Goal: Task Accomplishment & Management: Manage account settings

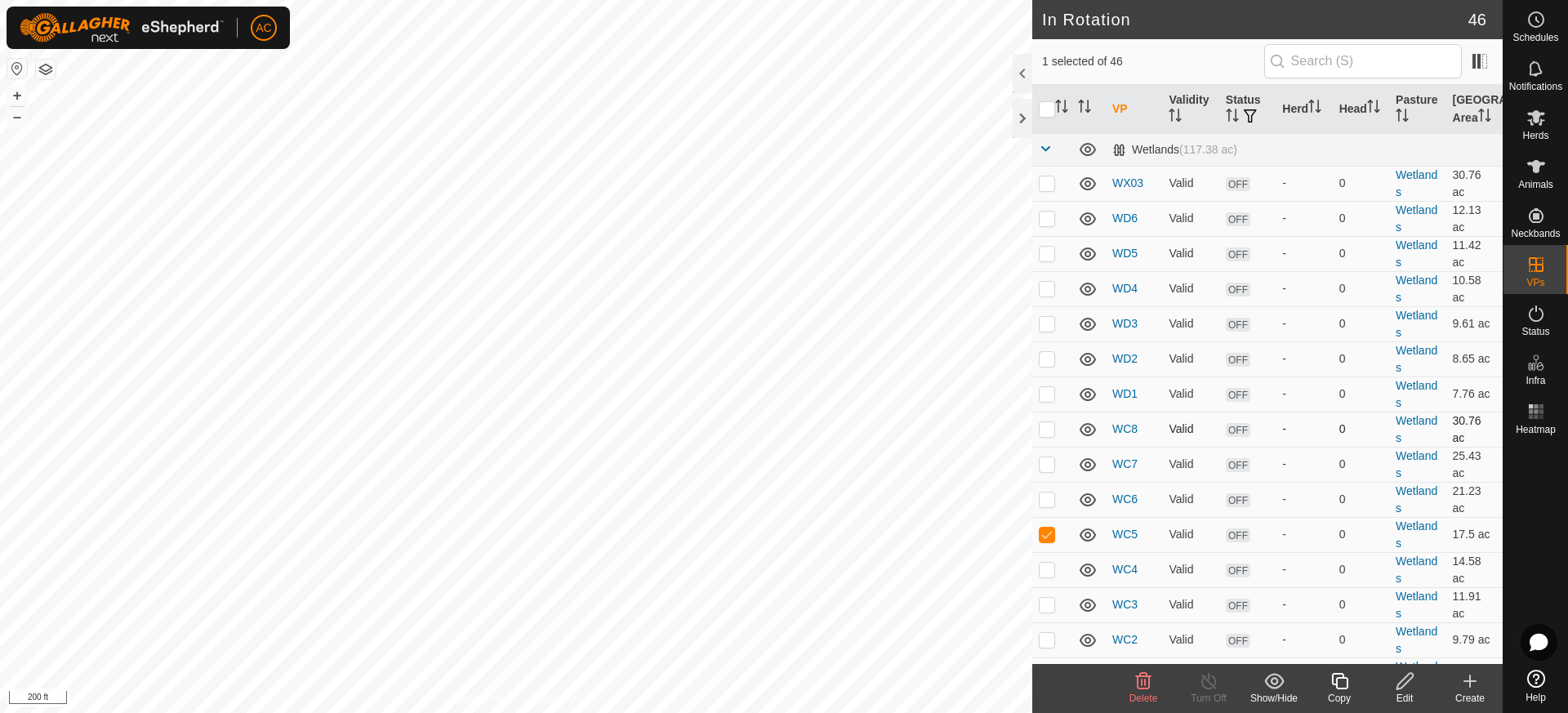
checkbox input "false"
checkbox input "true"
click at [1343, 683] on icon at bounding box center [1340, 681] width 21 height 20
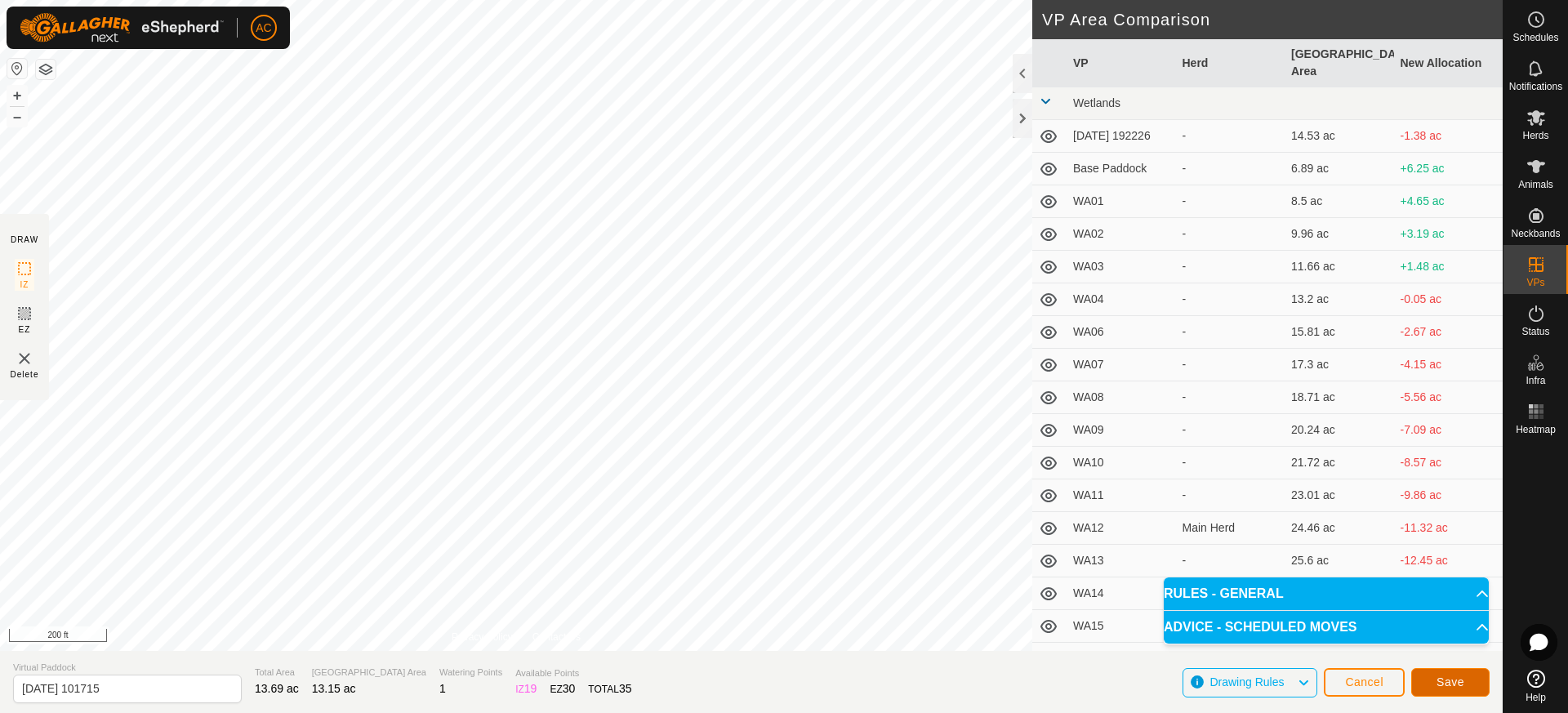
click at [1460, 684] on span "Save" at bounding box center [1450, 682] width 28 height 13
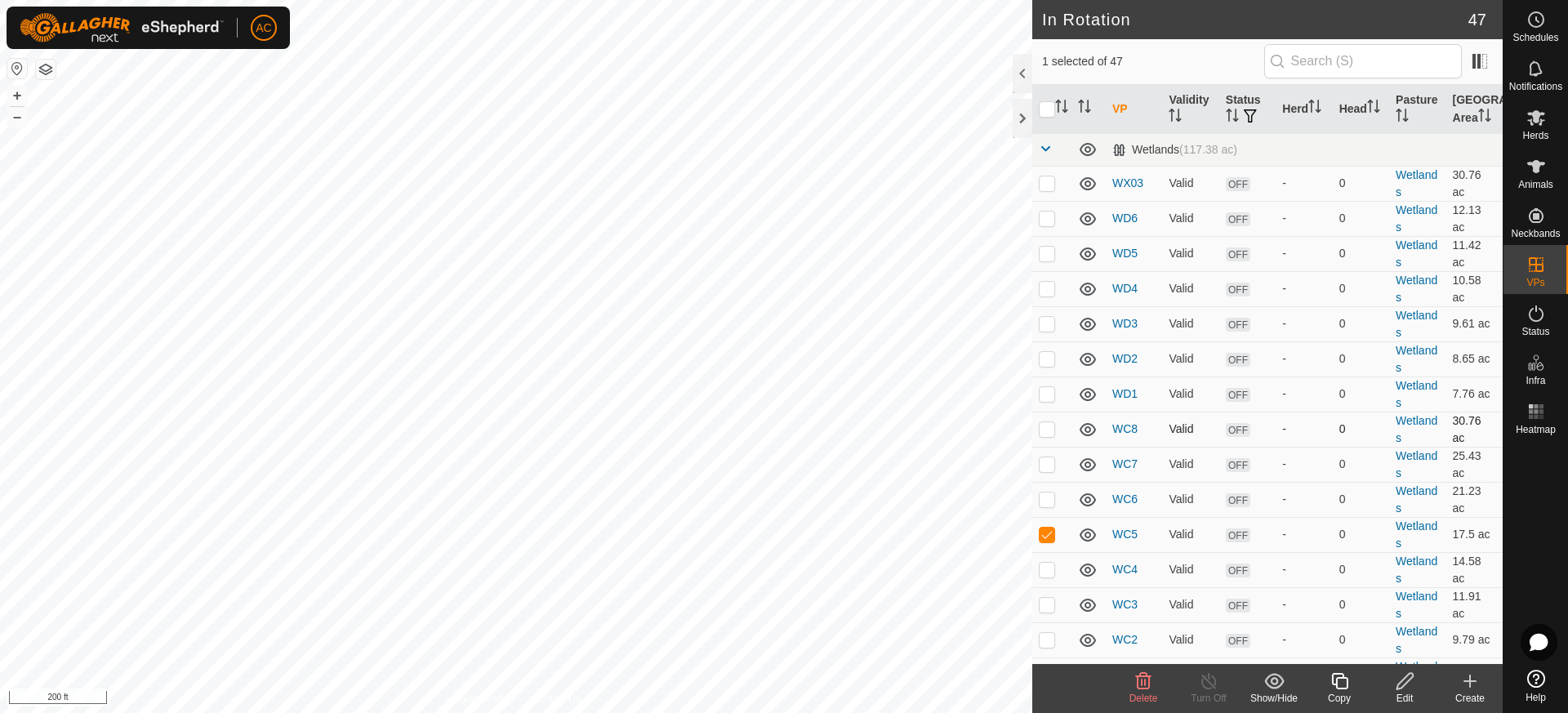
checkbox input "false"
checkbox input "true"
click at [1343, 683] on icon at bounding box center [1340, 681] width 21 height 20
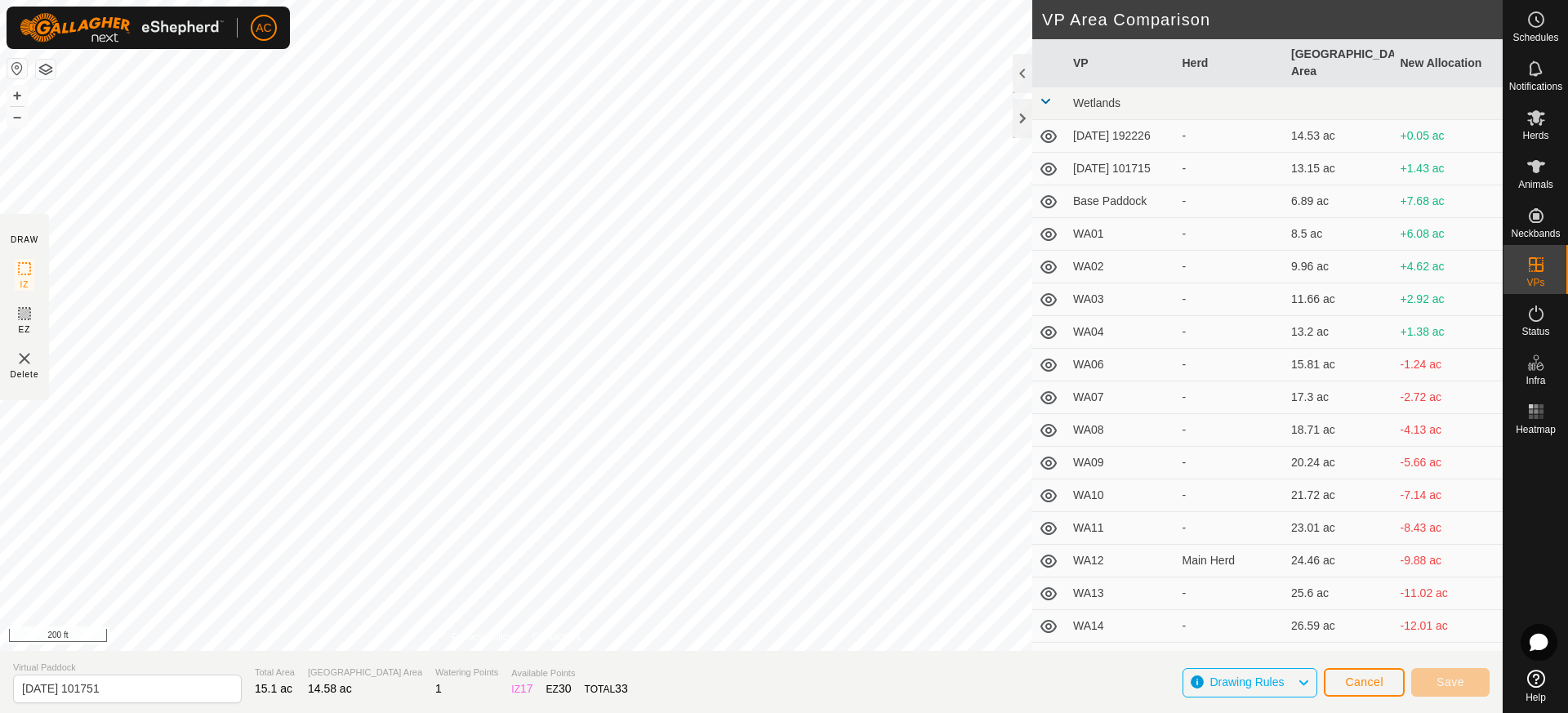
type input "[DATE] 101752"
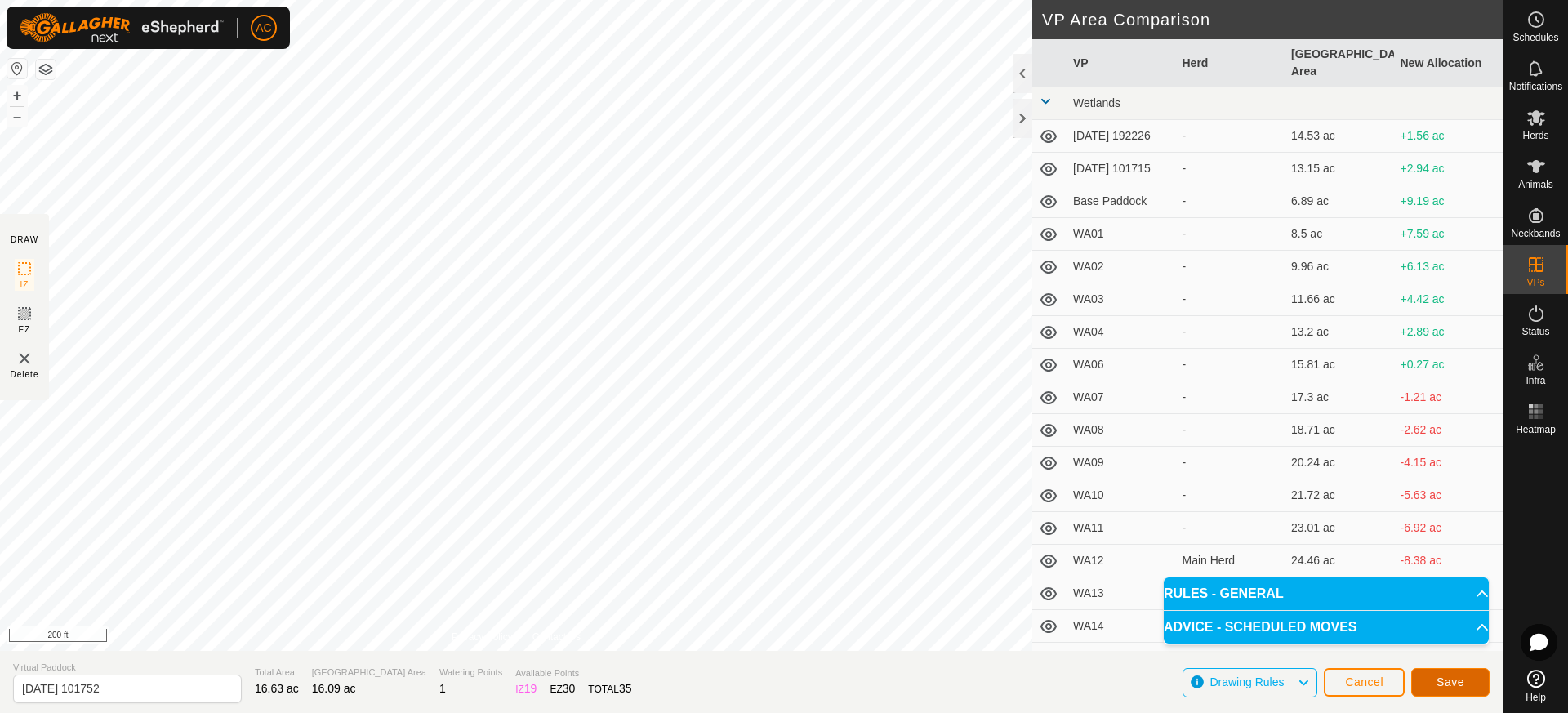
click at [1447, 682] on span "Save" at bounding box center [1450, 682] width 28 height 13
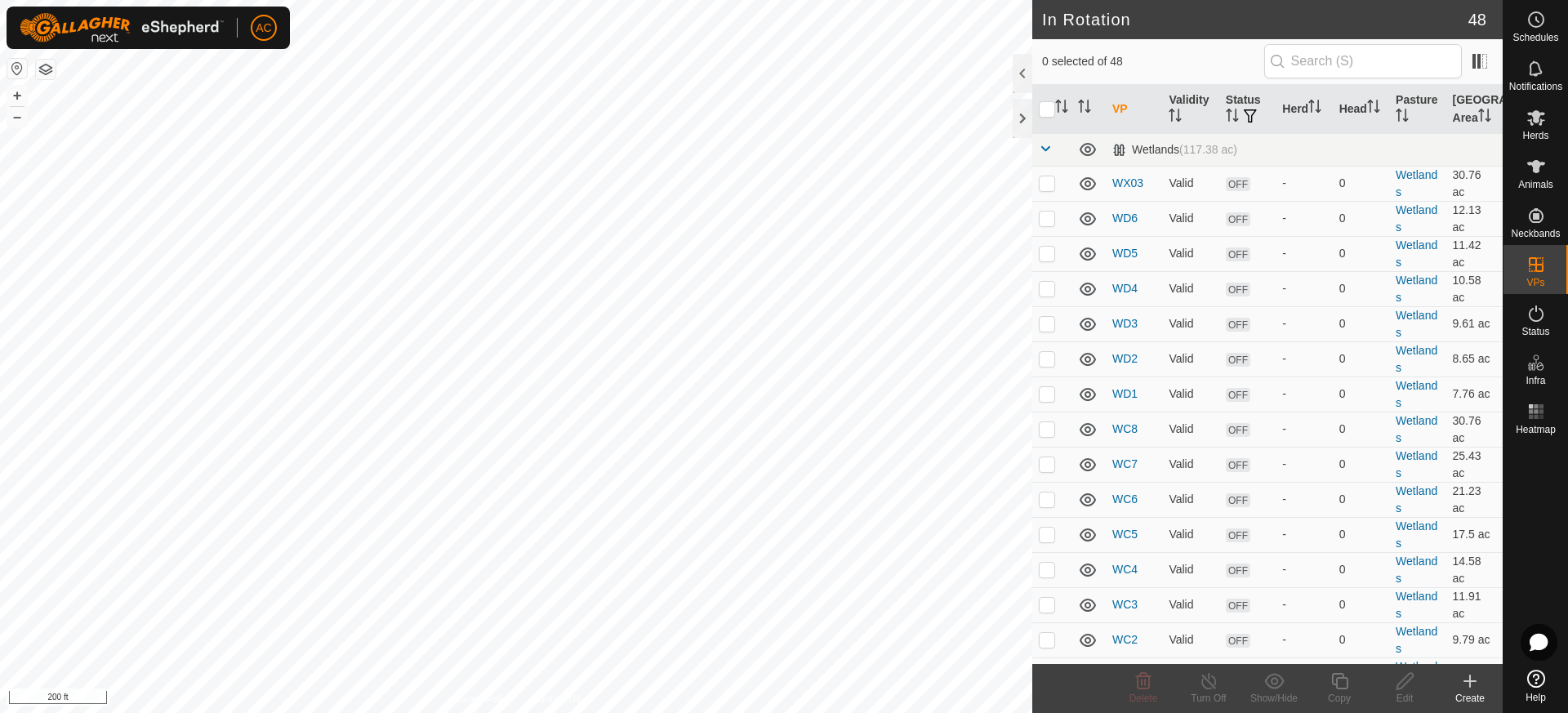
checkbox input "true"
click at [1344, 681] on icon at bounding box center [1340, 681] width 21 height 20
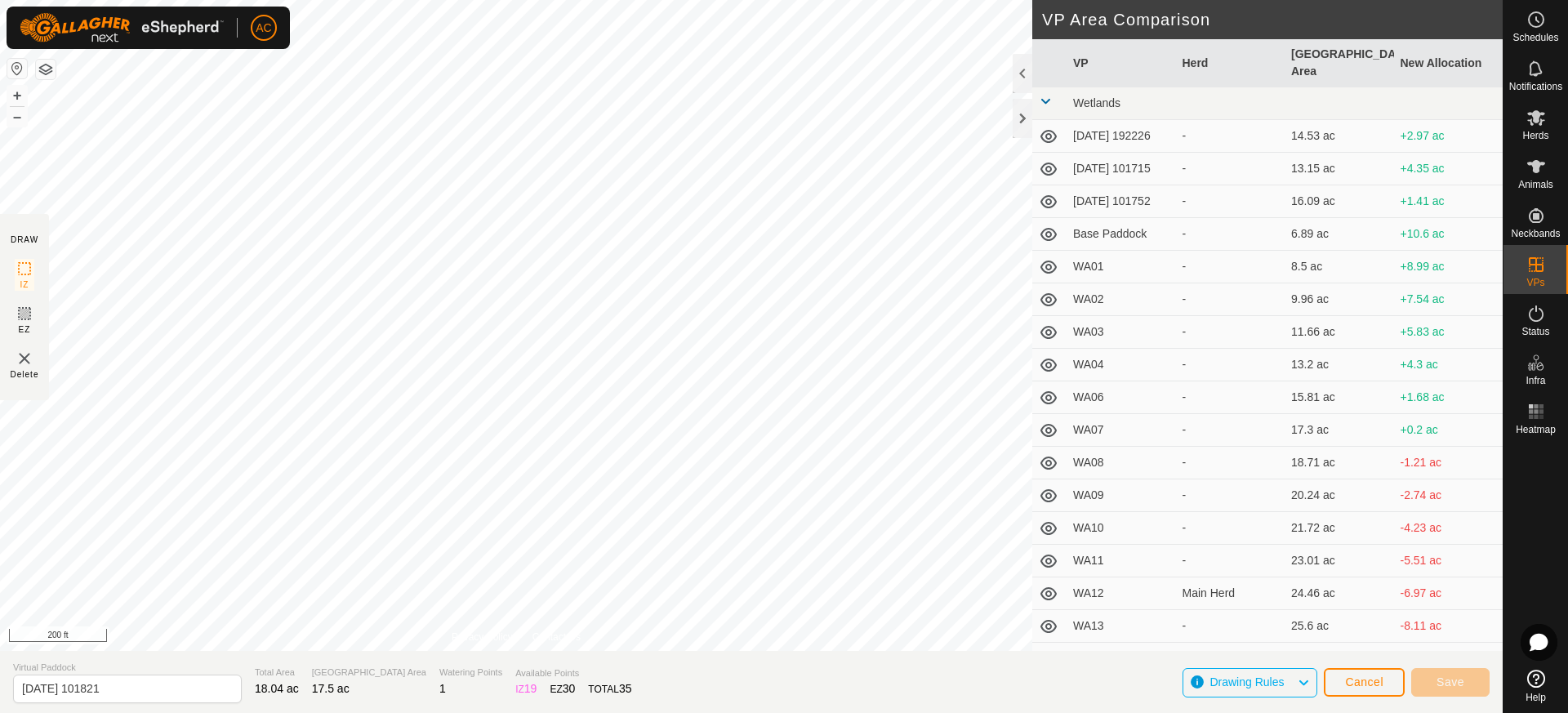
type input "[DATE] 101823"
click at [1452, 682] on span "Save" at bounding box center [1450, 682] width 28 height 13
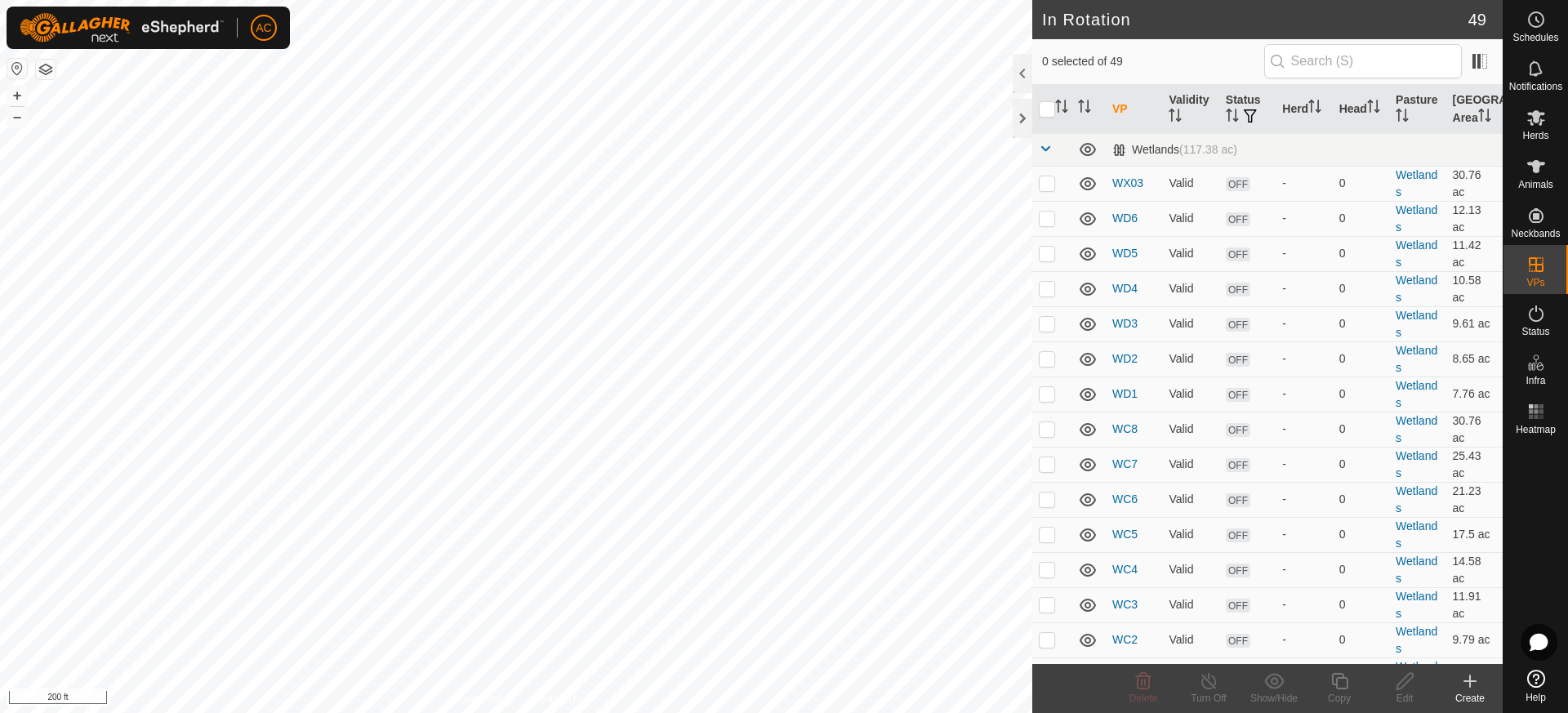
checkbox input "true"
click at [1342, 682] on icon at bounding box center [1340, 681] width 21 height 20
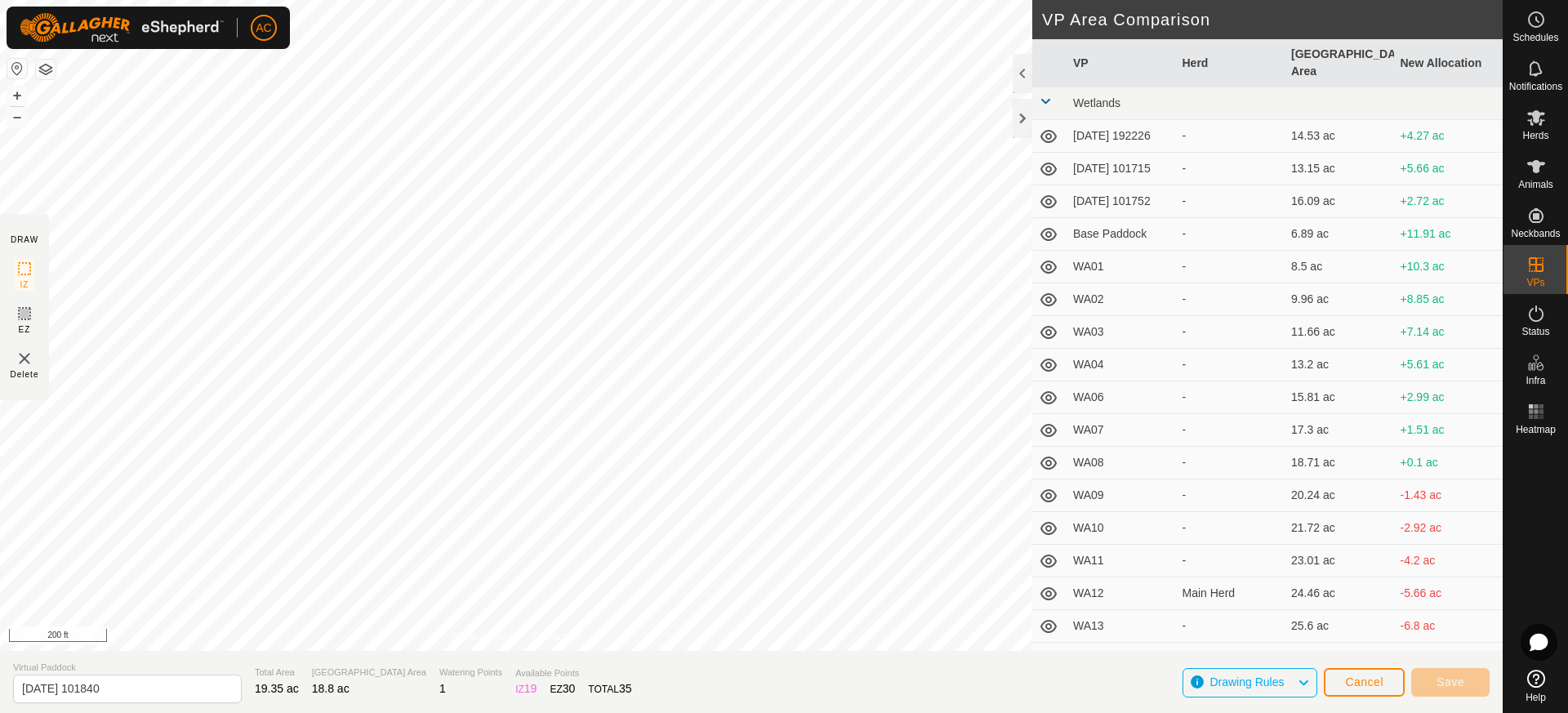
type input "[DATE] 101842"
click at [1457, 683] on span "Save" at bounding box center [1450, 682] width 28 height 13
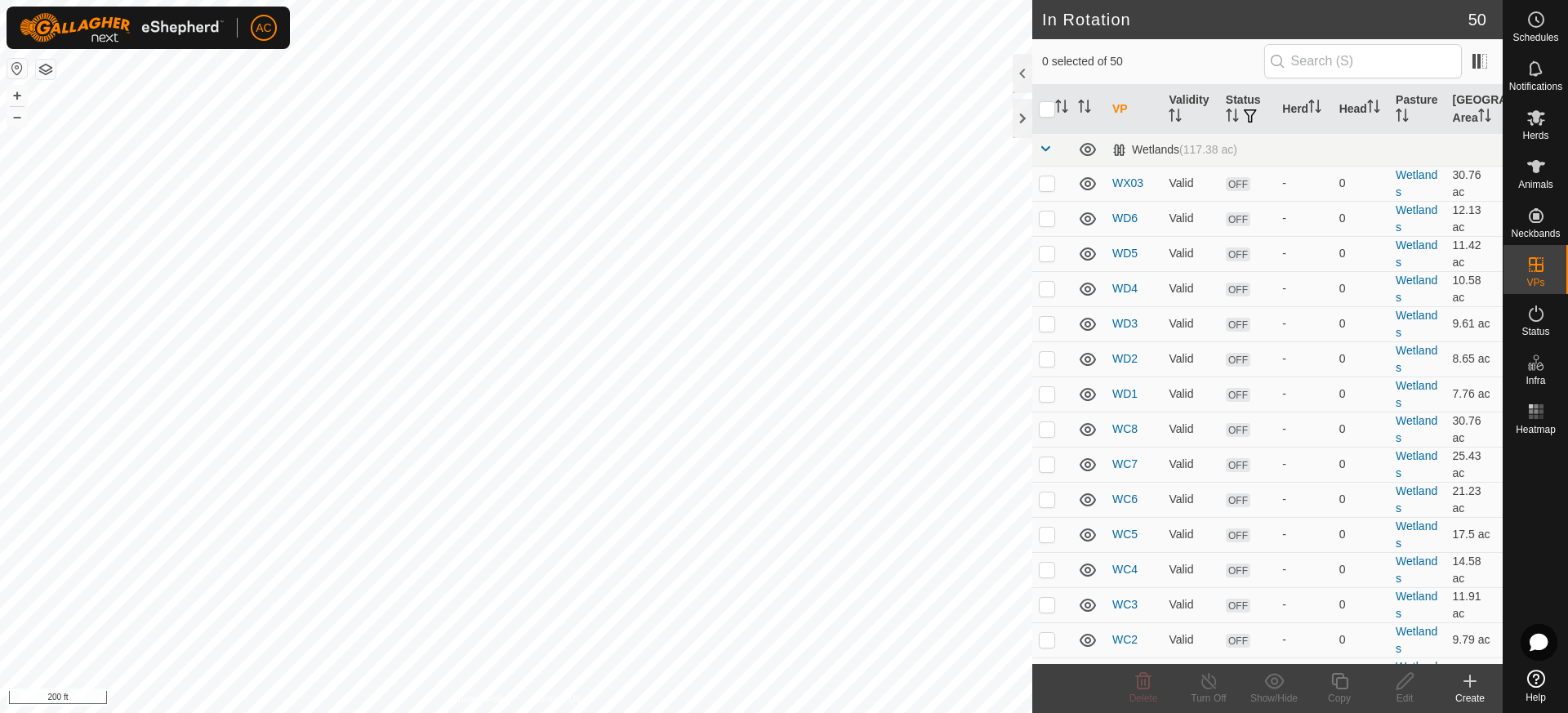
checkbox input "true"
click at [1342, 683] on icon at bounding box center [1340, 681] width 21 height 20
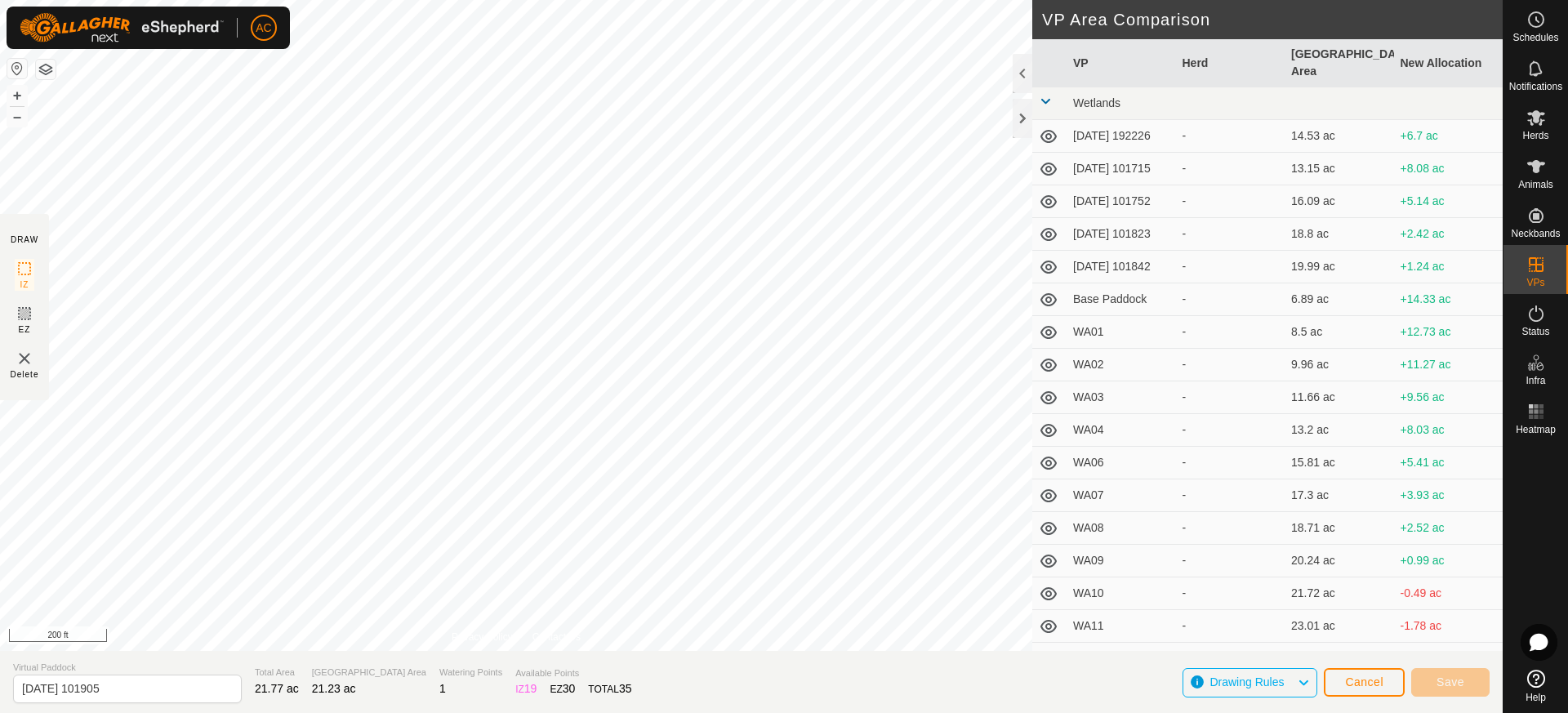
type input "[DATE] 101912"
click at [1453, 683] on span "Save" at bounding box center [1450, 682] width 28 height 13
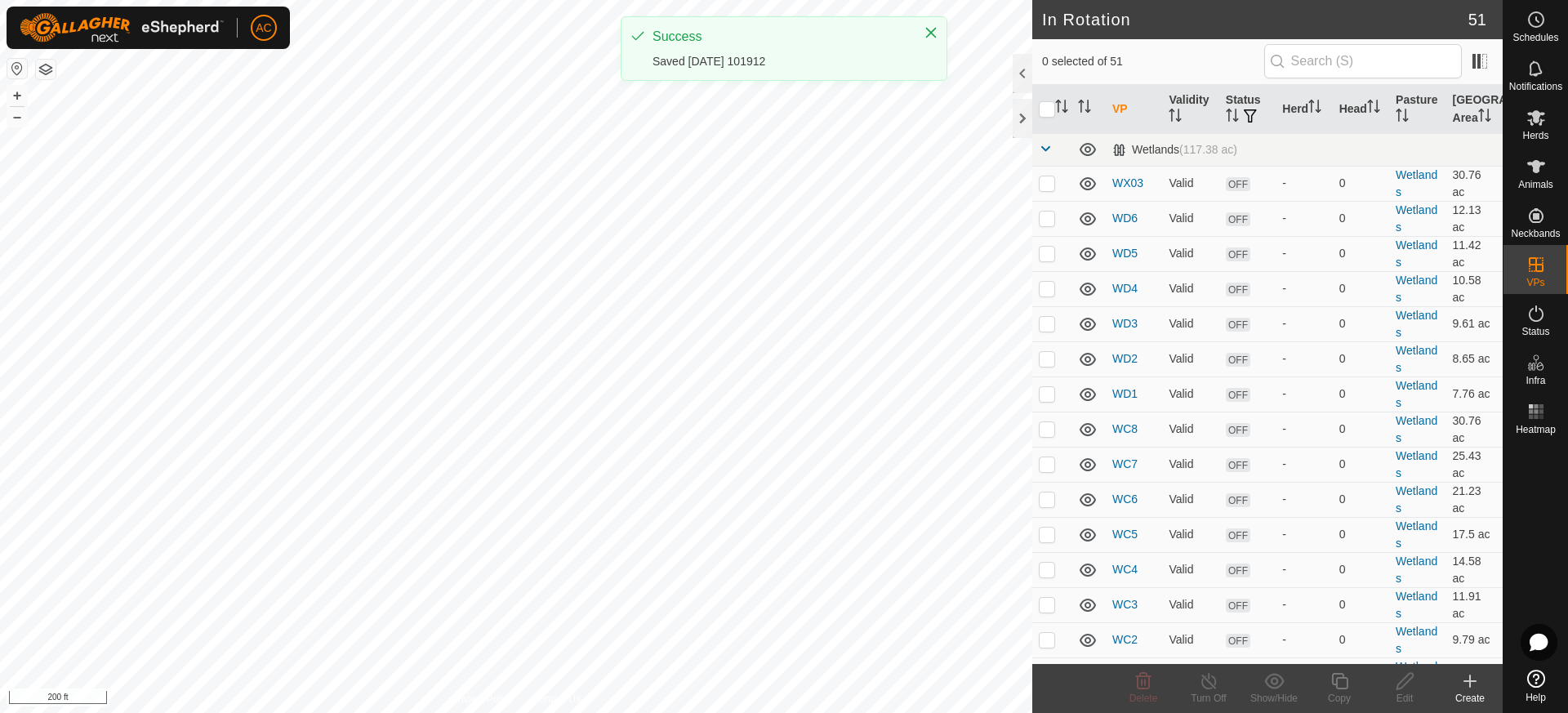
checkbox input "true"
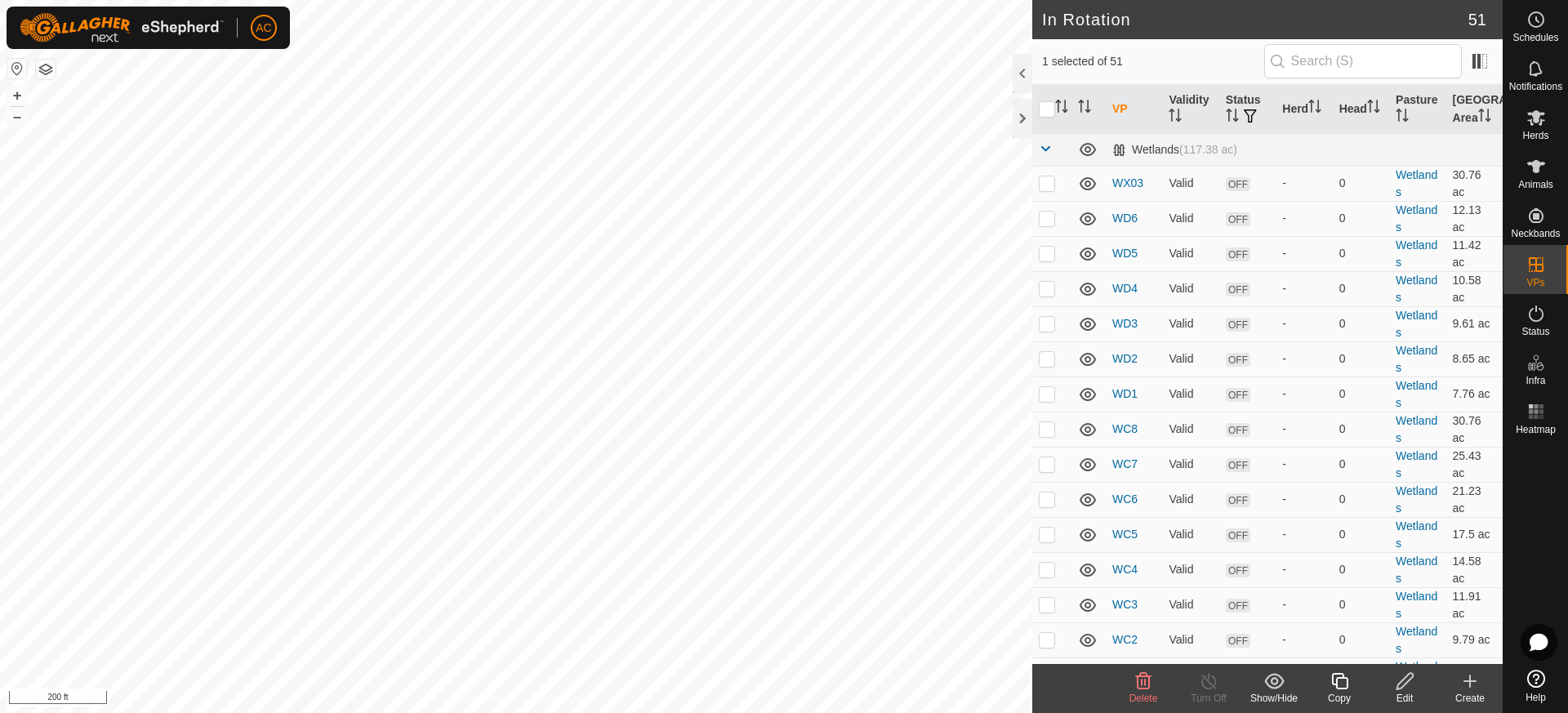
click at [1342, 683] on icon at bounding box center [1340, 681] width 21 height 20
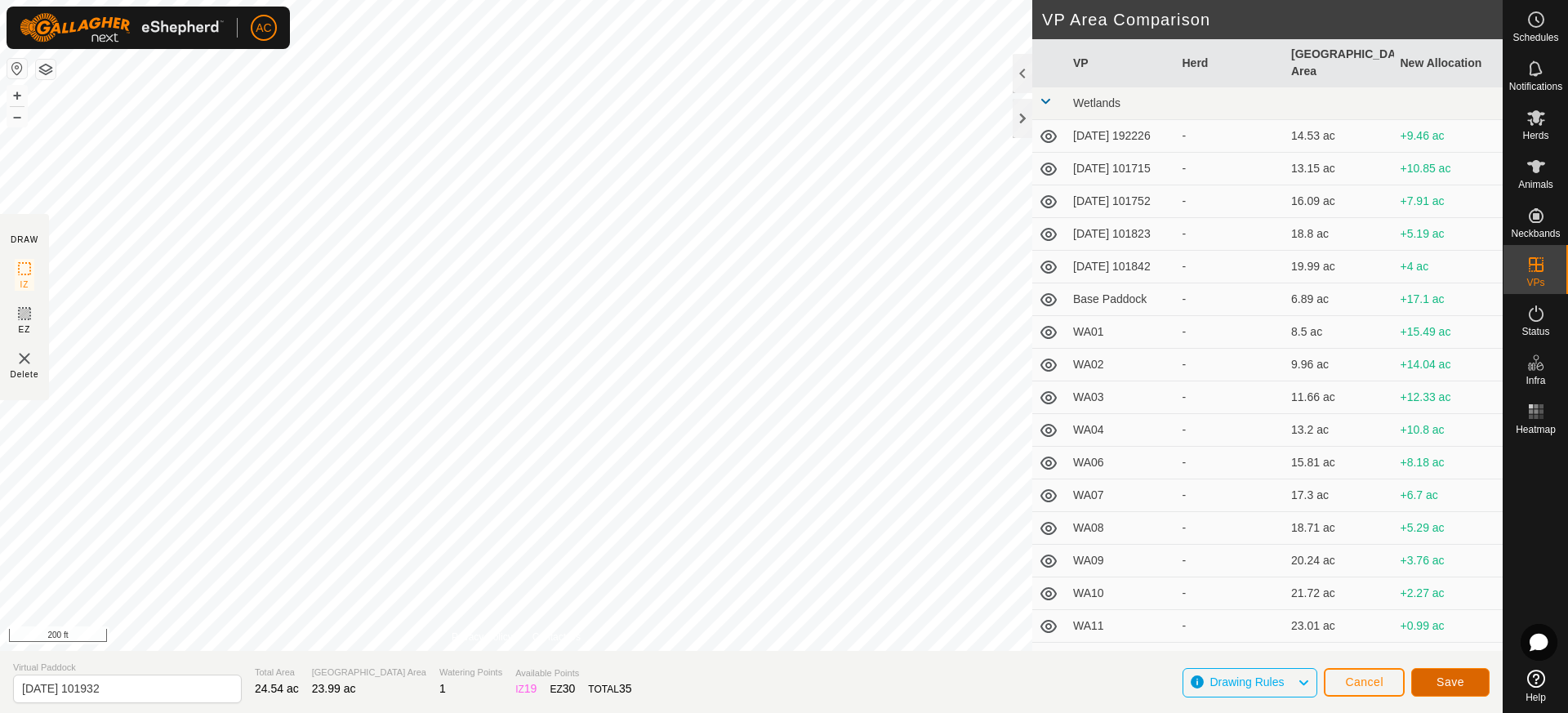
click at [1444, 682] on span "Save" at bounding box center [1450, 682] width 28 height 13
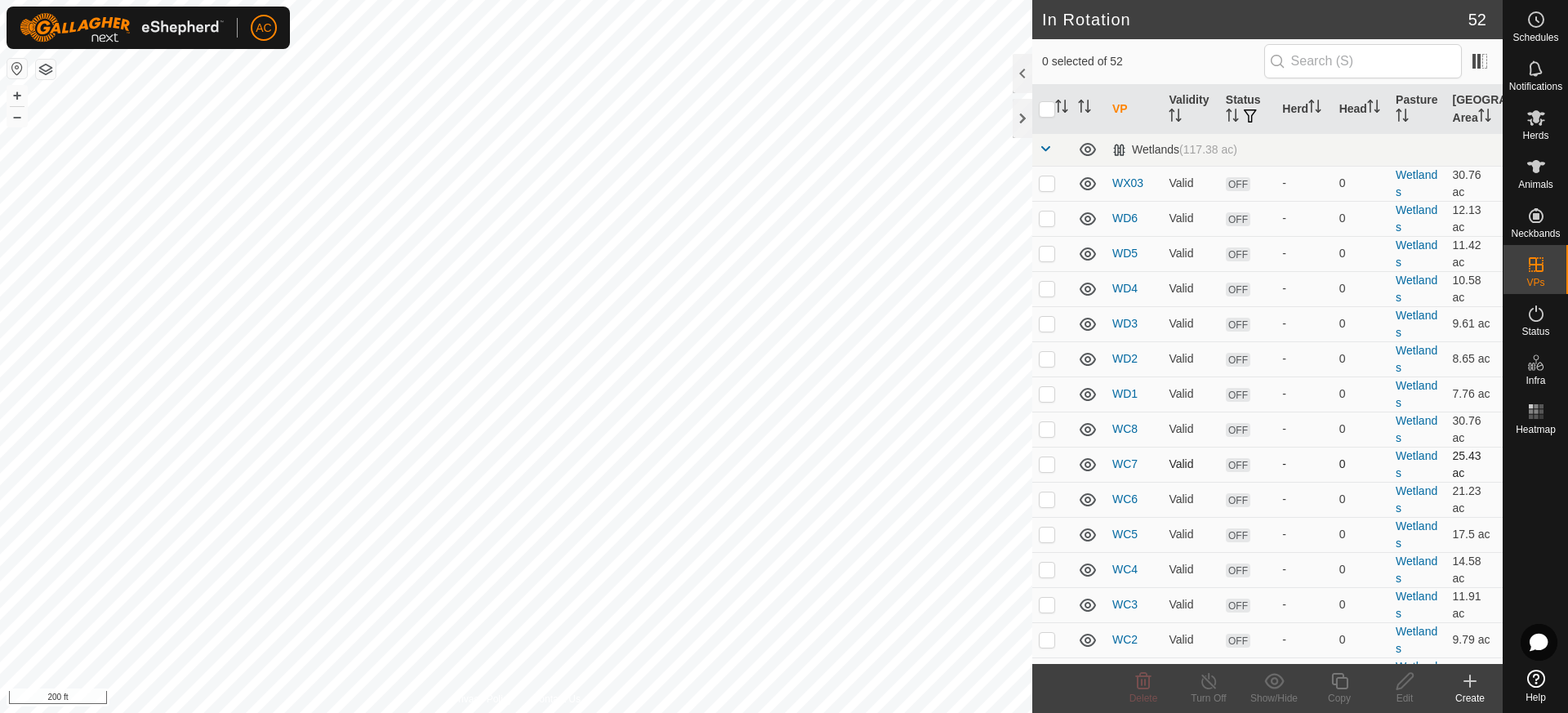
checkbox input "true"
click at [1341, 684] on icon at bounding box center [1340, 681] width 21 height 20
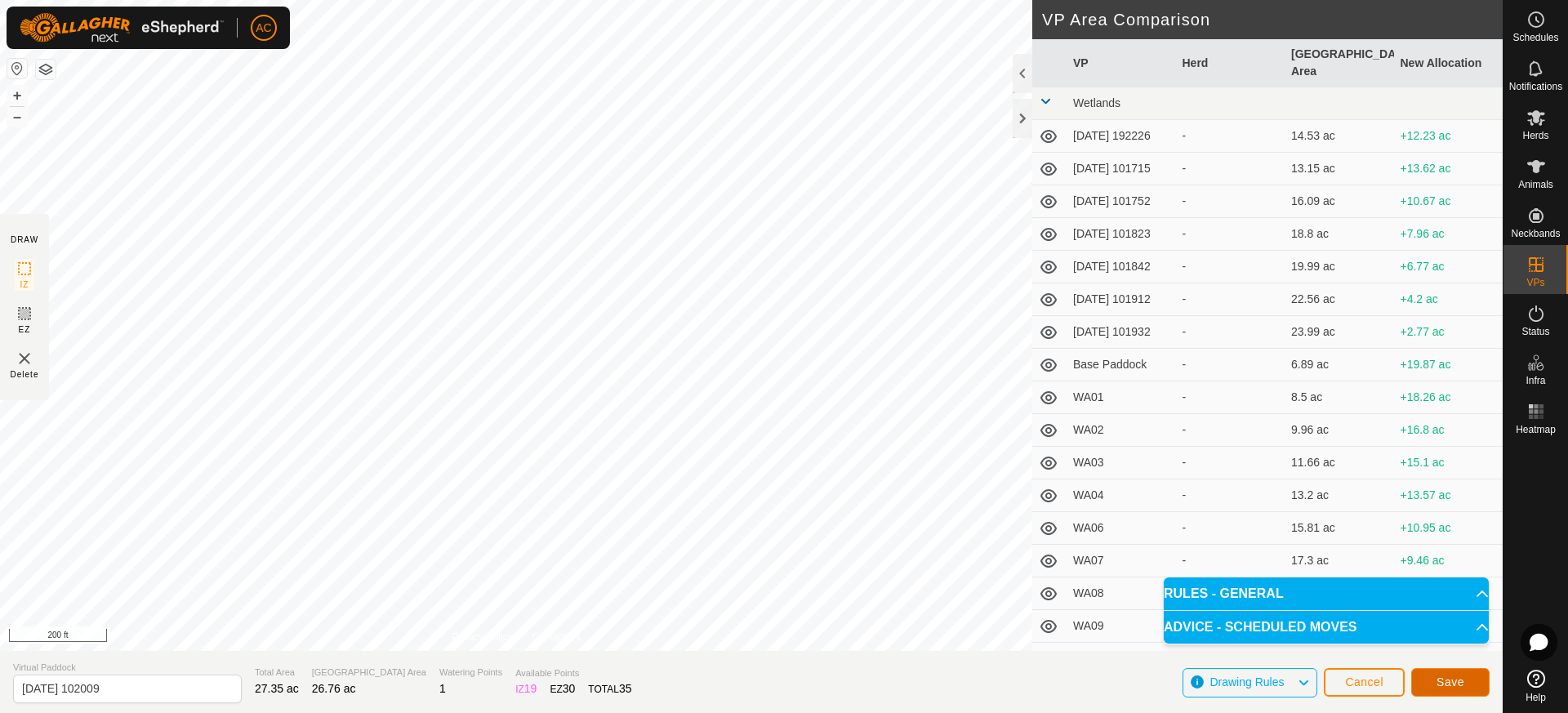
click at [1450, 682] on span "Save" at bounding box center [1450, 682] width 28 height 13
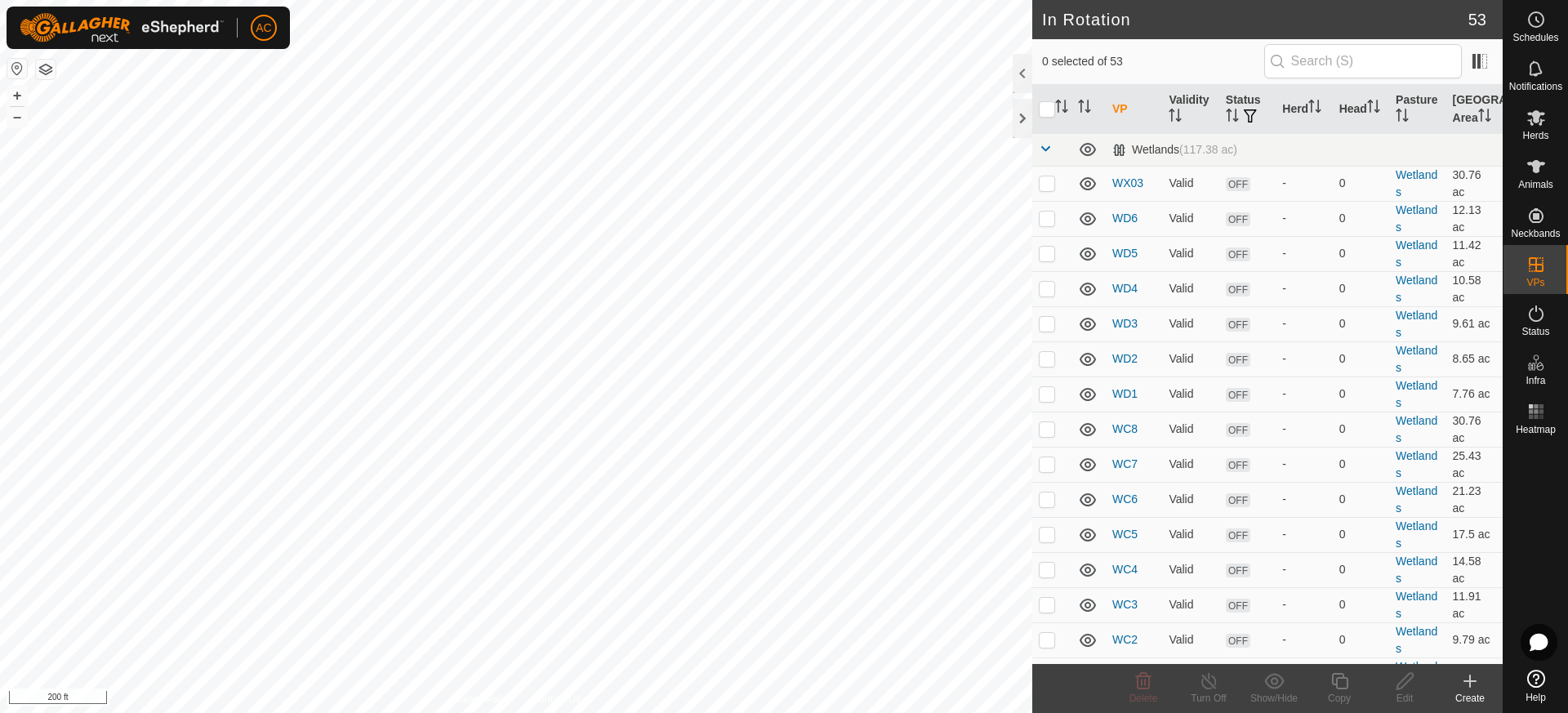
checkbox input "true"
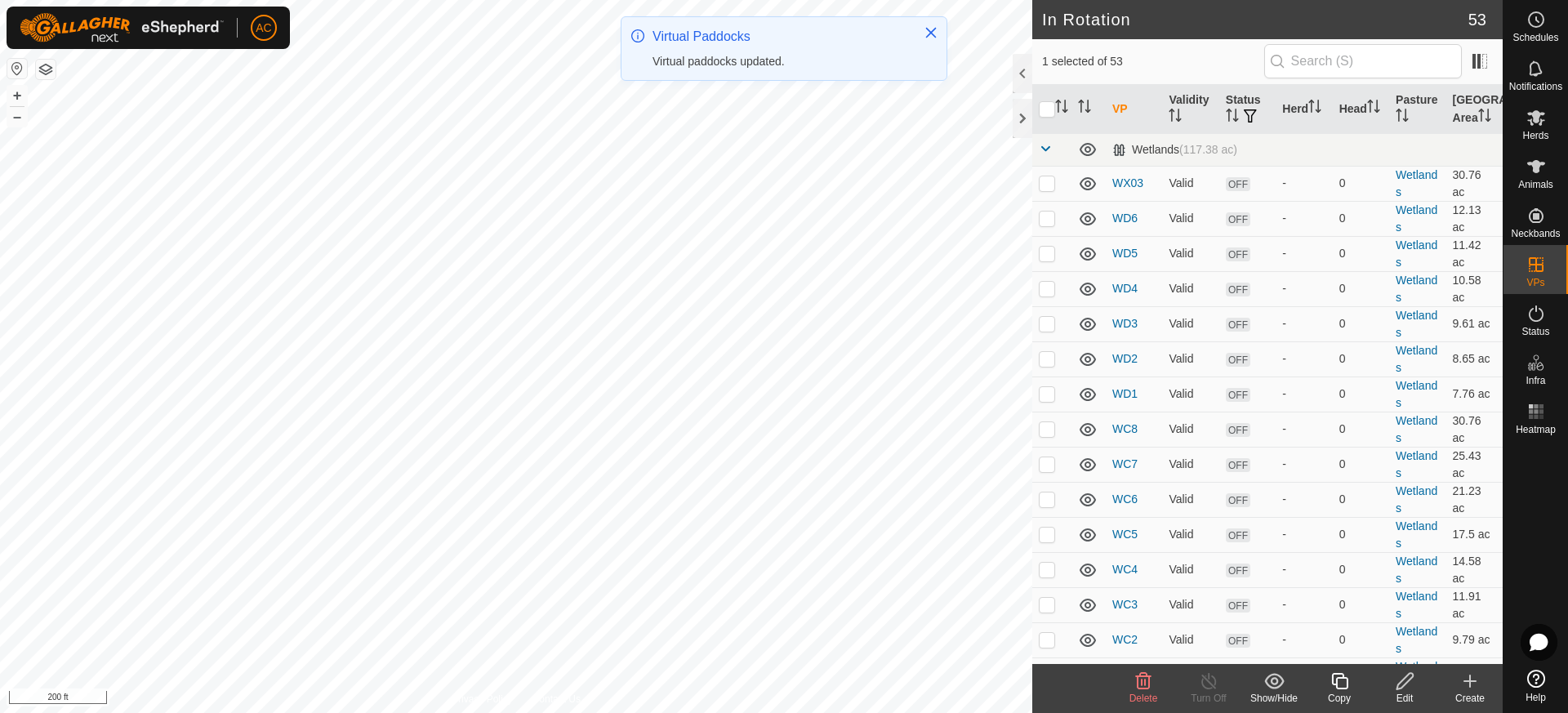
click at [1341, 683] on icon at bounding box center [1340, 681] width 21 height 20
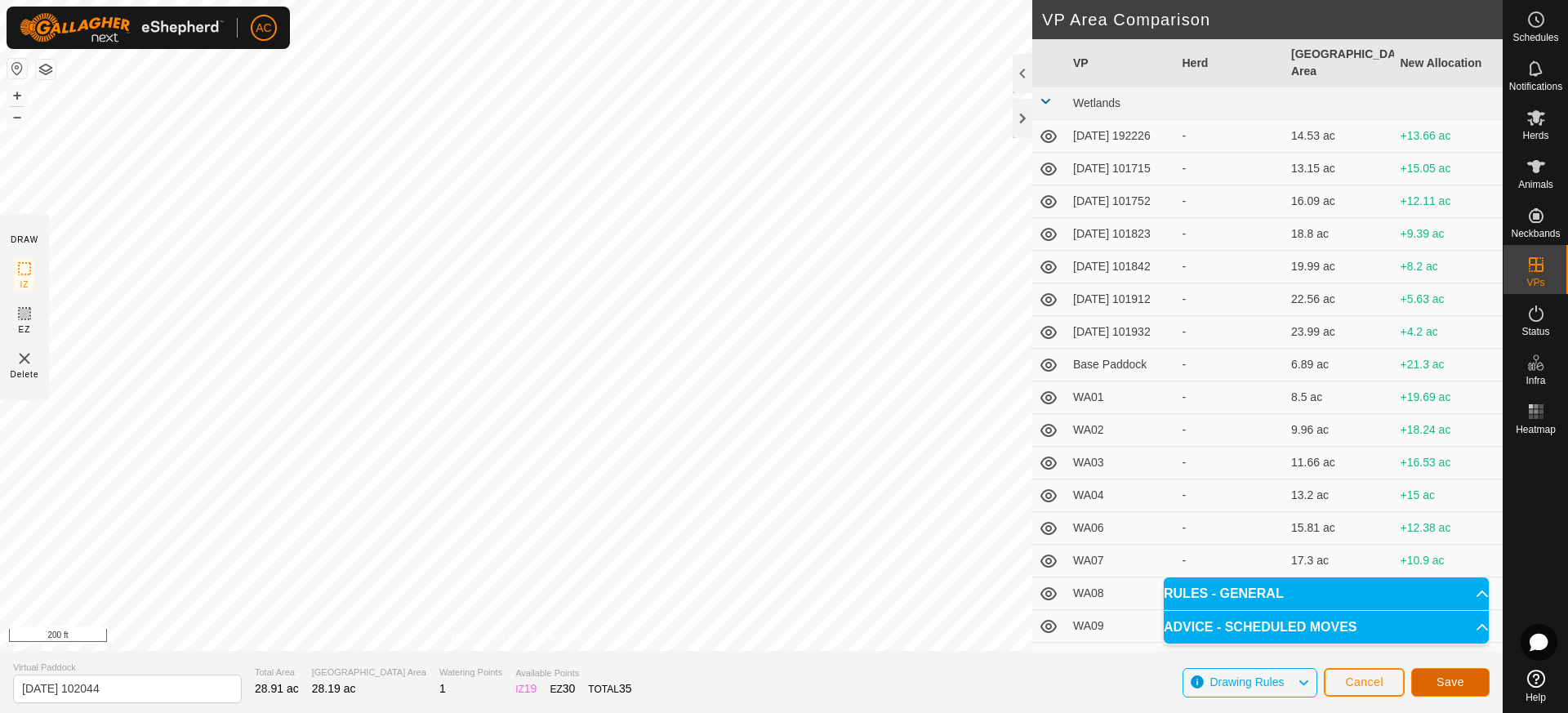
click at [1452, 681] on span "Save" at bounding box center [1450, 682] width 28 height 13
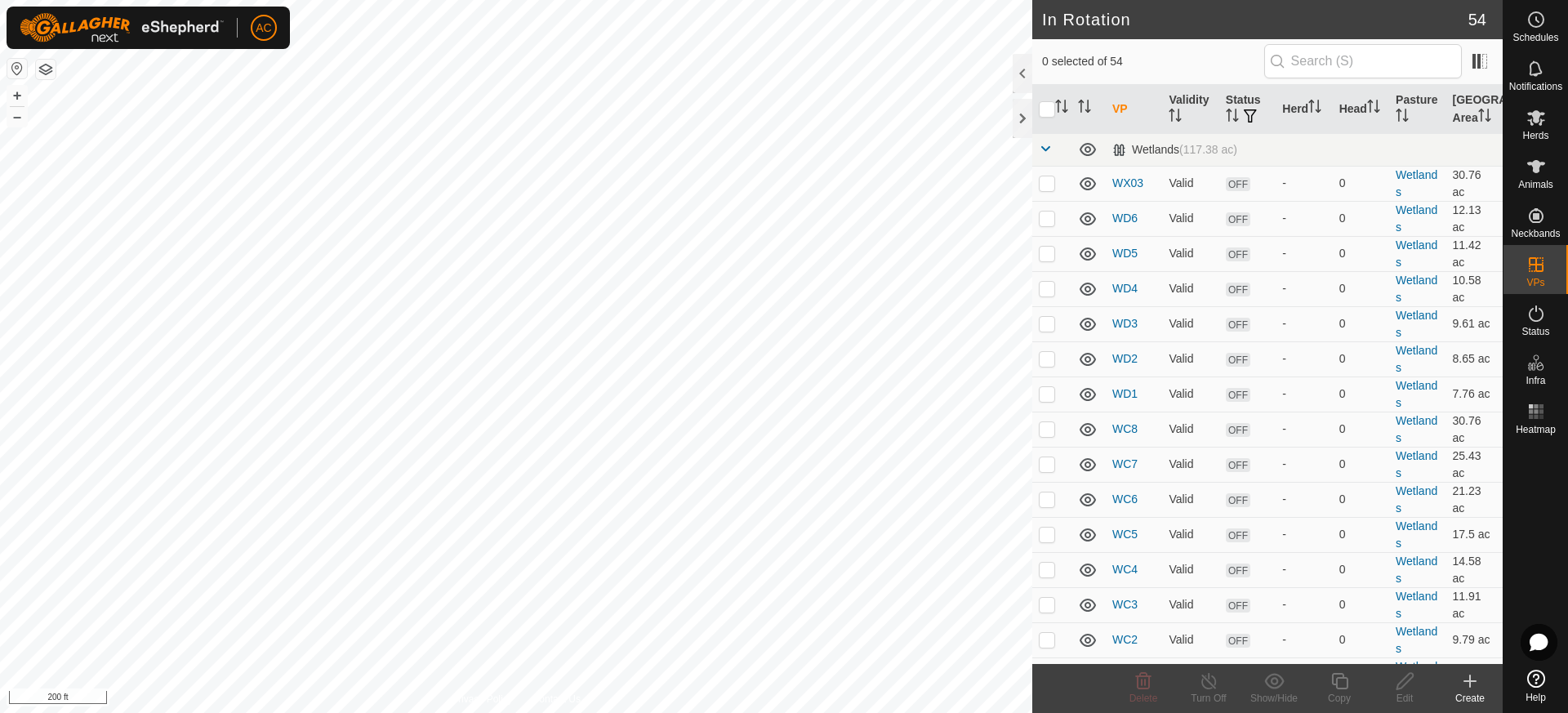
checkbox input "true"
click at [1337, 685] on icon at bounding box center [1340, 681] width 16 height 16
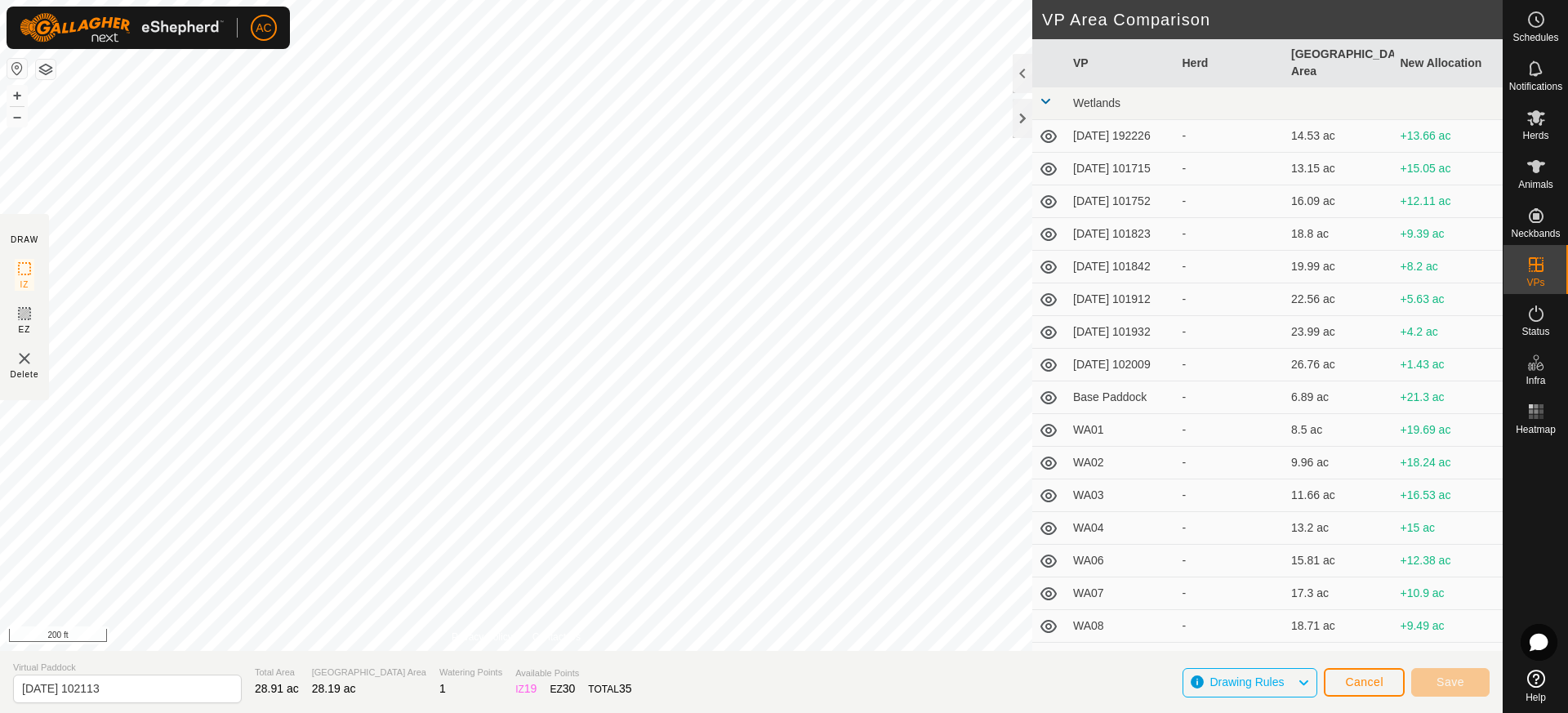
type input "[DATE] 102114"
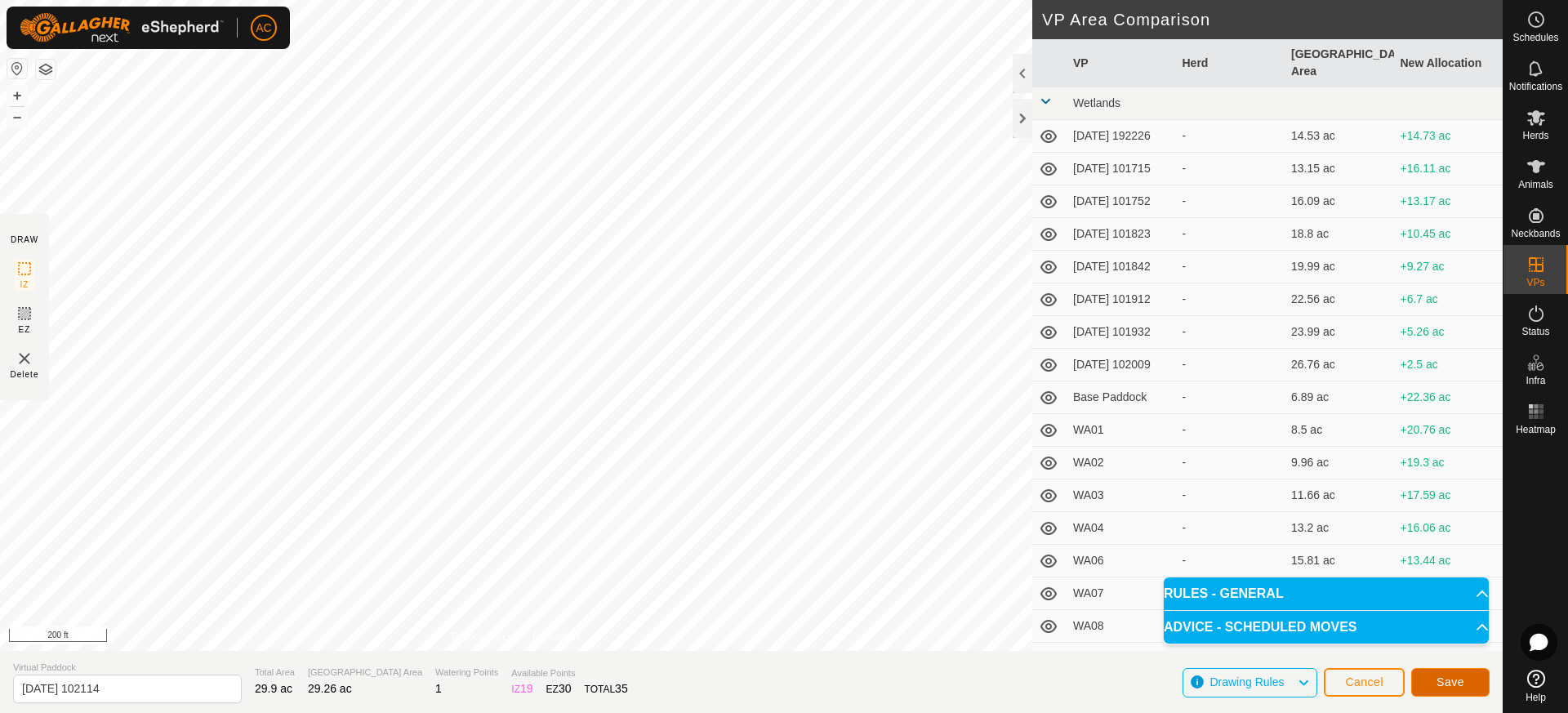
click at [1454, 678] on span "Save" at bounding box center [1450, 682] width 28 height 13
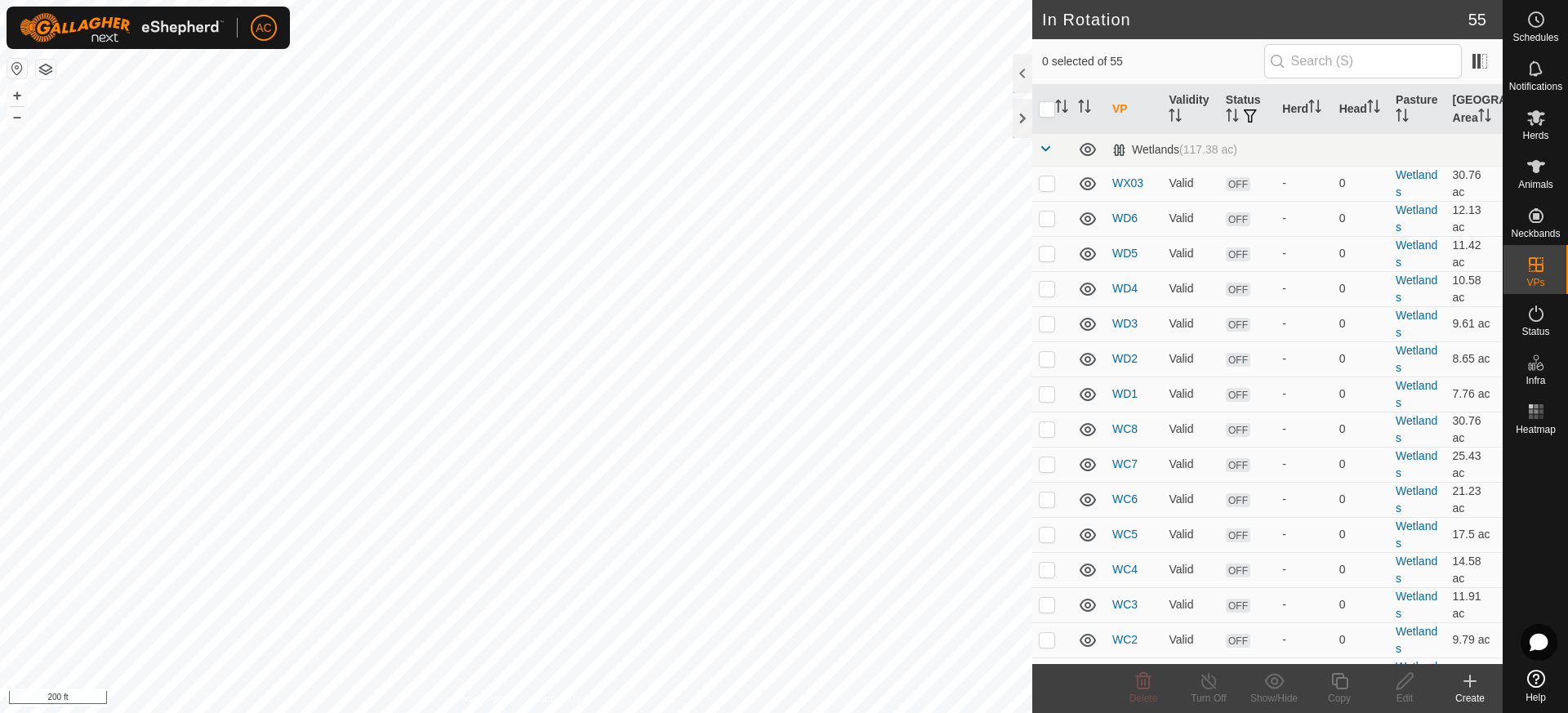
checkbox input "true"
click at [1409, 681] on icon at bounding box center [1405, 681] width 16 height 16
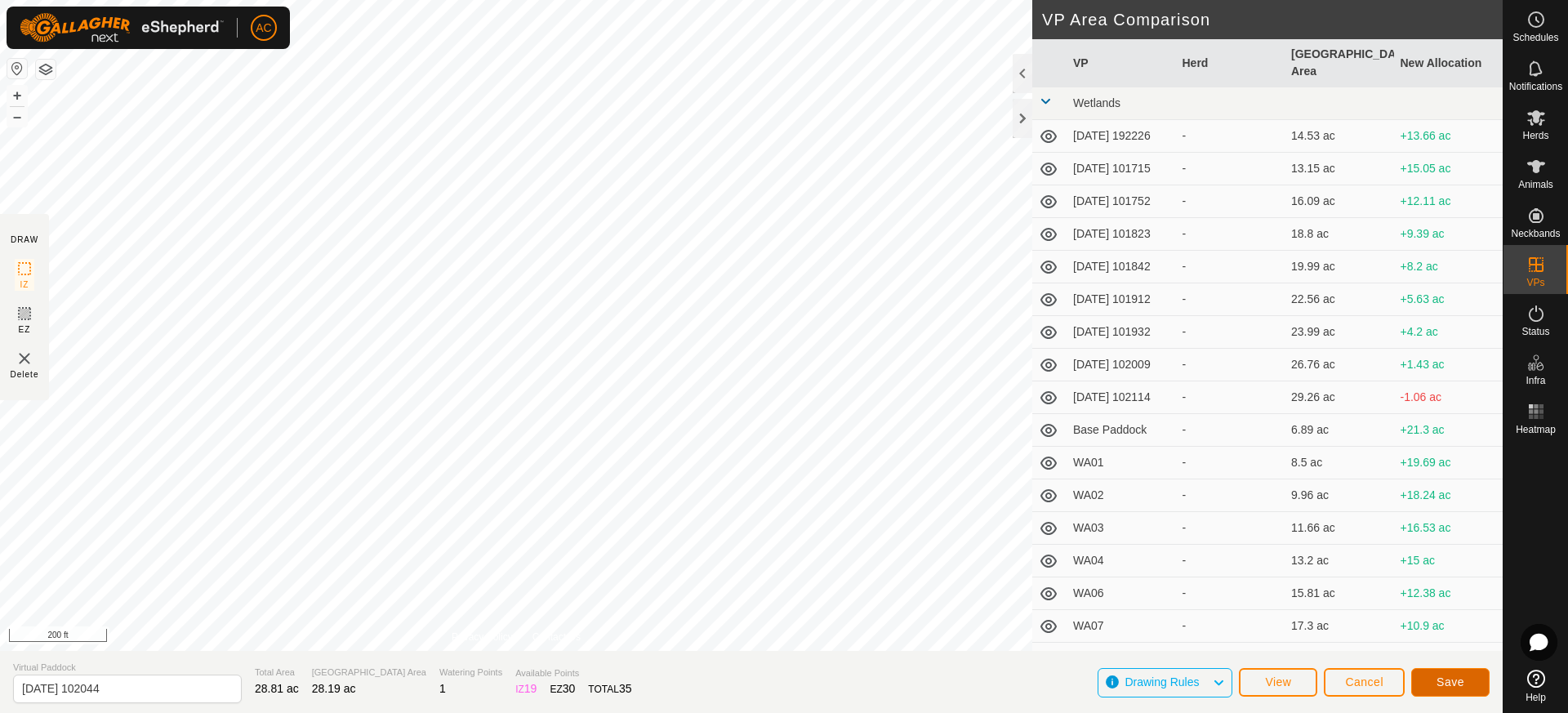
click at [1452, 681] on span "Save" at bounding box center [1450, 682] width 28 height 13
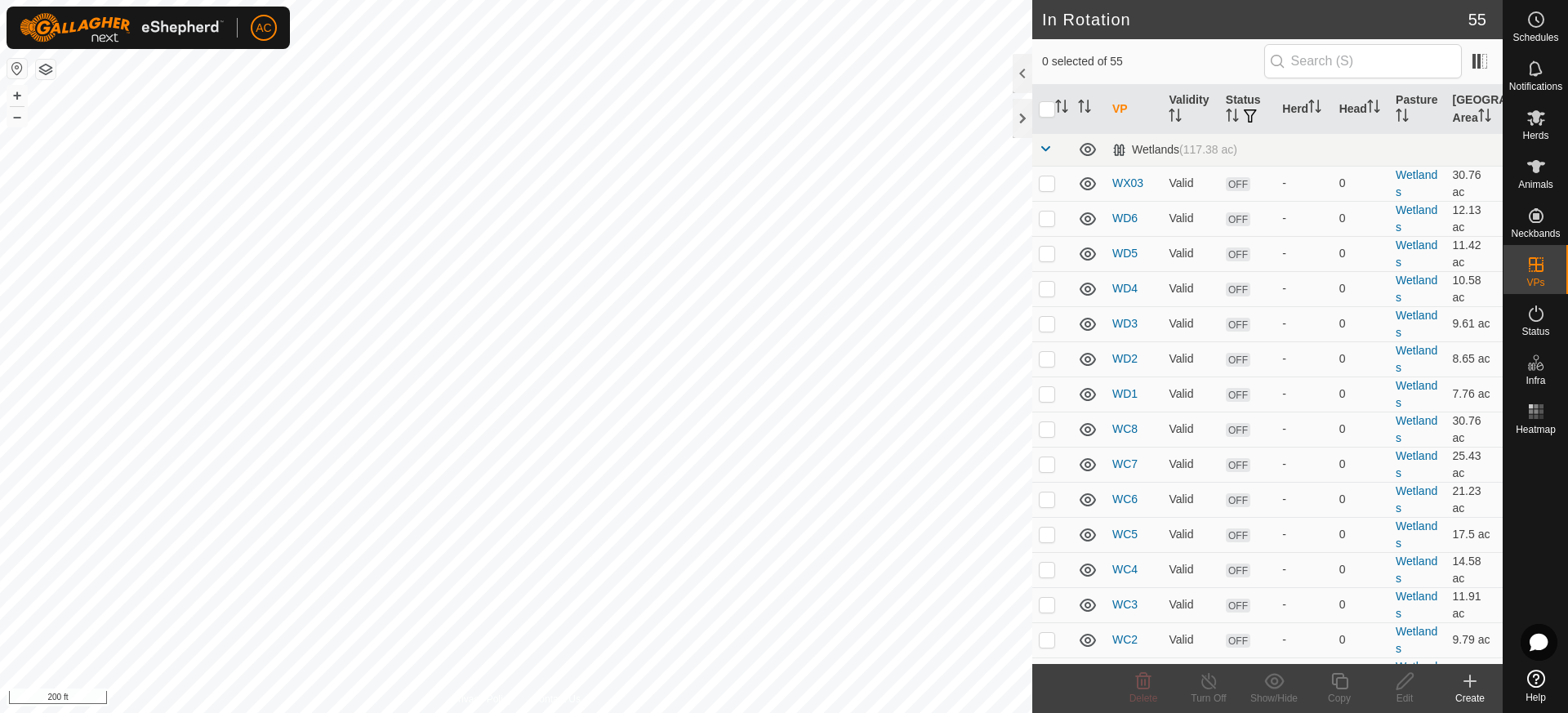
checkbox input "true"
checkbox input "false"
checkbox input "true"
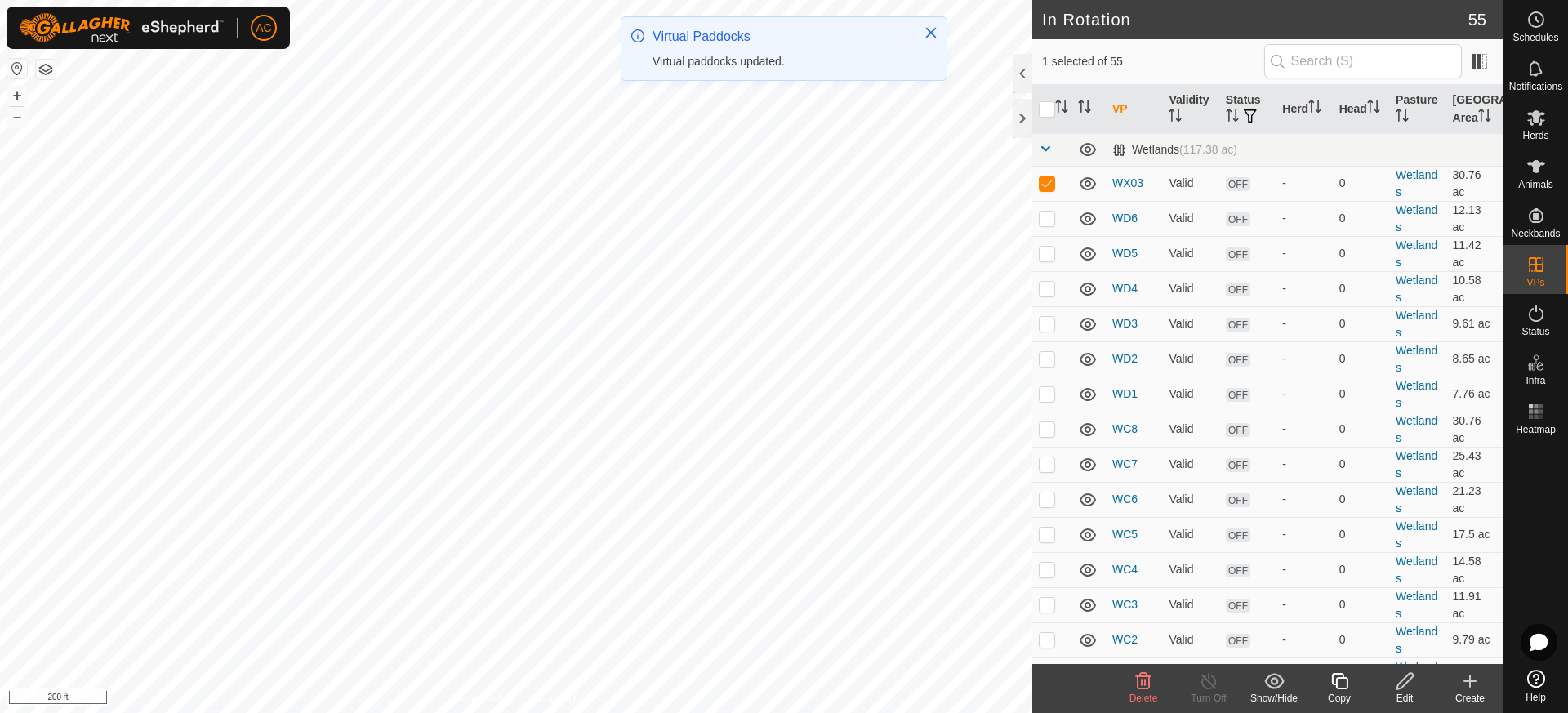
checkbox input "true"
checkbox input "false"
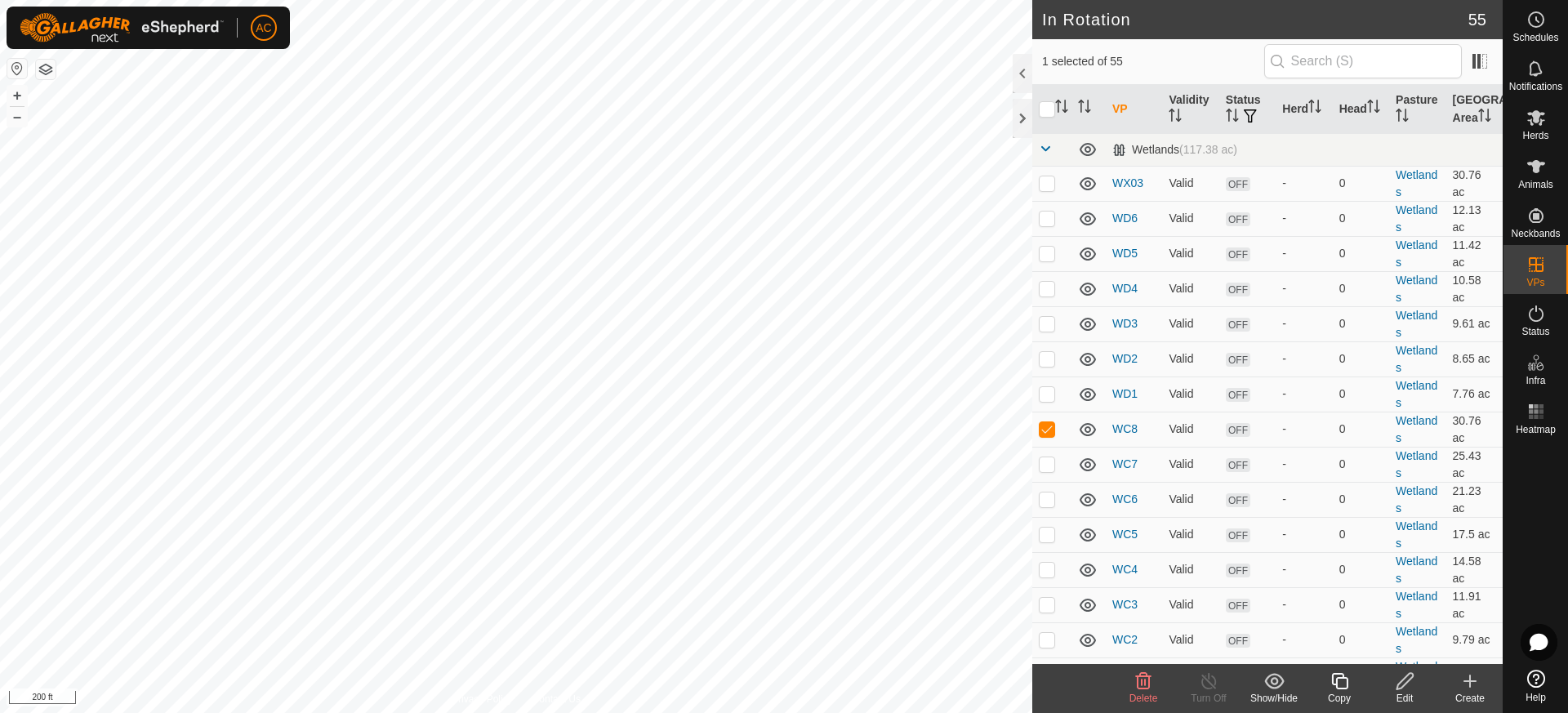
checkbox input "false"
checkbox input "true"
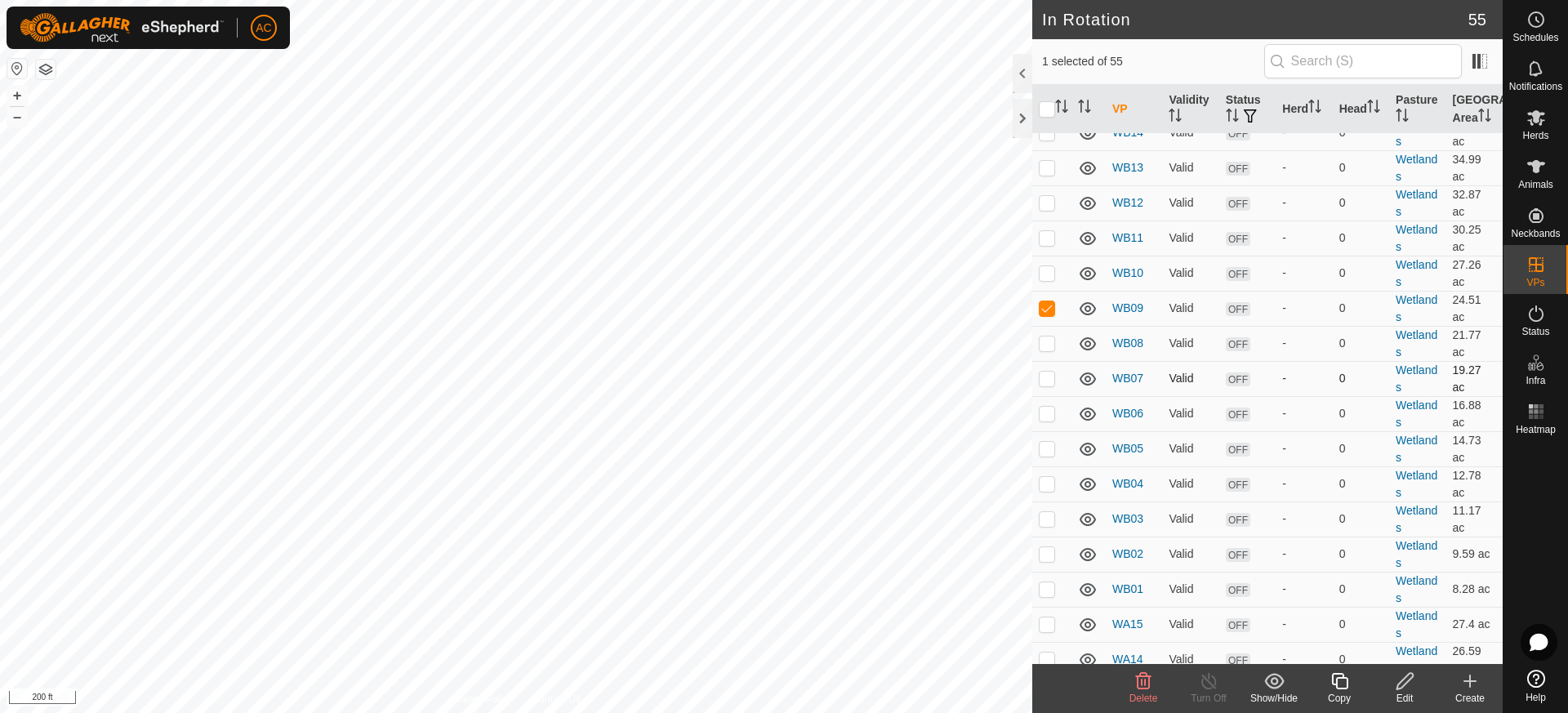
scroll to position [571, 0]
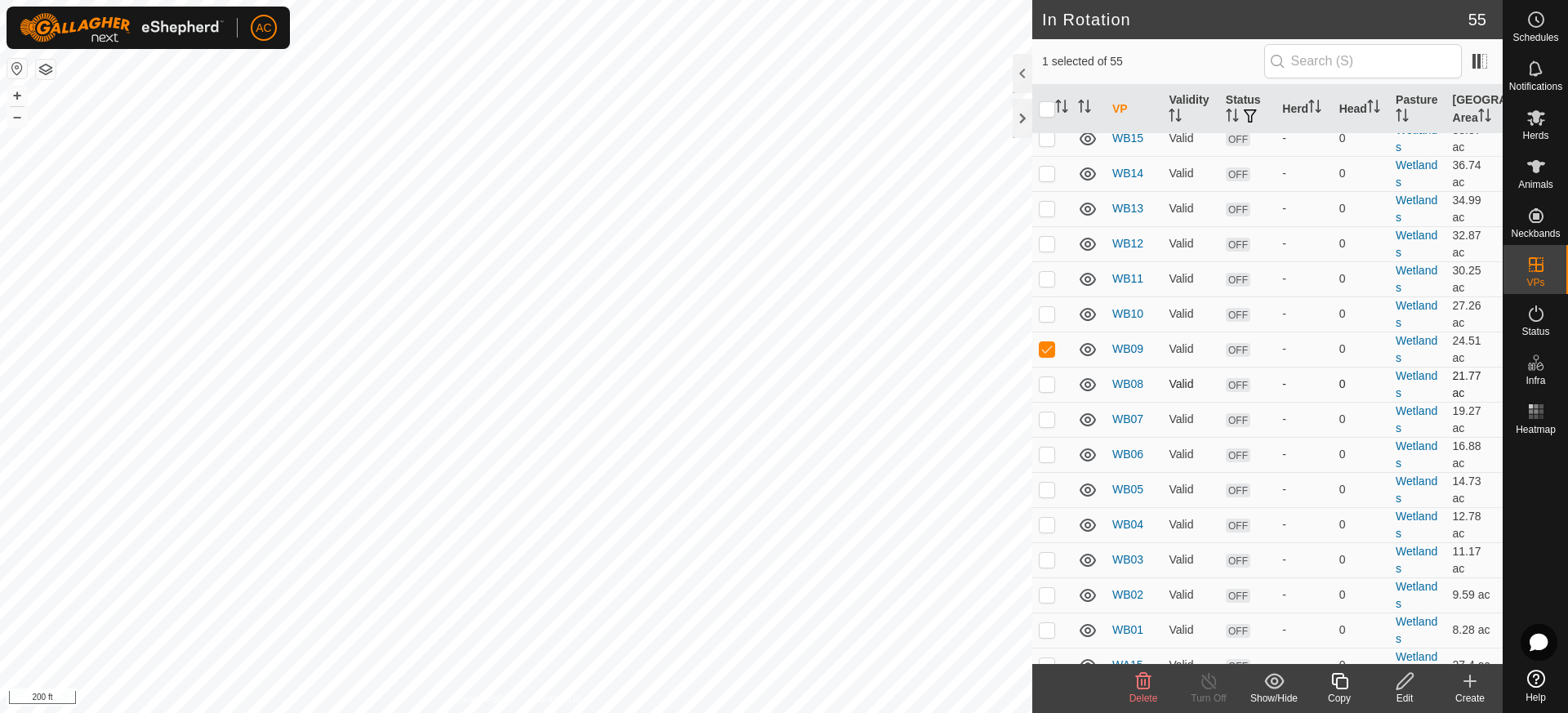
checkbox input "true"
checkbox input "false"
checkbox input "true"
checkbox input "false"
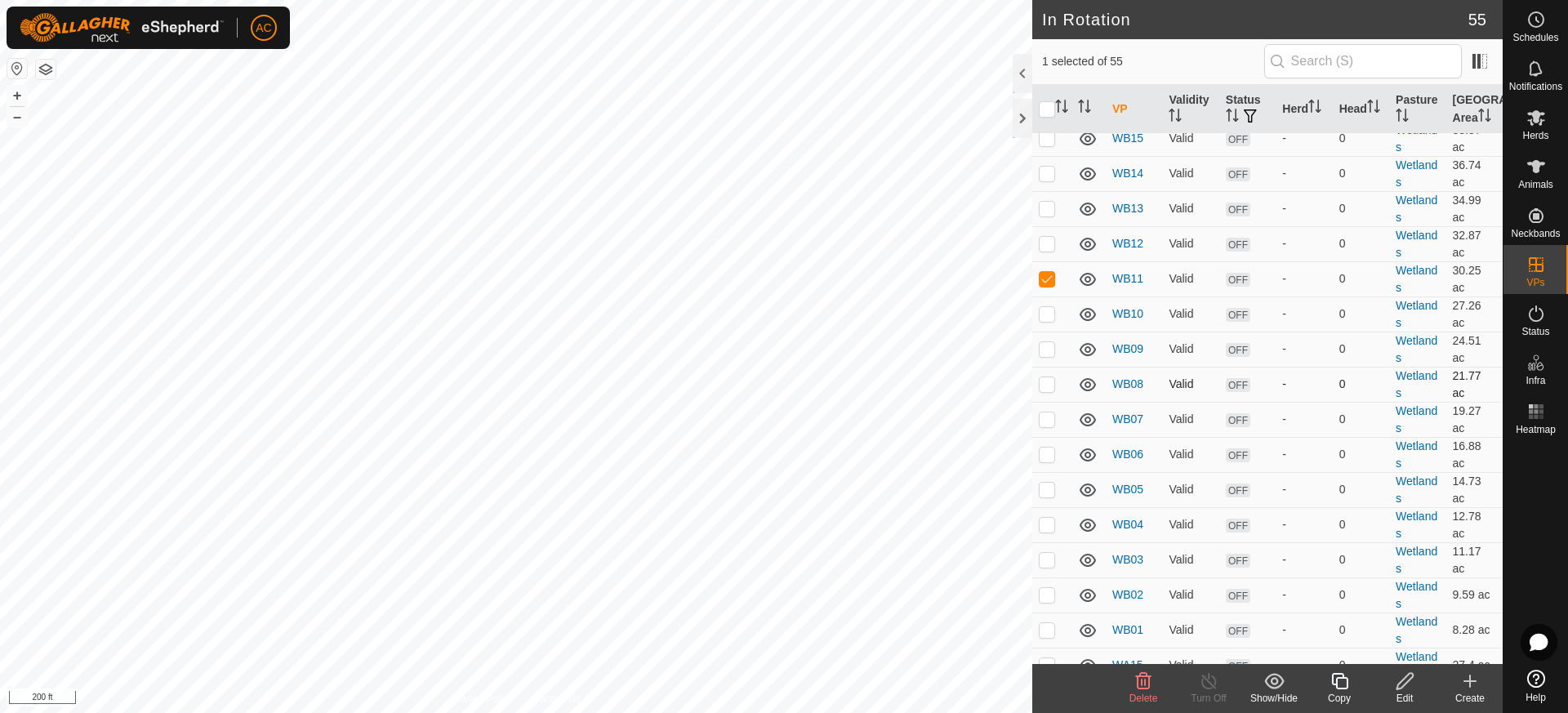
checkbox input "true"
checkbox input "false"
checkbox input "true"
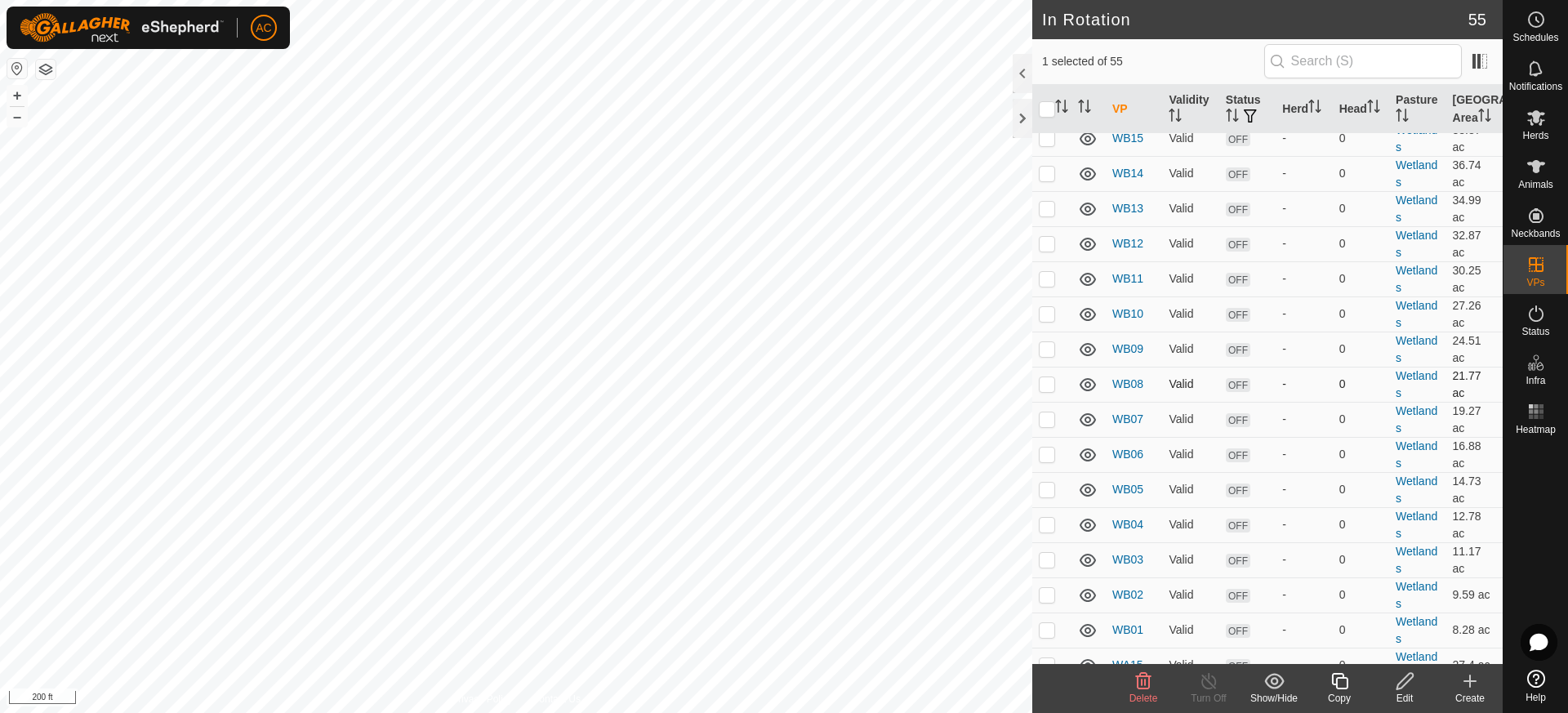
checkbox input "true"
checkbox input "false"
checkbox input "true"
checkbox input "false"
click at [1408, 684] on icon at bounding box center [1405, 681] width 21 height 20
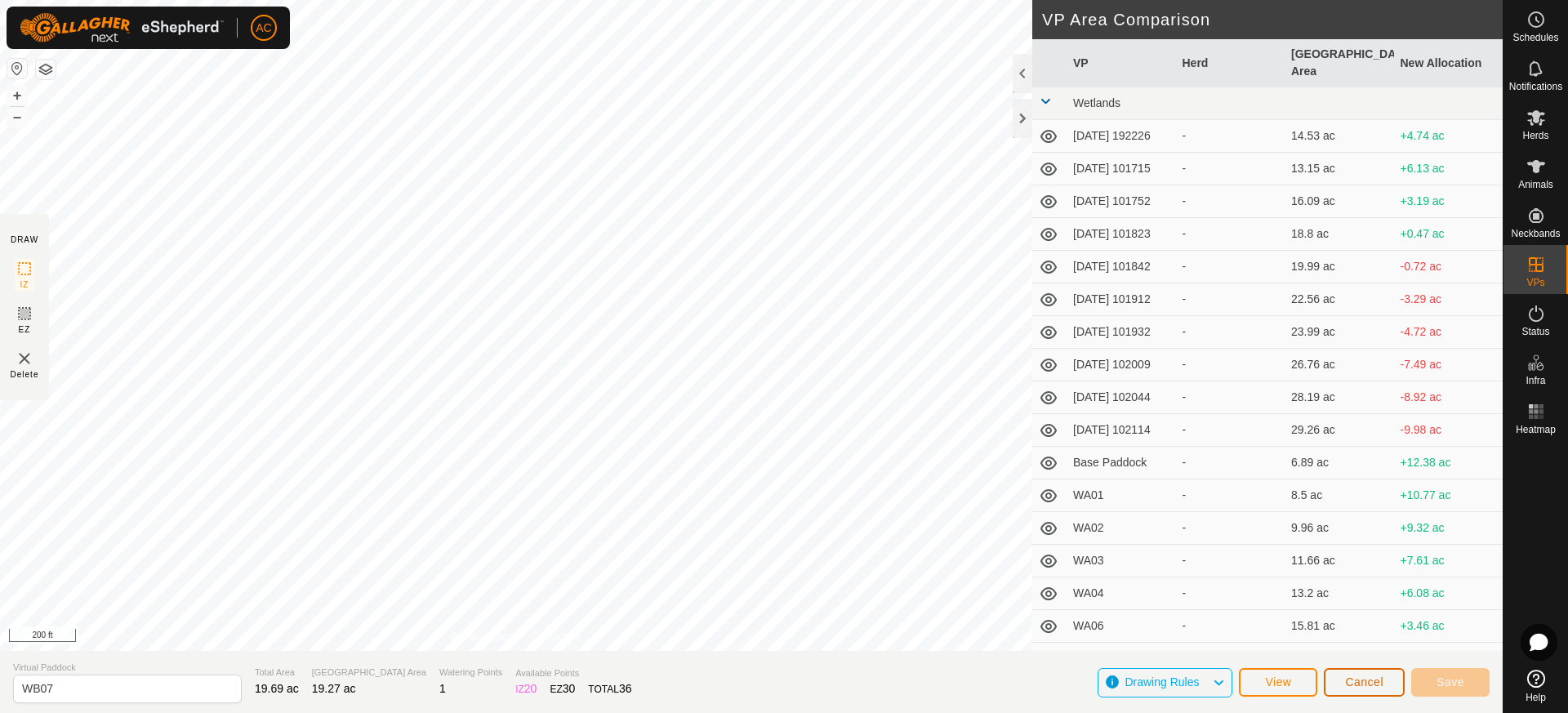
click at [1371, 686] on span "Cancel" at bounding box center [1364, 682] width 39 height 13
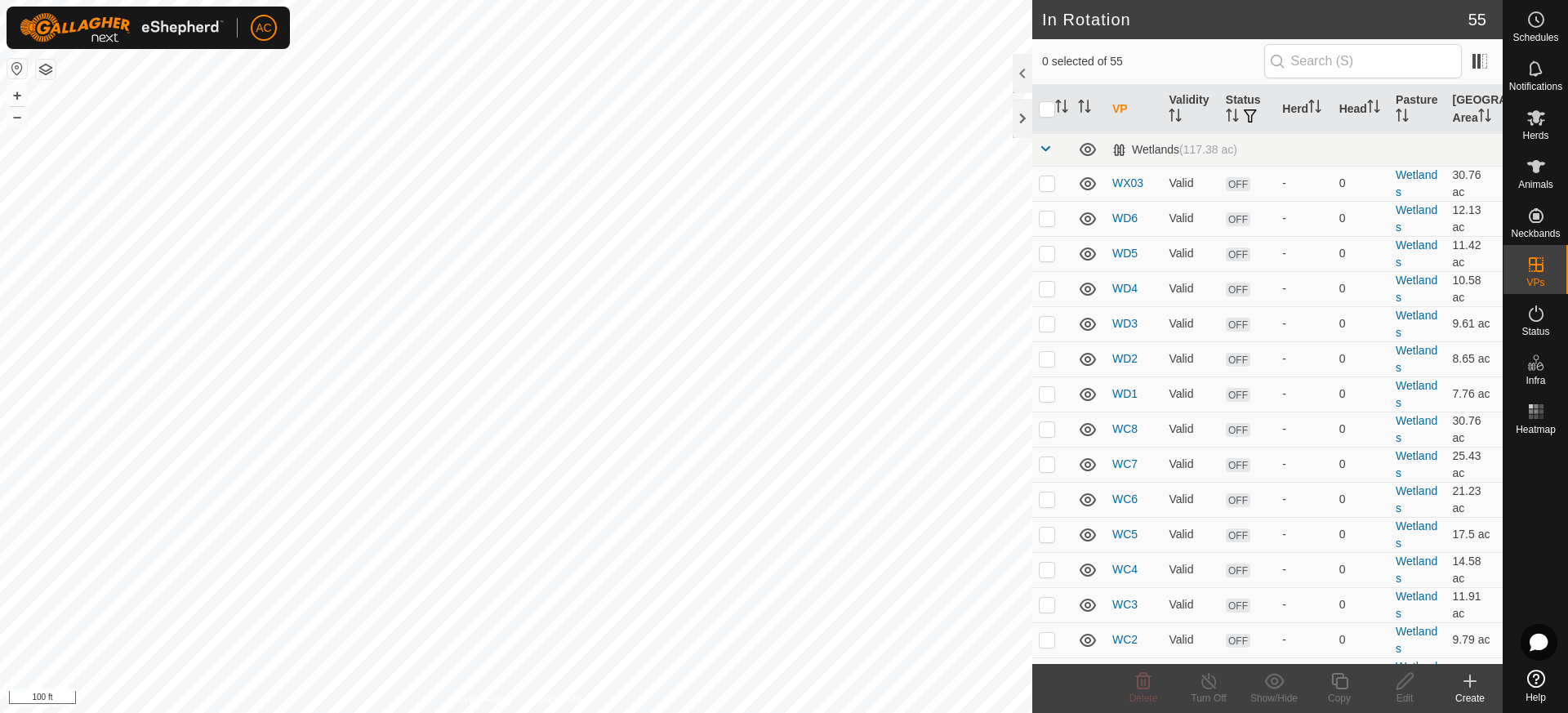
checkbox input "true"
click at [1339, 684] on icon at bounding box center [1340, 681] width 21 height 20
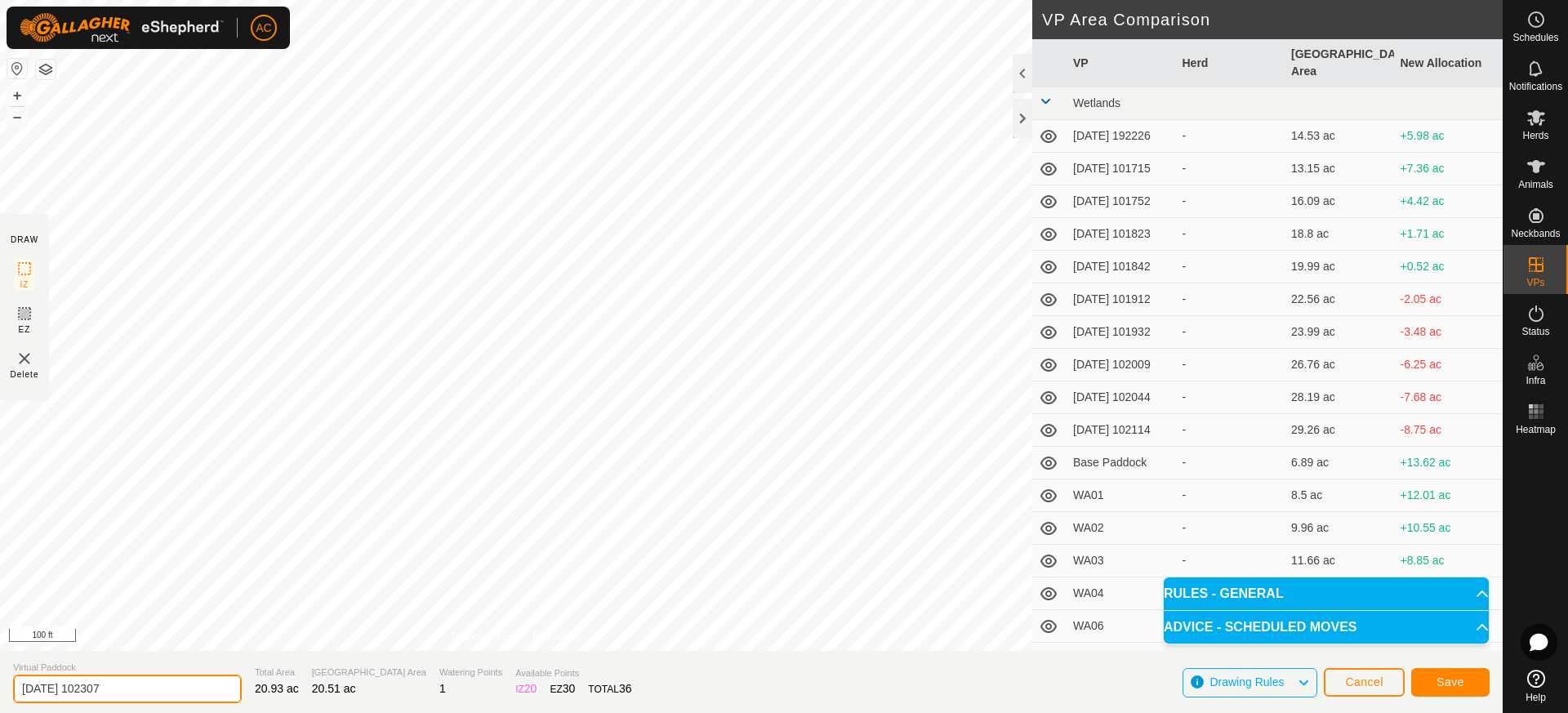
drag, startPoint x: 138, startPoint y: 686, endPoint x: 0, endPoint y: 708, distance: 139.7
click at [0, 708] on section "Virtual Paddock [DATE] 102307 Total Area 20.93 ac Grazing Area 20.51 ac Waterin…" at bounding box center [751, 681] width 1503 height 62
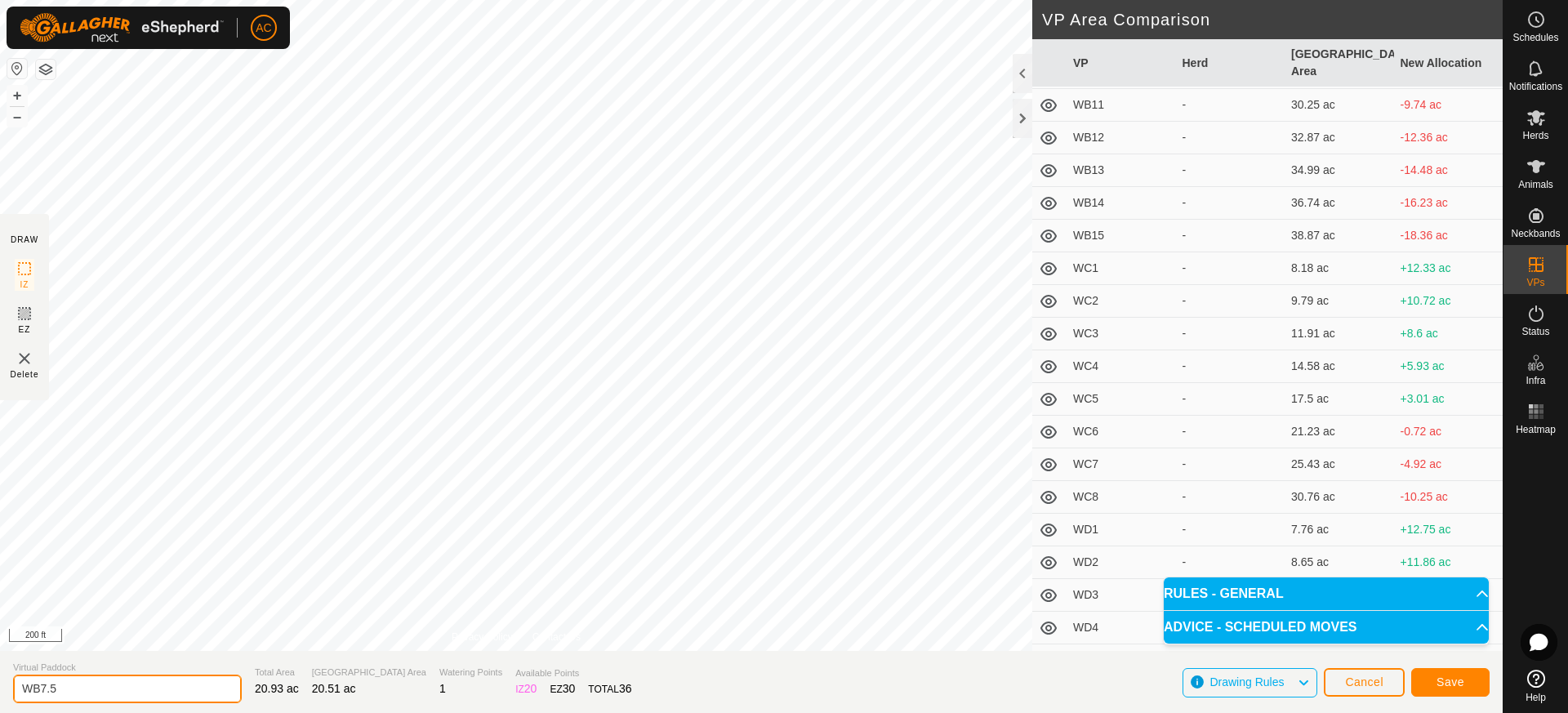
scroll to position [1143, 0]
click at [58, 685] on input "WB7.5" at bounding box center [127, 689] width 228 height 29
click at [41, 688] on input "WB7.5" at bounding box center [127, 689] width 228 height 29
type input "WB07.5"
click at [1446, 679] on span "Save" at bounding box center [1450, 682] width 28 height 13
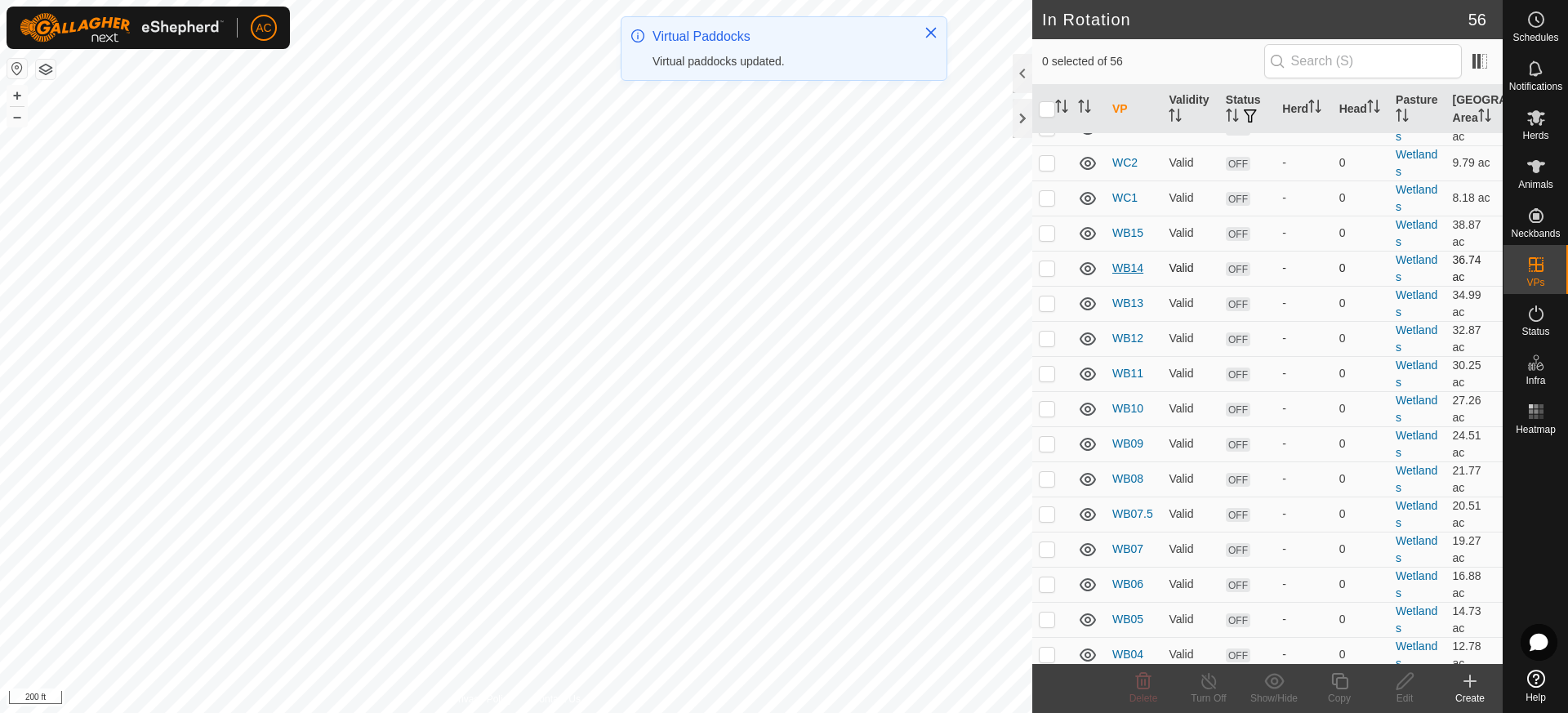
scroll to position [490, 0]
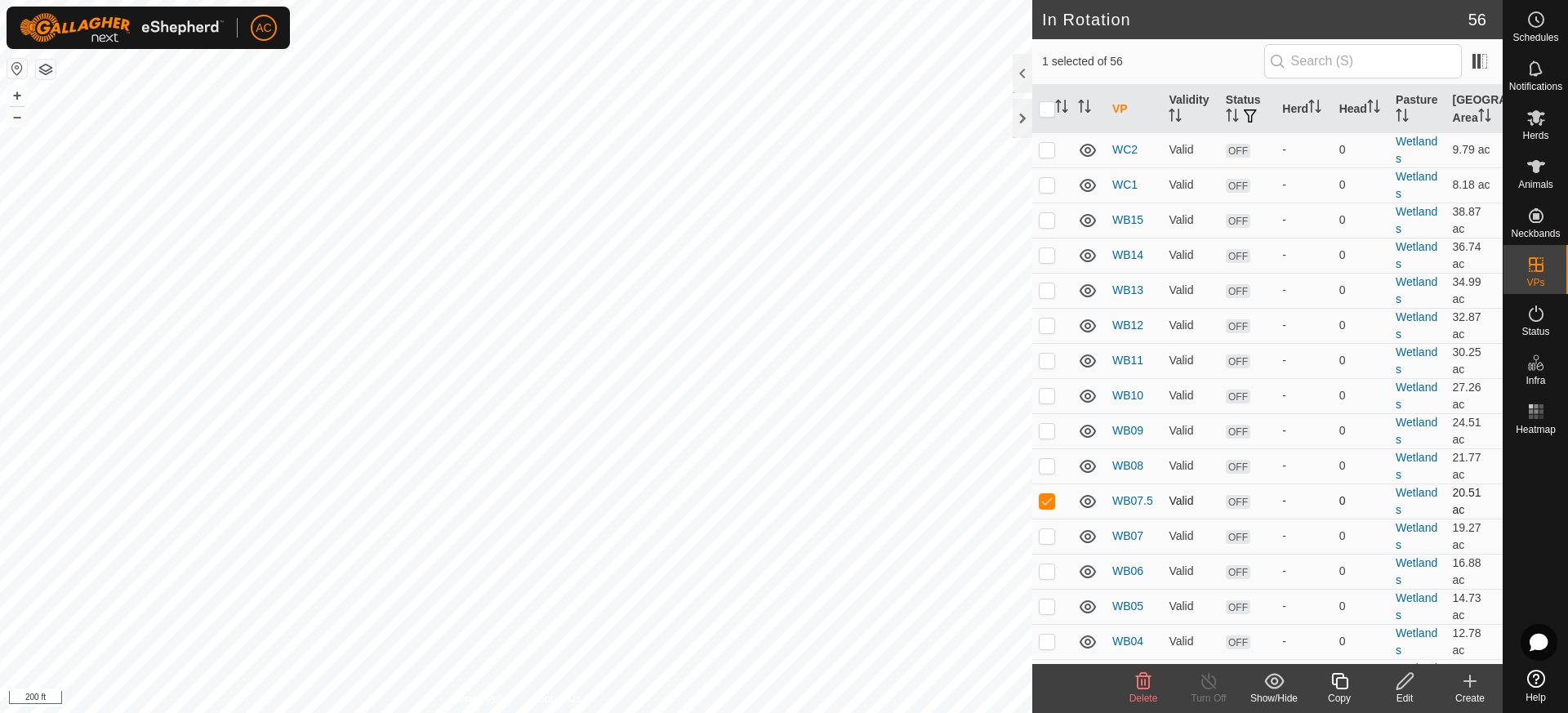
checkbox input "true"
checkbox input "false"
click at [1336, 684] on icon at bounding box center [1340, 681] width 16 height 16
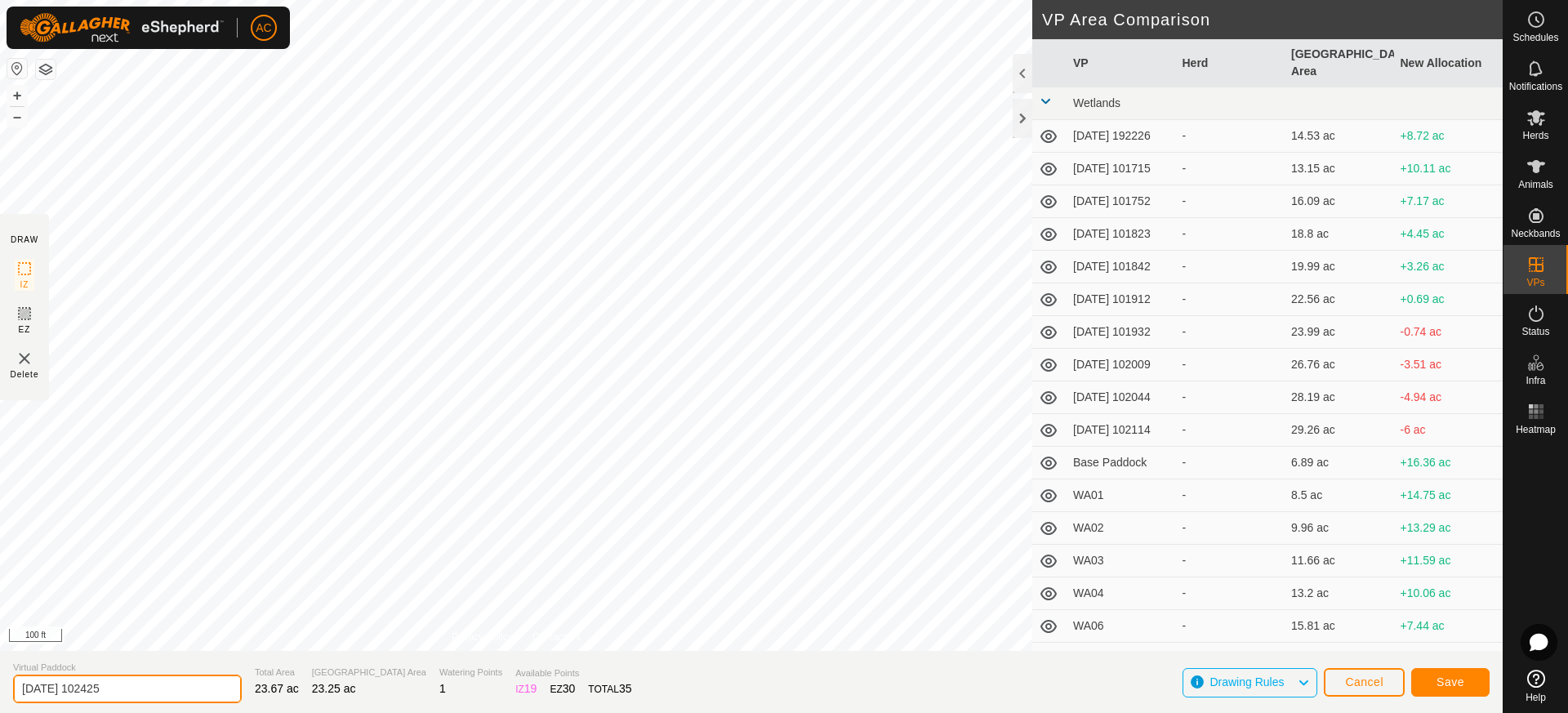
drag, startPoint x: 141, startPoint y: 684, endPoint x: 12, endPoint y: 695, distance: 129.5
click at [12, 695] on section "Virtual Paddock [DATE] 102425 Total Area 23.67 ac Grazing Area 23.25 ac Waterin…" at bounding box center [751, 681] width 1503 height 62
click at [50, 691] on input "WB018.5" at bounding box center [127, 689] width 228 height 29
type input "WB08.5"
click at [1454, 678] on span "Save" at bounding box center [1450, 682] width 28 height 13
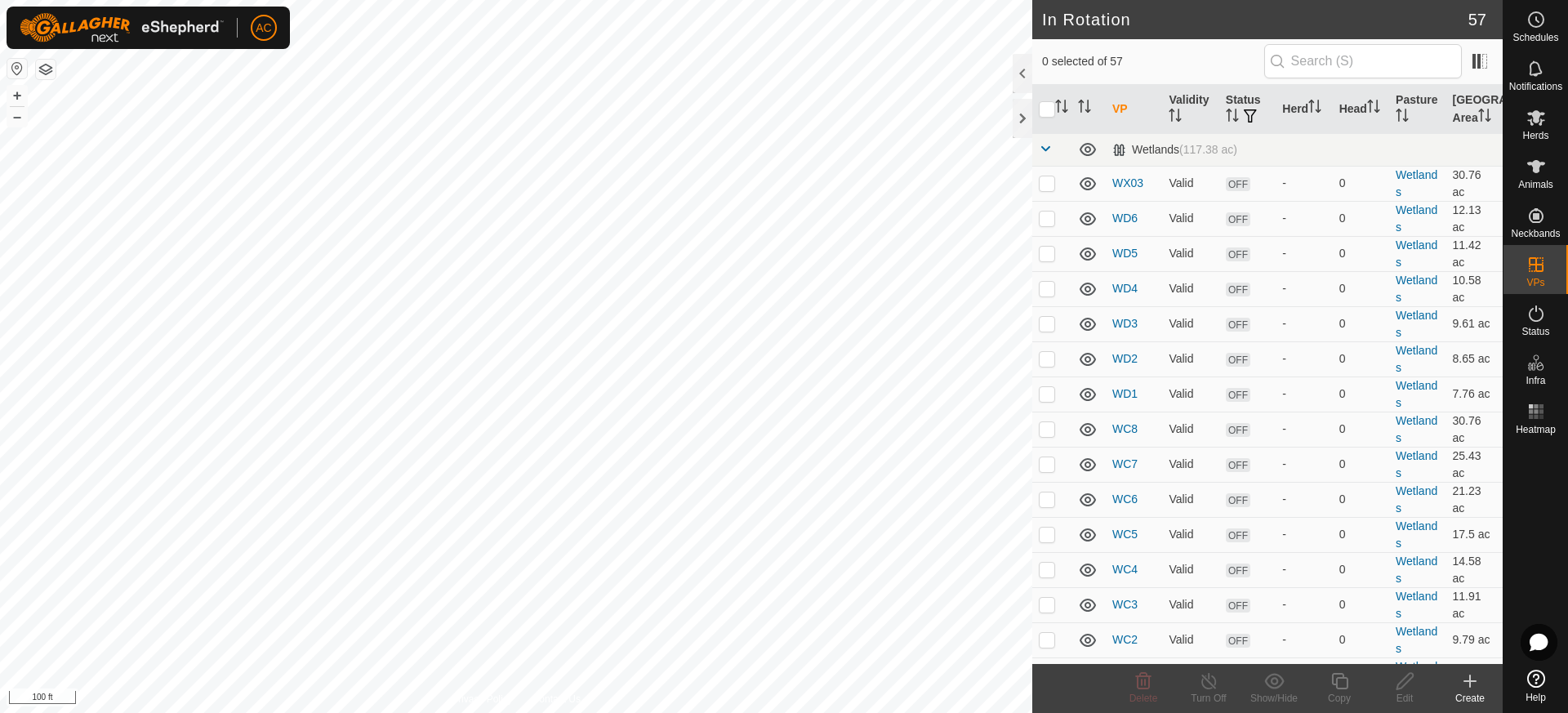
checkbox input "true"
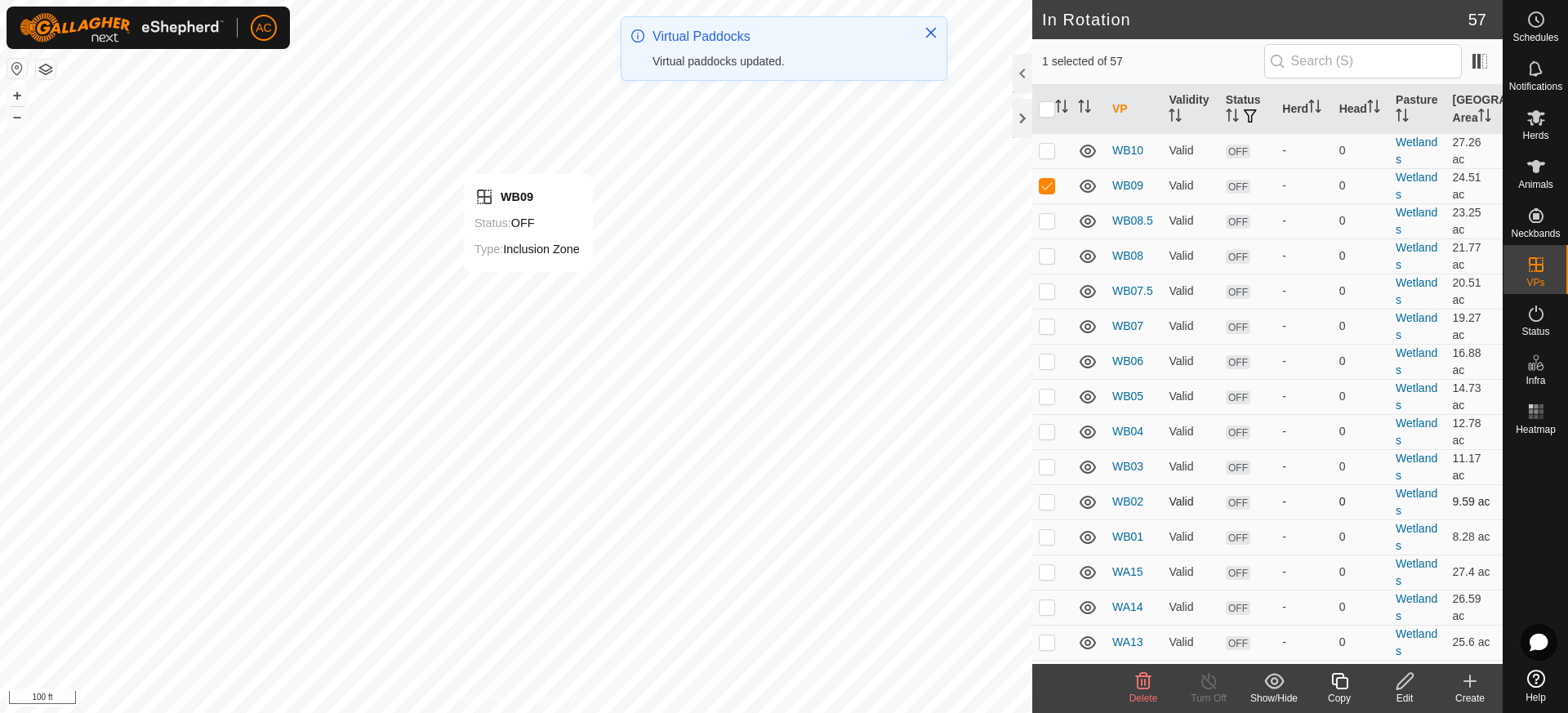
scroll to position [490, 0]
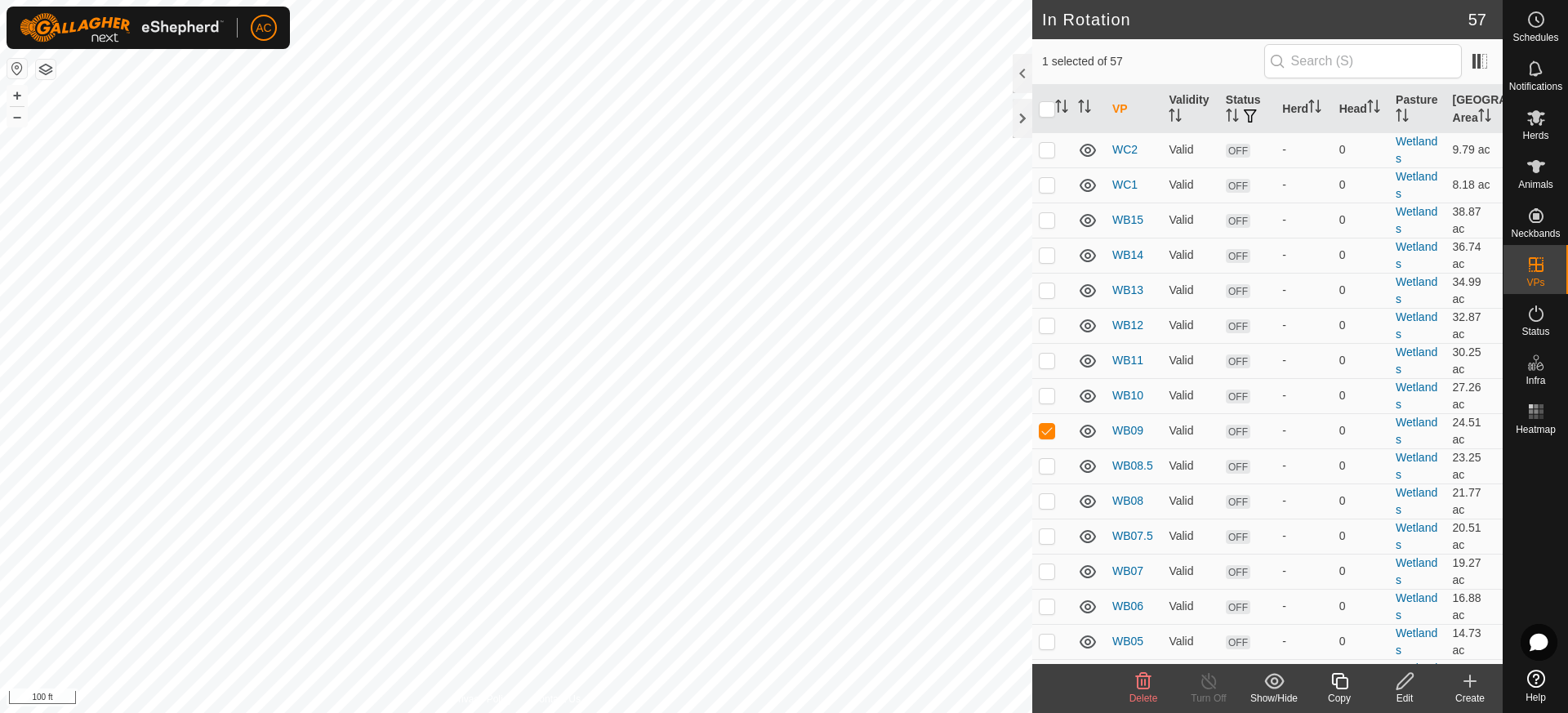
click at [1341, 681] on icon at bounding box center [1340, 681] width 21 height 20
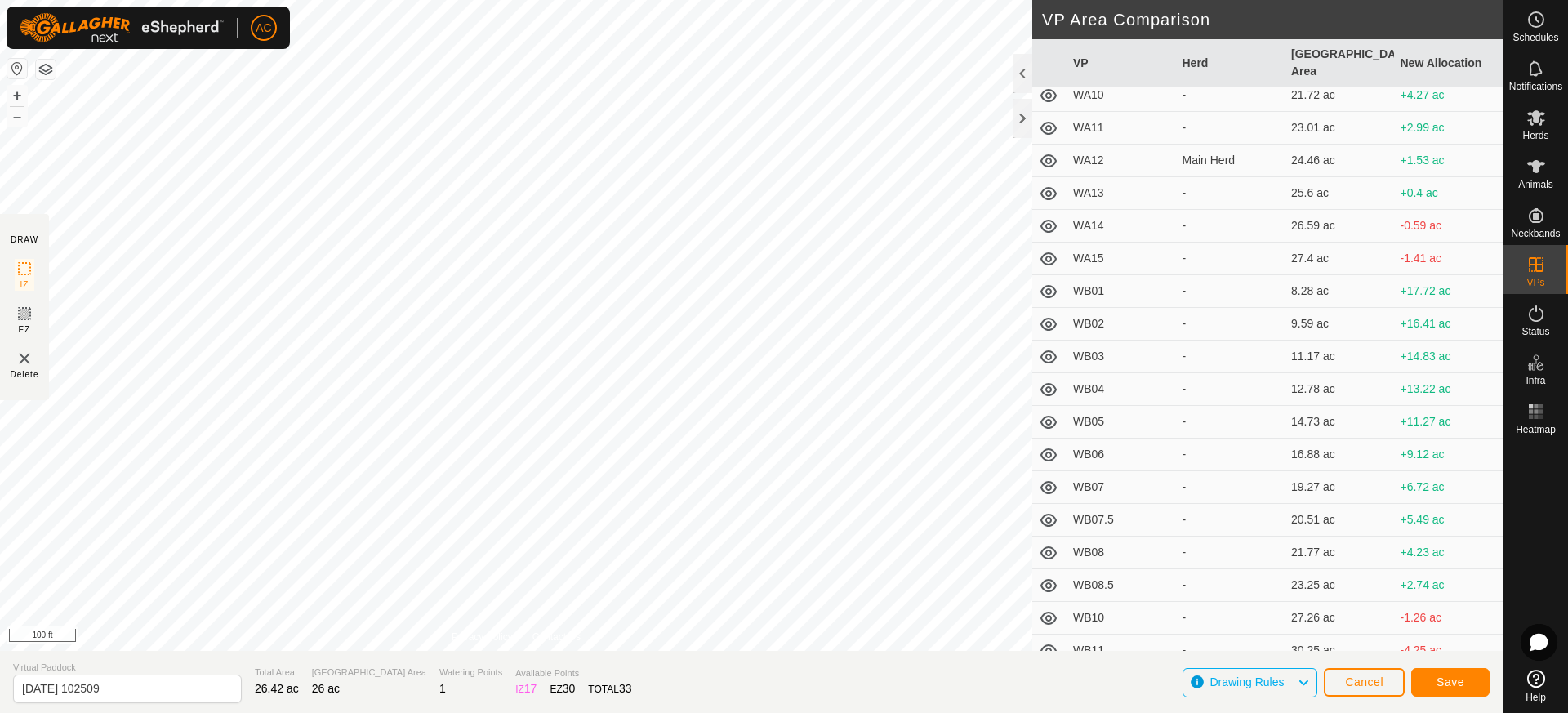
scroll to position [734, 0]
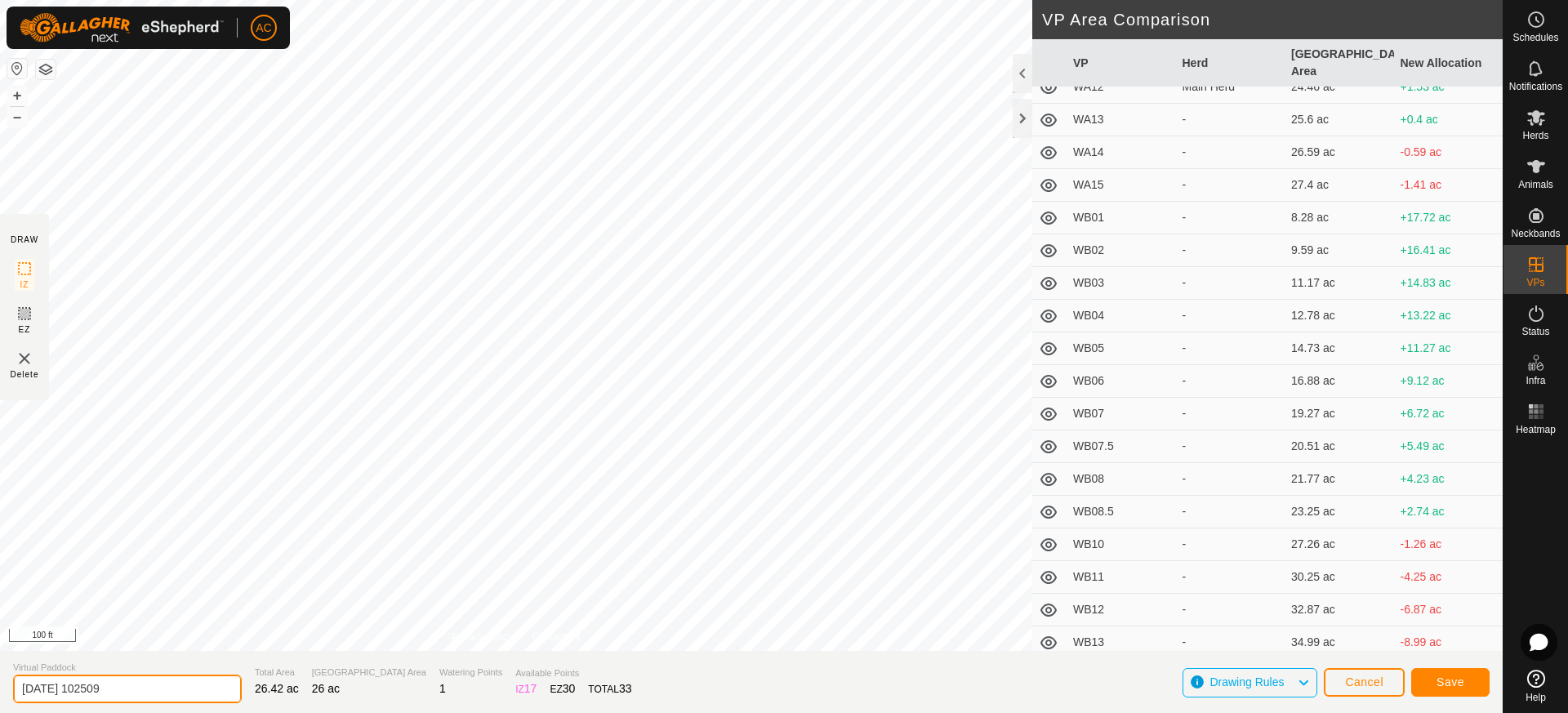
drag, startPoint x: 125, startPoint y: 692, endPoint x: 0, endPoint y: 708, distance: 126.0
click at [0, 708] on section "Virtual Paddock [DATE] 102509 Total Area 26.42 ac Grazing Area 26 ac Watering P…" at bounding box center [751, 681] width 1503 height 62
type input "WB09.5"
click at [1448, 681] on span "Save" at bounding box center [1450, 682] width 28 height 13
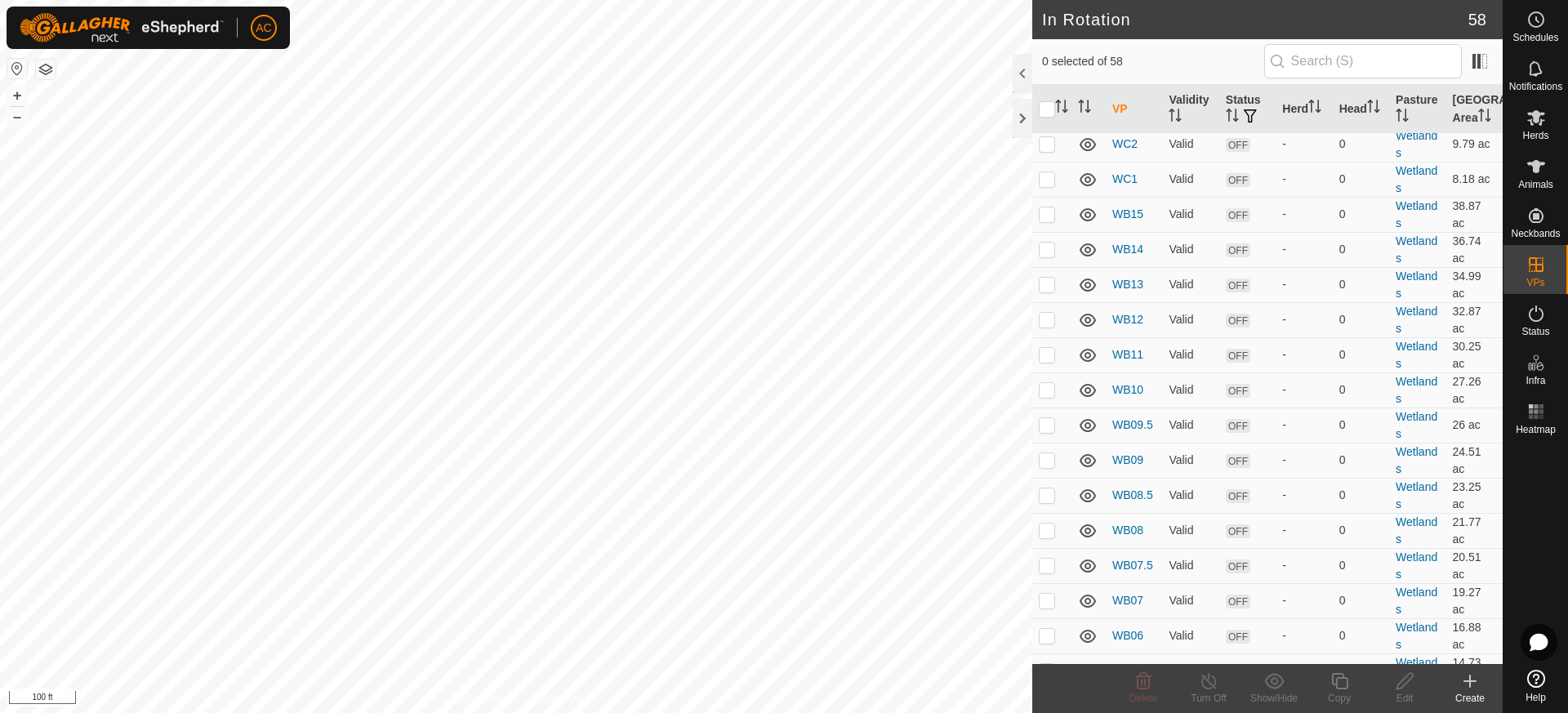
scroll to position [490, 0]
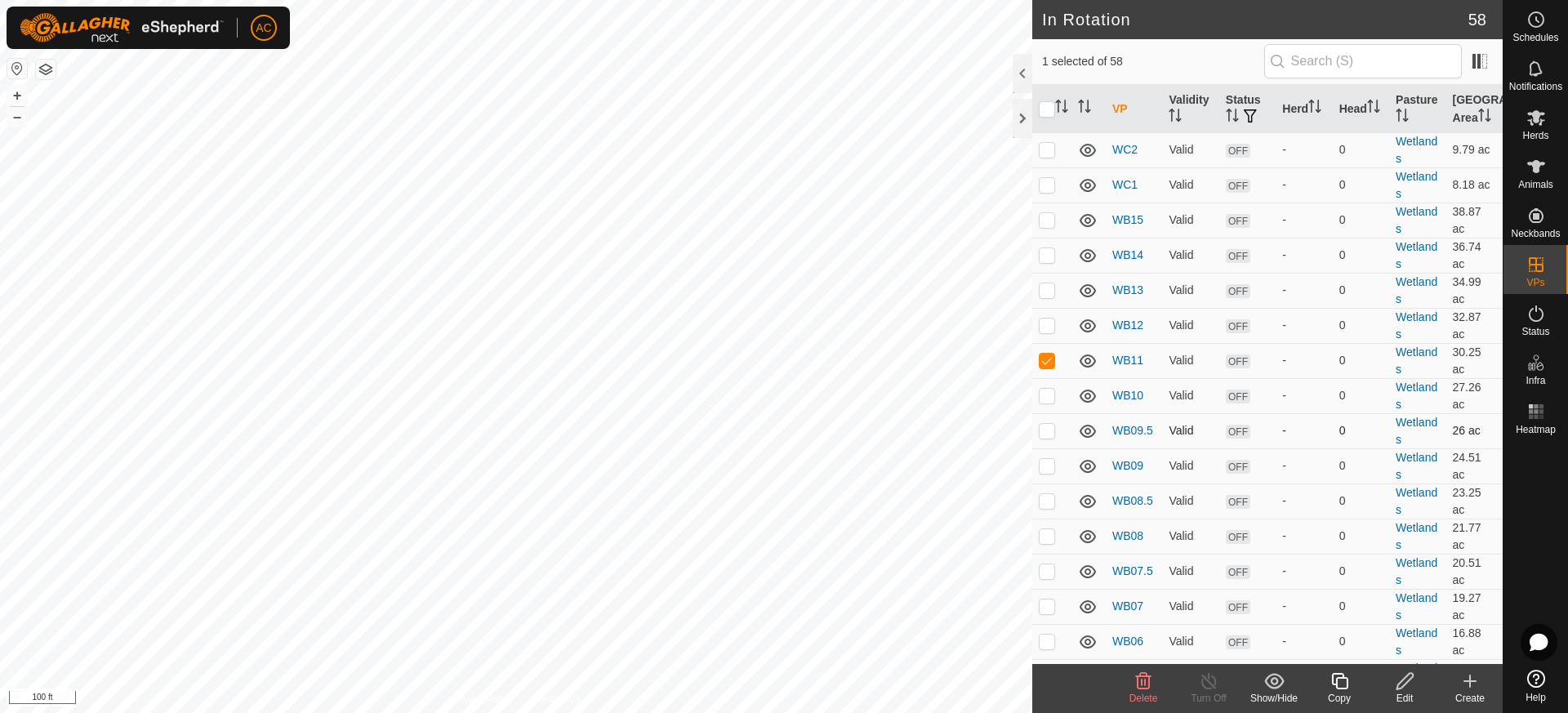
checkbox input "false"
checkbox input "true"
click at [1347, 685] on icon at bounding box center [1340, 681] width 16 height 16
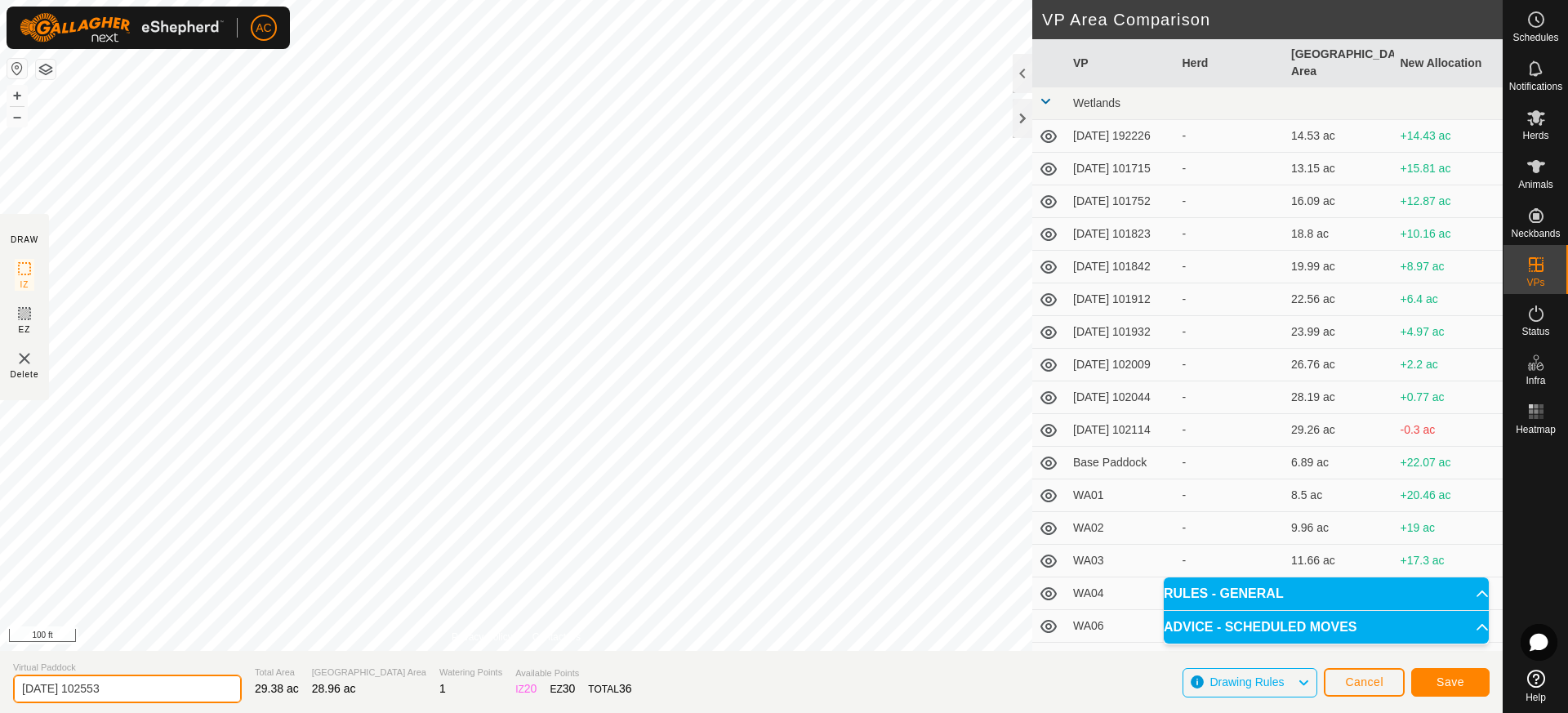
drag, startPoint x: 135, startPoint y: 692, endPoint x: 0, endPoint y: 700, distance: 135.2
click at [0, 700] on section "Virtual Paddock [DATE] 102553 Total Area 29.38 ac Grazing Area 28.96 ac Waterin…" at bounding box center [751, 681] width 1503 height 62
type input "WB10.5"
click at [1457, 682] on span "Save" at bounding box center [1450, 682] width 28 height 13
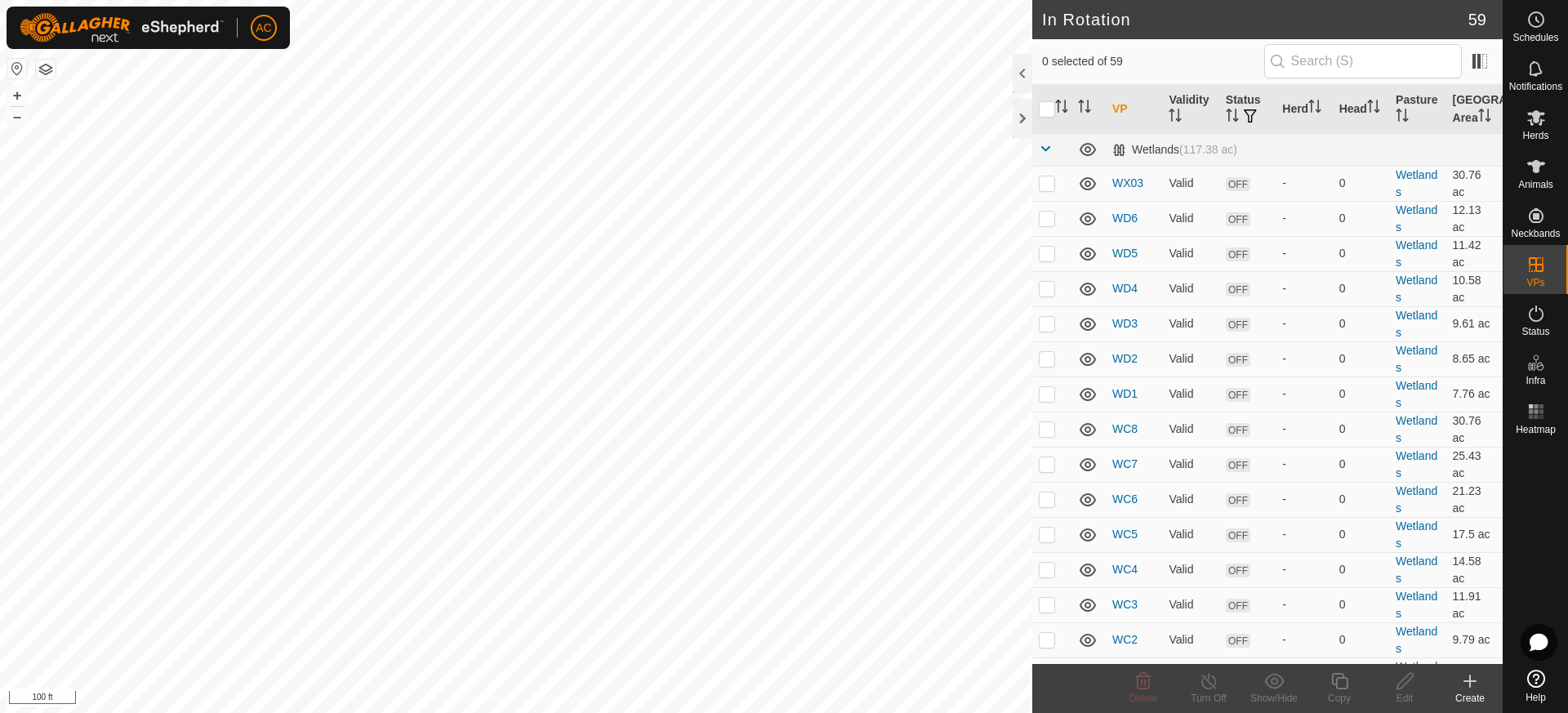
checkbox input "true"
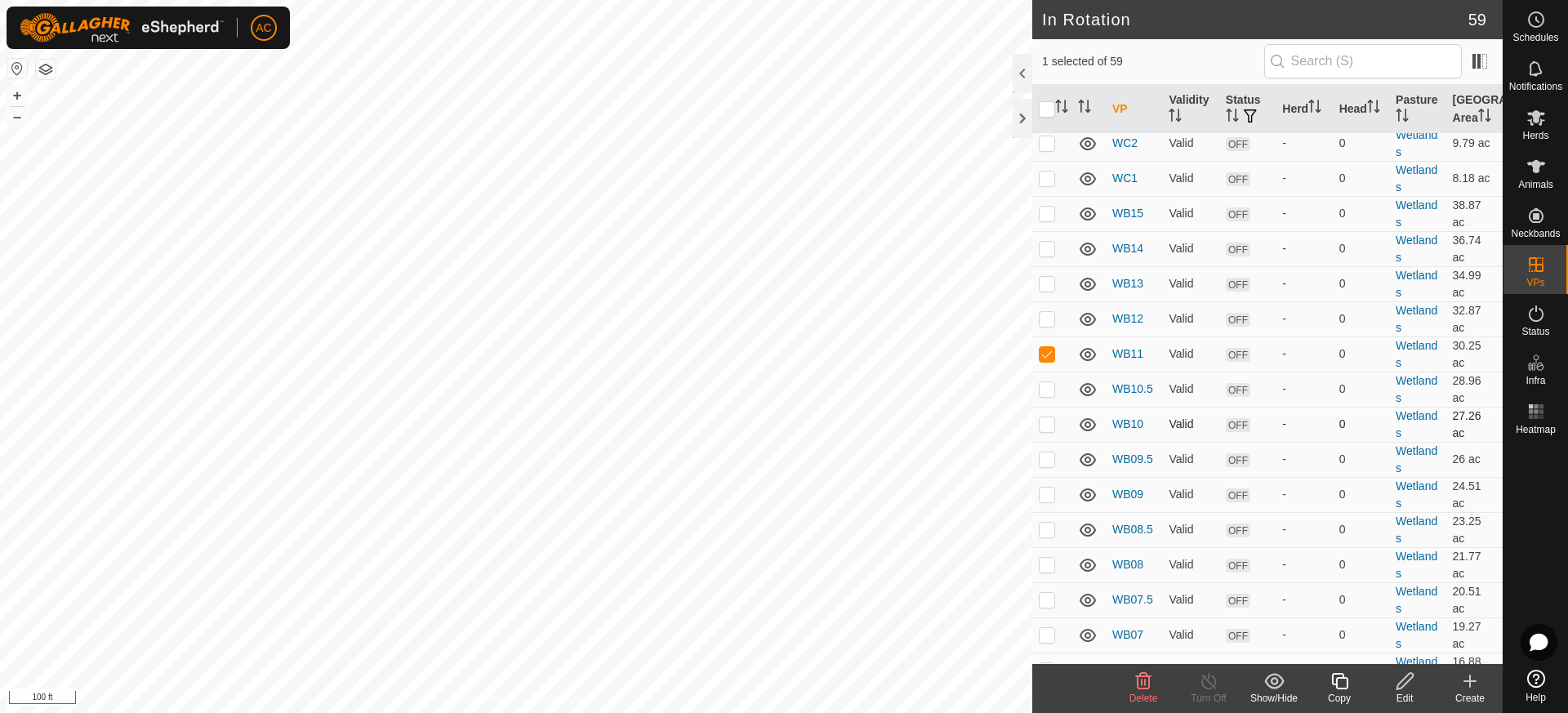
scroll to position [571, 0]
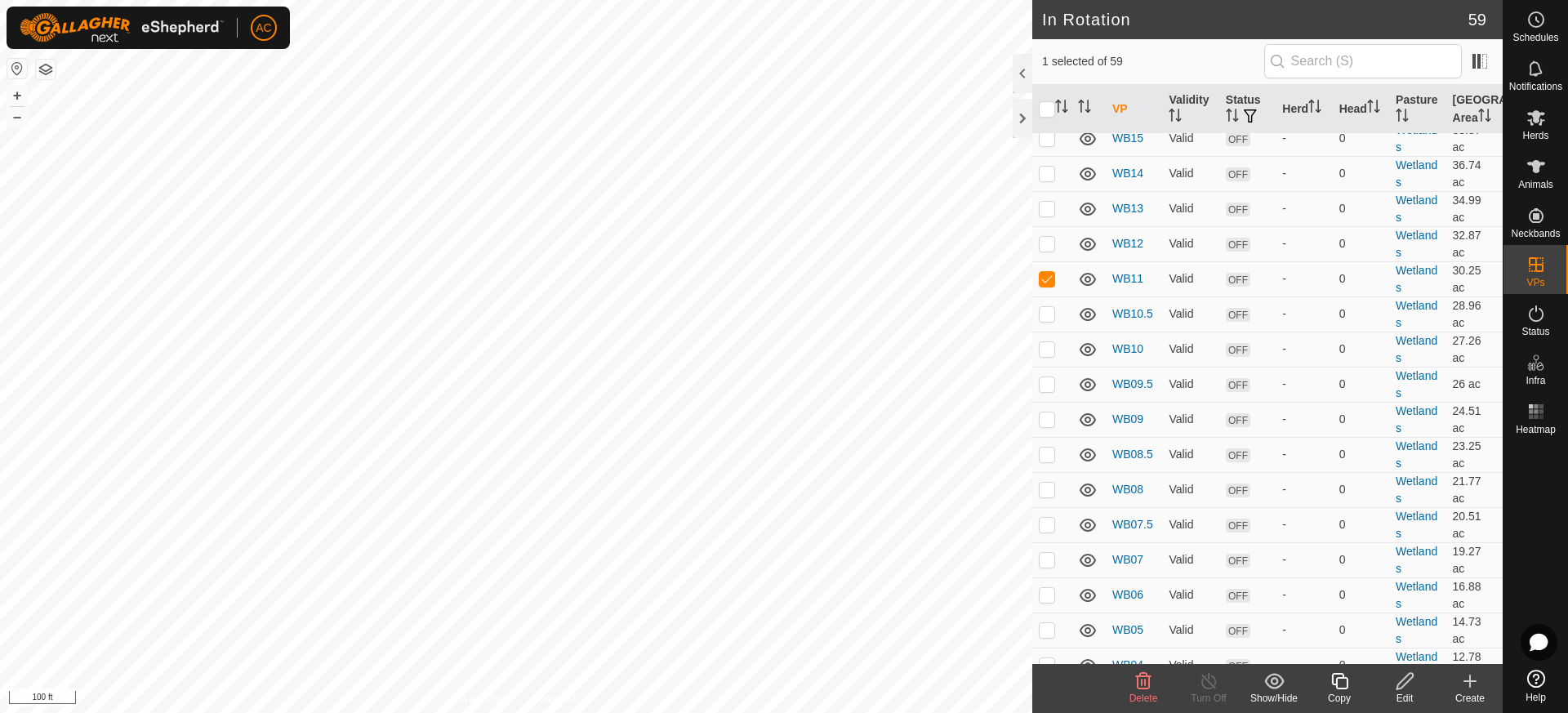
click at [1343, 683] on icon at bounding box center [1340, 681] width 21 height 20
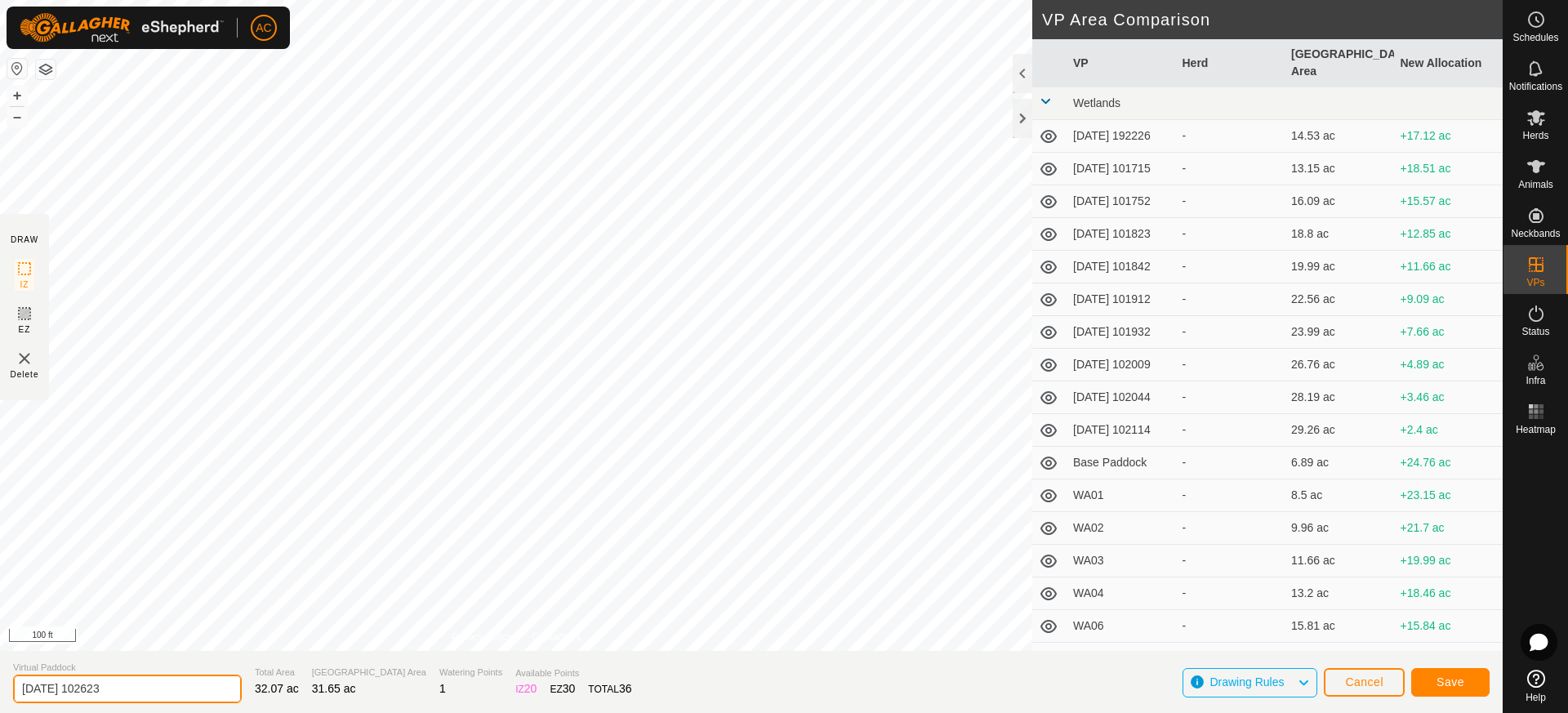
drag, startPoint x: 152, startPoint y: 683, endPoint x: 0, endPoint y: 696, distance: 152.6
click at [2, 695] on section "Virtual Paddock [DATE] 102623 Total Area 32.07 ac Grazing Area 31.65 ac Waterin…" at bounding box center [751, 681] width 1503 height 62
type input "WB11.5"
click at [1450, 683] on span "Save" at bounding box center [1450, 682] width 28 height 13
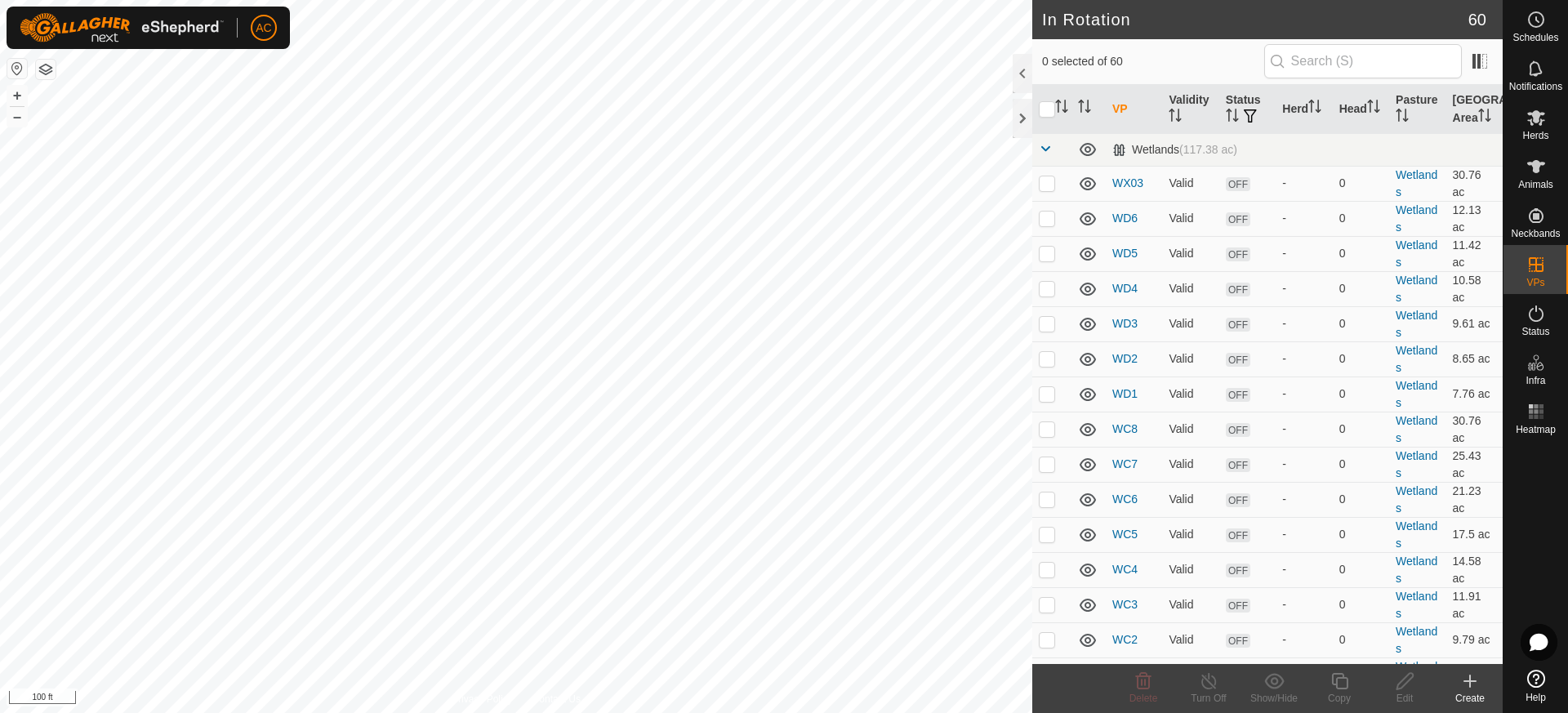
checkbox input "true"
click at [1403, 683] on icon at bounding box center [1405, 681] width 21 height 20
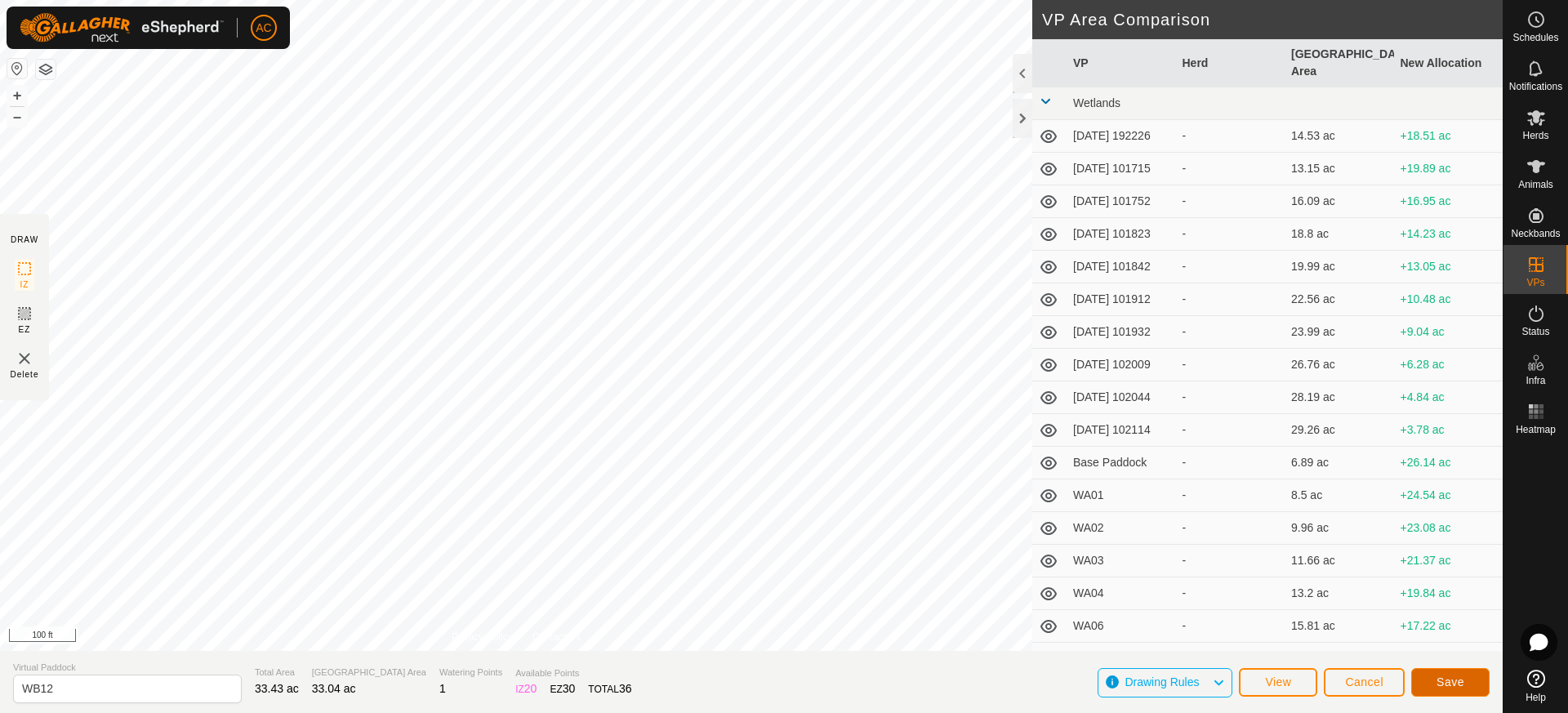
click at [1460, 683] on span "Save" at bounding box center [1450, 682] width 28 height 13
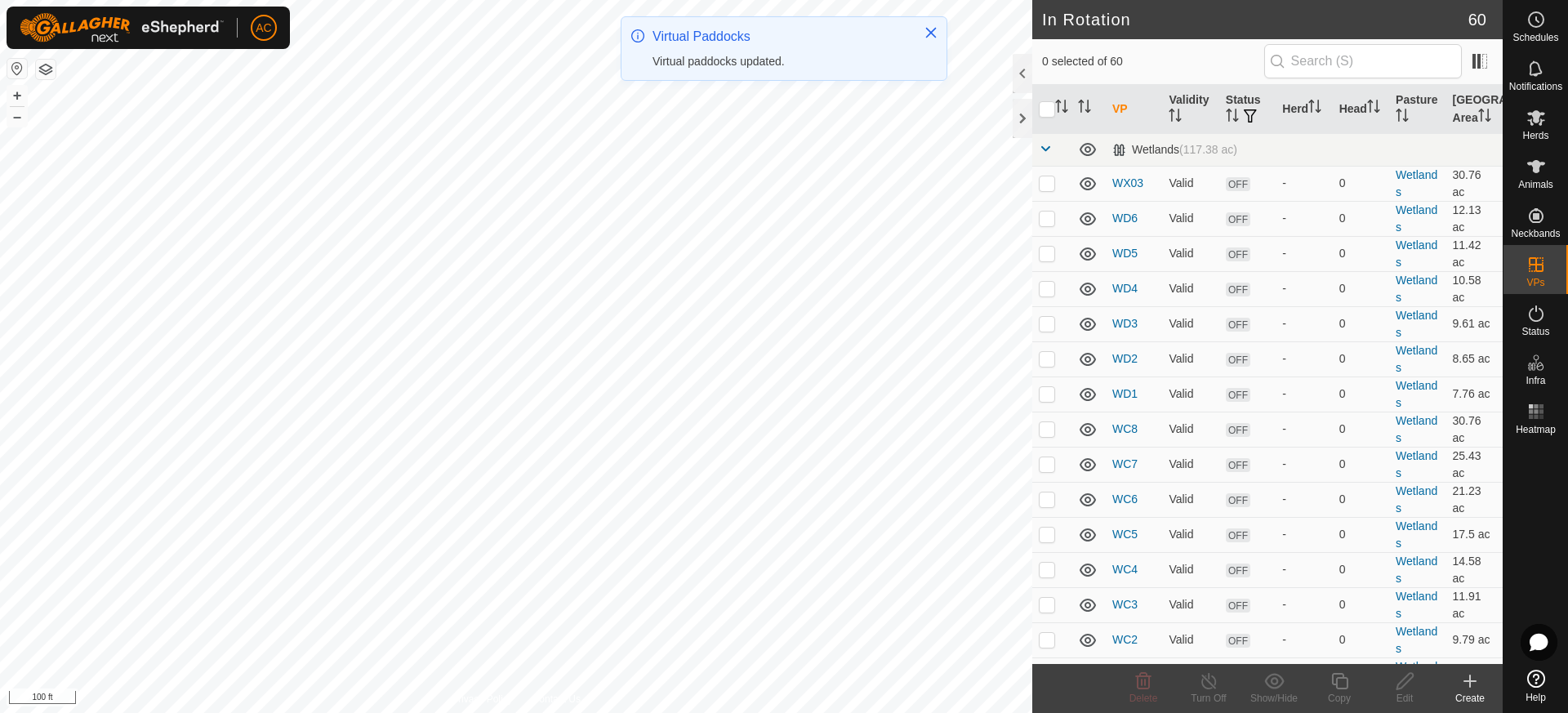
checkbox input "true"
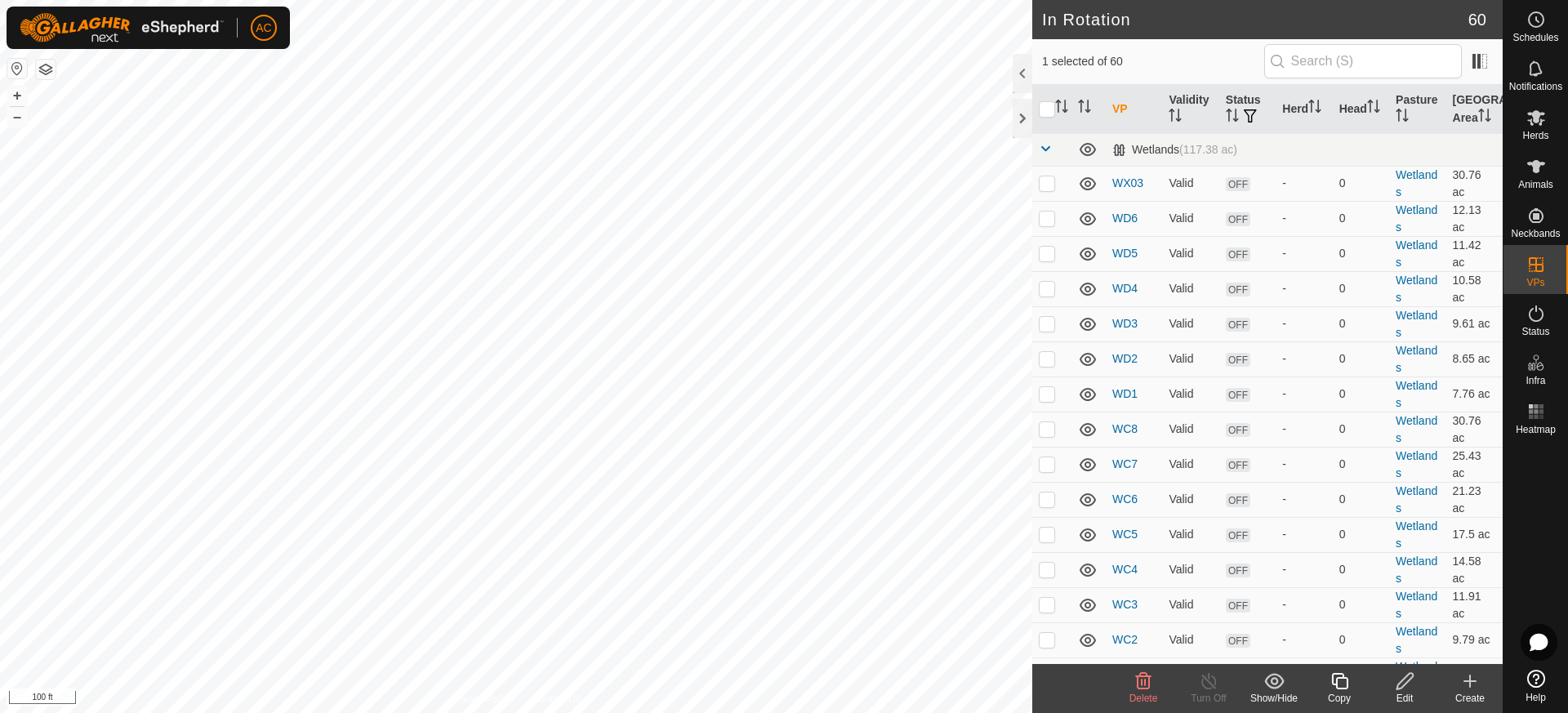
click at [1340, 683] on icon at bounding box center [1340, 681] width 21 height 20
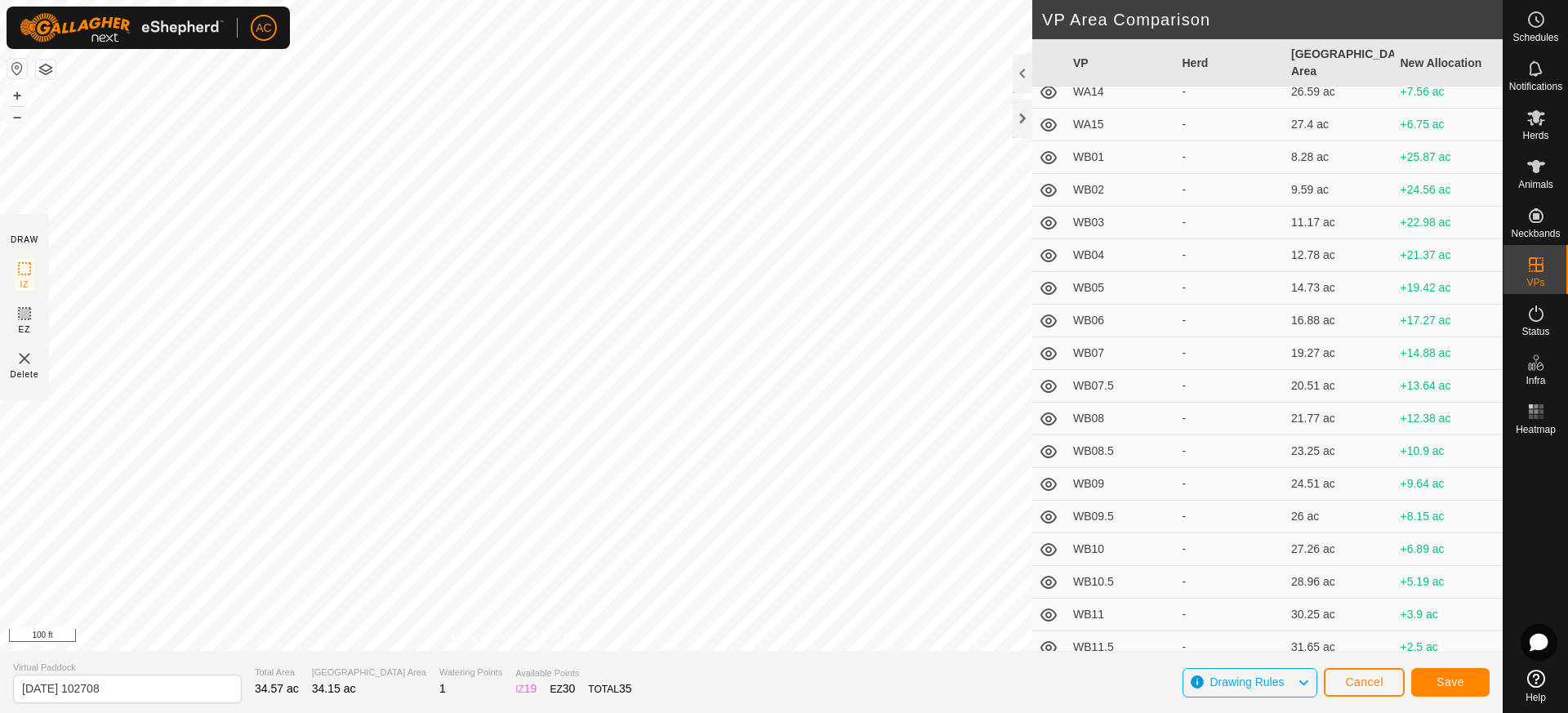
scroll to position [980, 0]
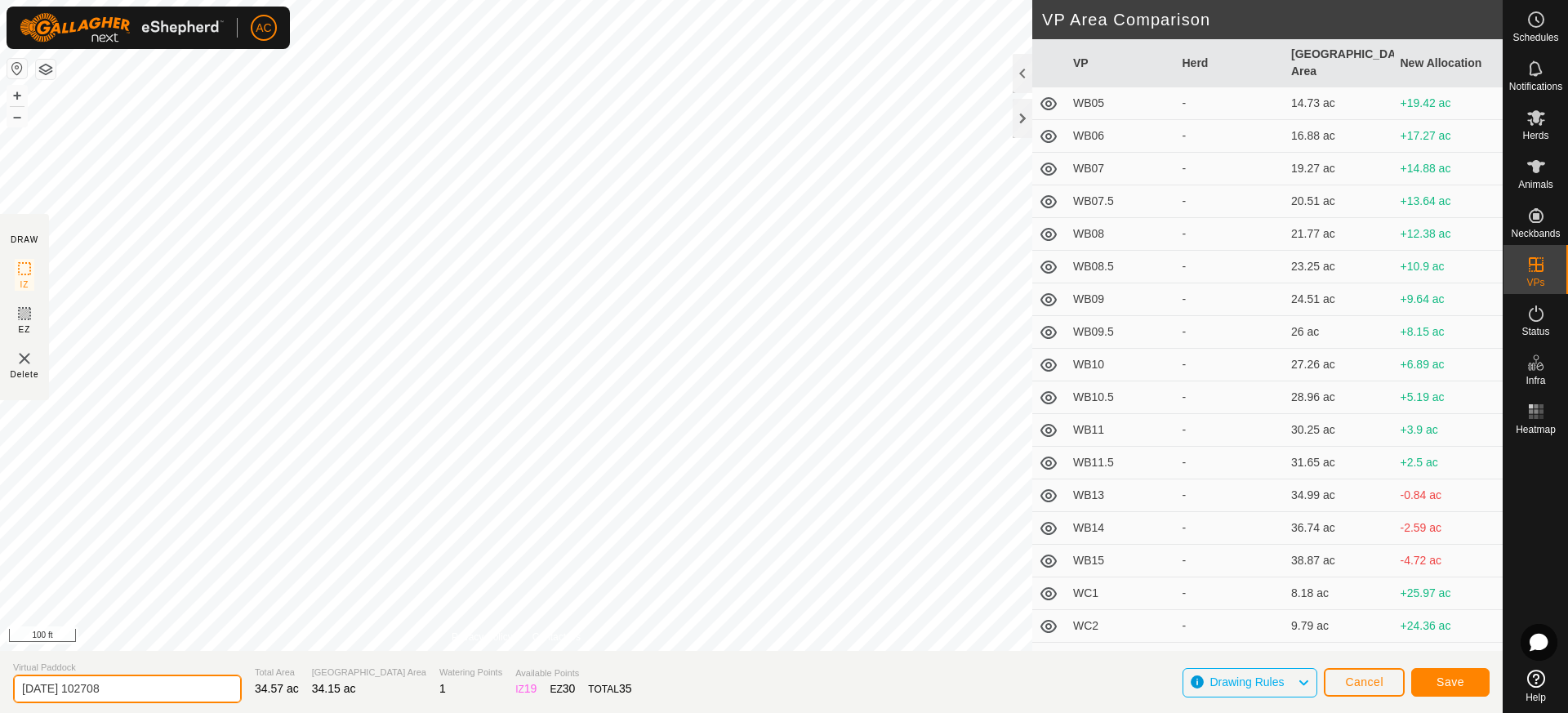
drag, startPoint x: 59, startPoint y: 686, endPoint x: 0, endPoint y: 681, distance: 59.2
click at [0, 681] on section "Virtual Paddock [DATE] 102708 Total Area 34.57 ac Grazing Area 34.15 ac Waterin…" at bounding box center [751, 681] width 1503 height 62
type input "WB12.5"
click at [1453, 682] on span "Save" at bounding box center [1450, 682] width 28 height 13
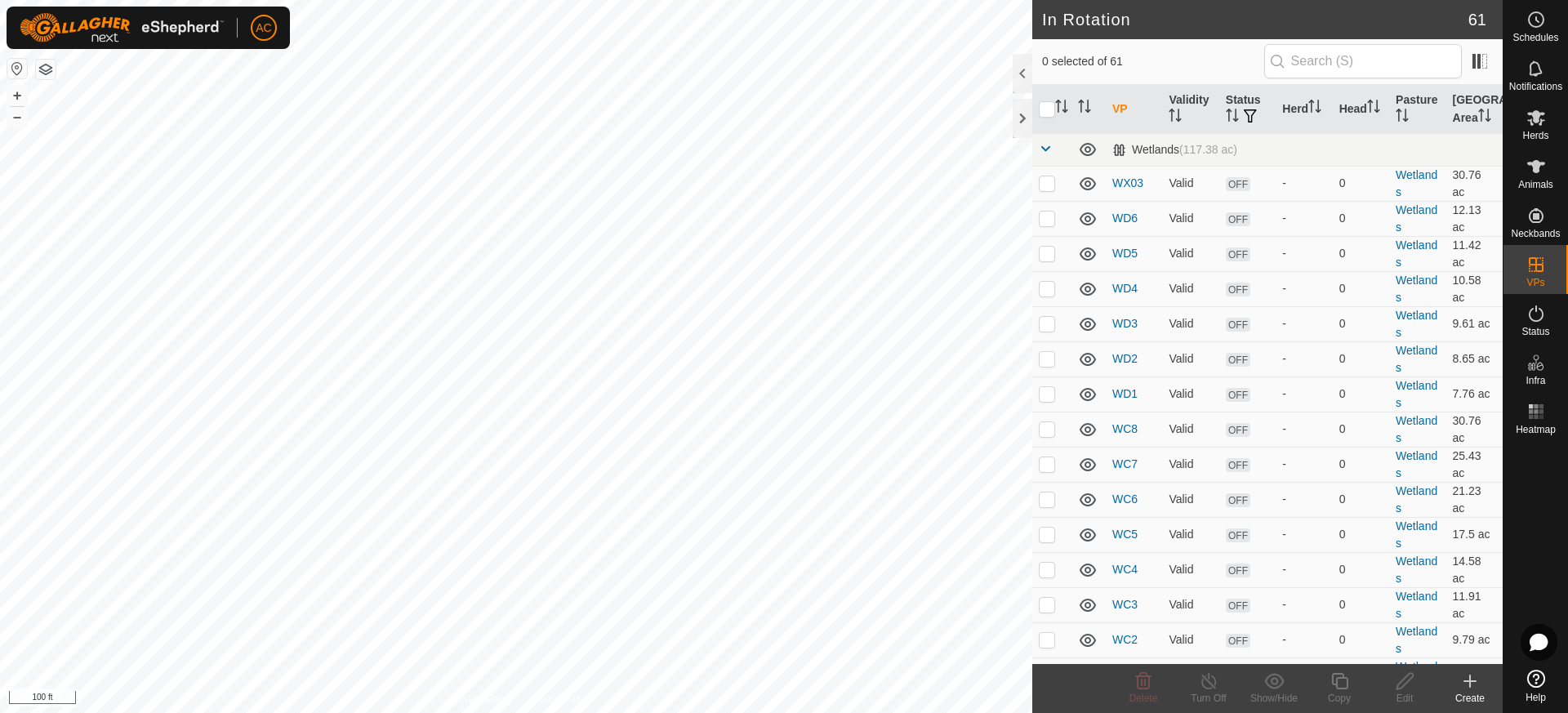
checkbox input "true"
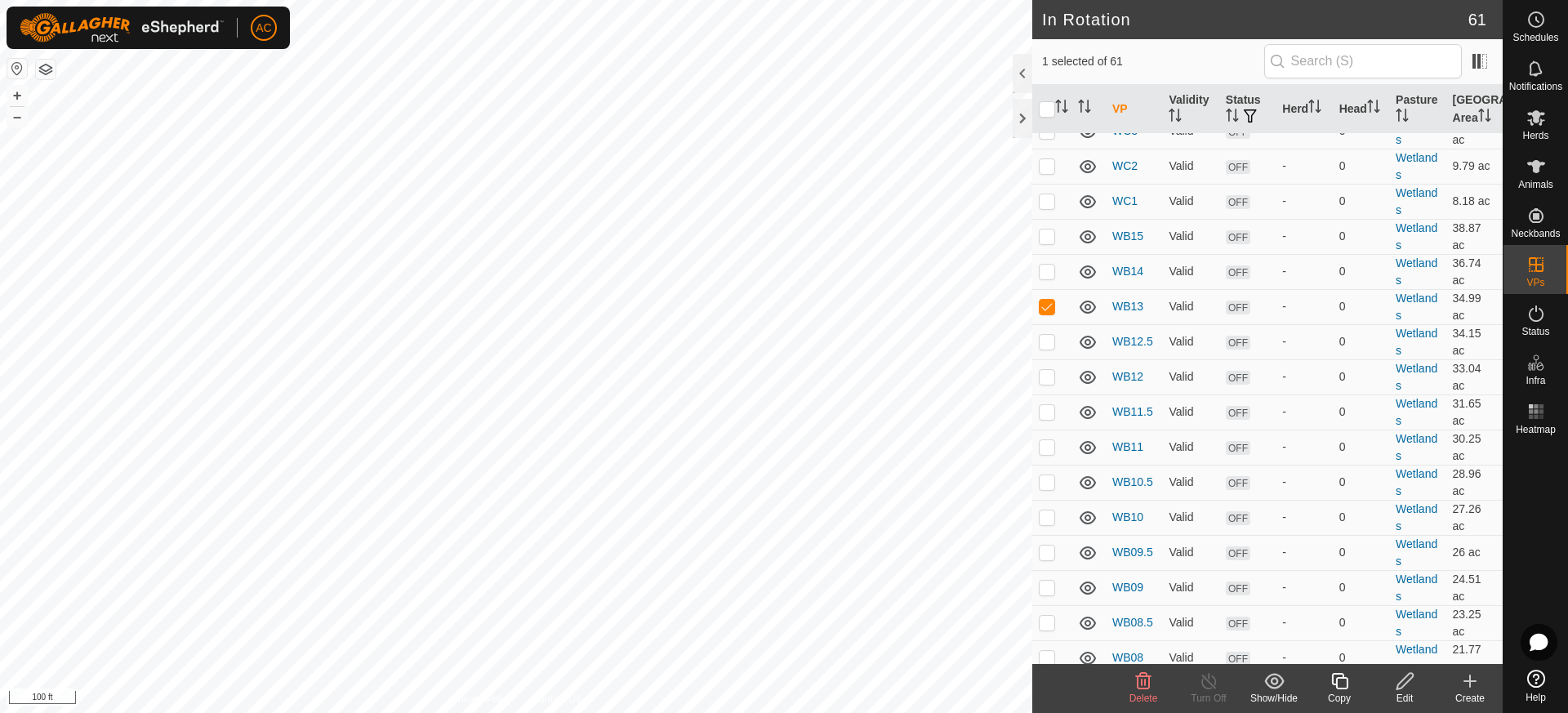
scroll to position [490, 0]
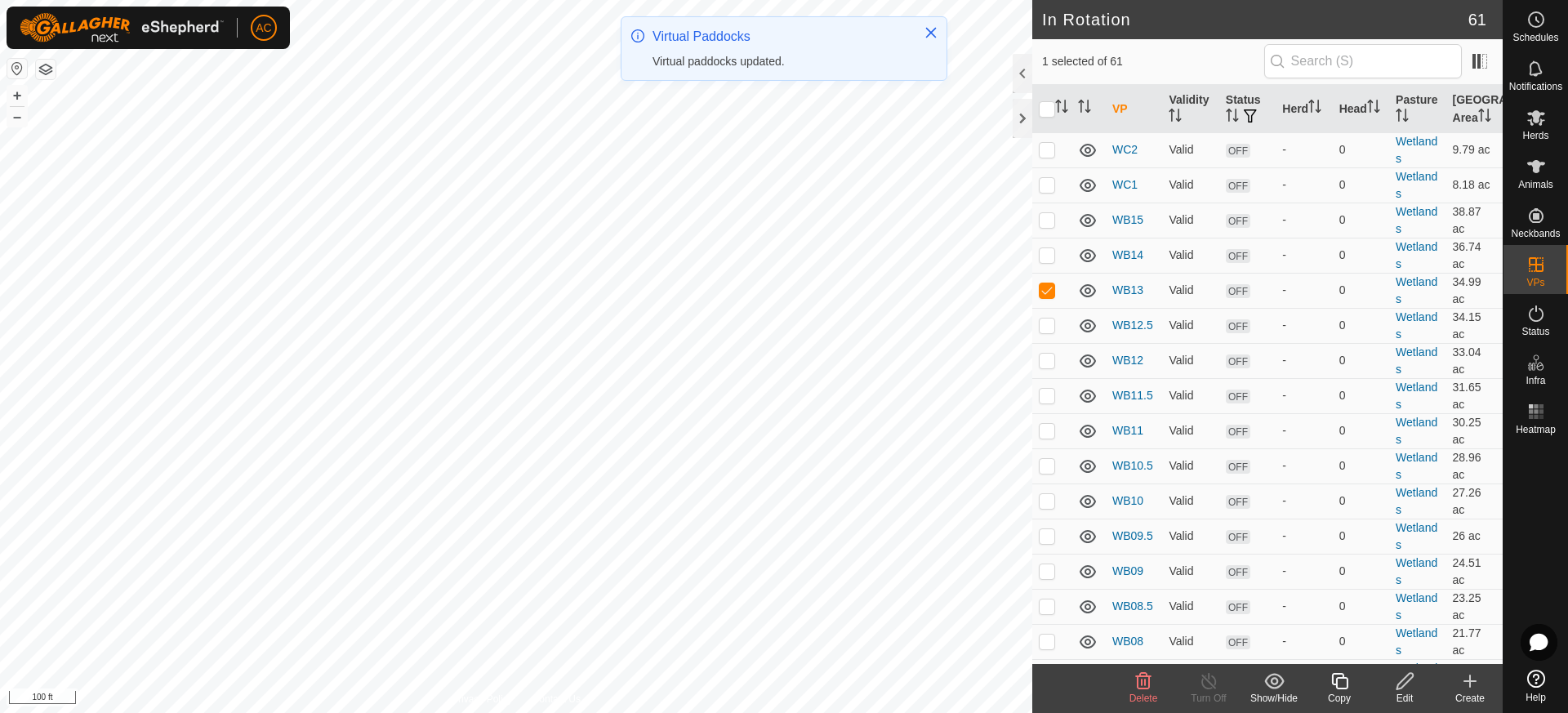
click at [1338, 686] on icon at bounding box center [1340, 681] width 21 height 20
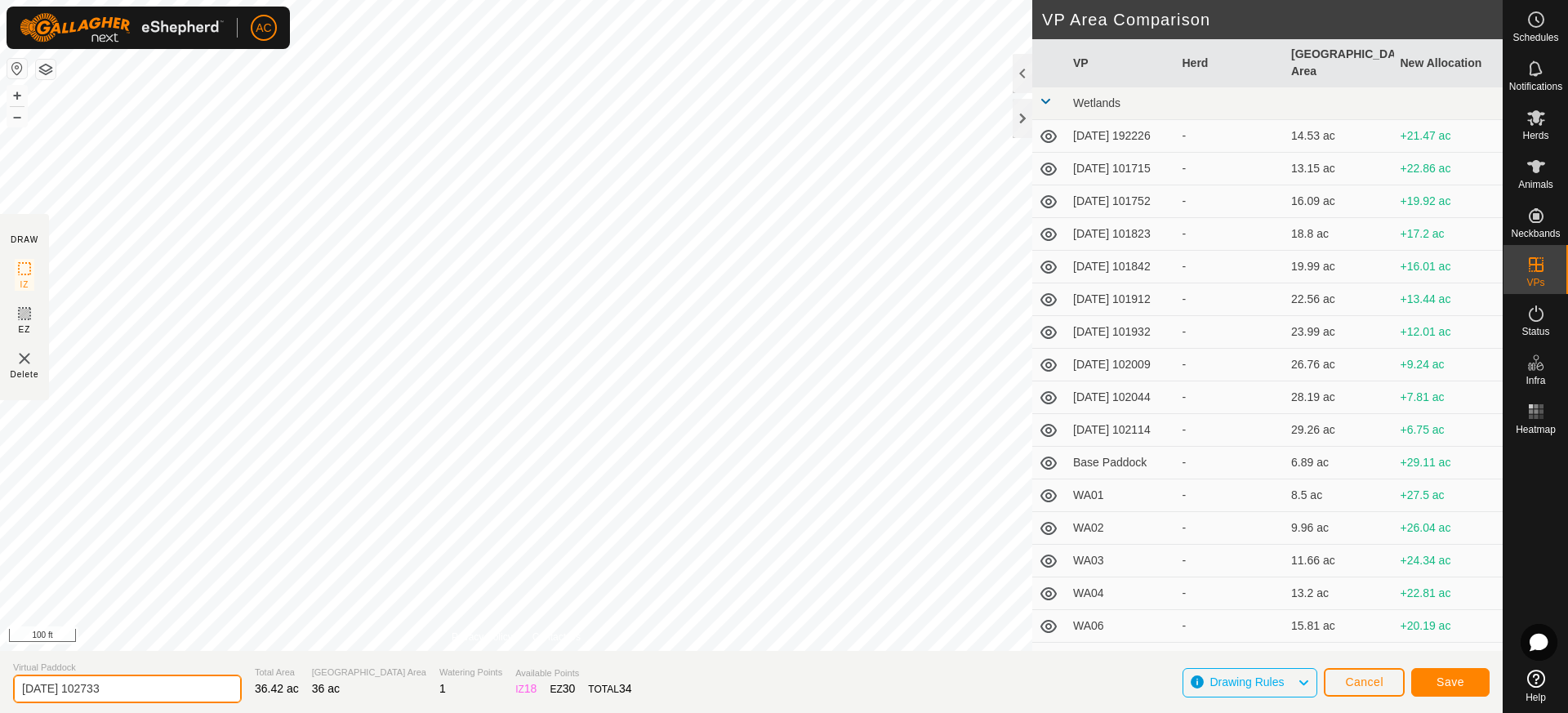
drag, startPoint x: 164, startPoint y: 687, endPoint x: 0, endPoint y: 705, distance: 165.0
click at [0, 705] on section "Virtual Paddock [DATE] 102733 Total Area 36.42 ac Grazing Area 36 ac Watering P…" at bounding box center [751, 681] width 1503 height 62
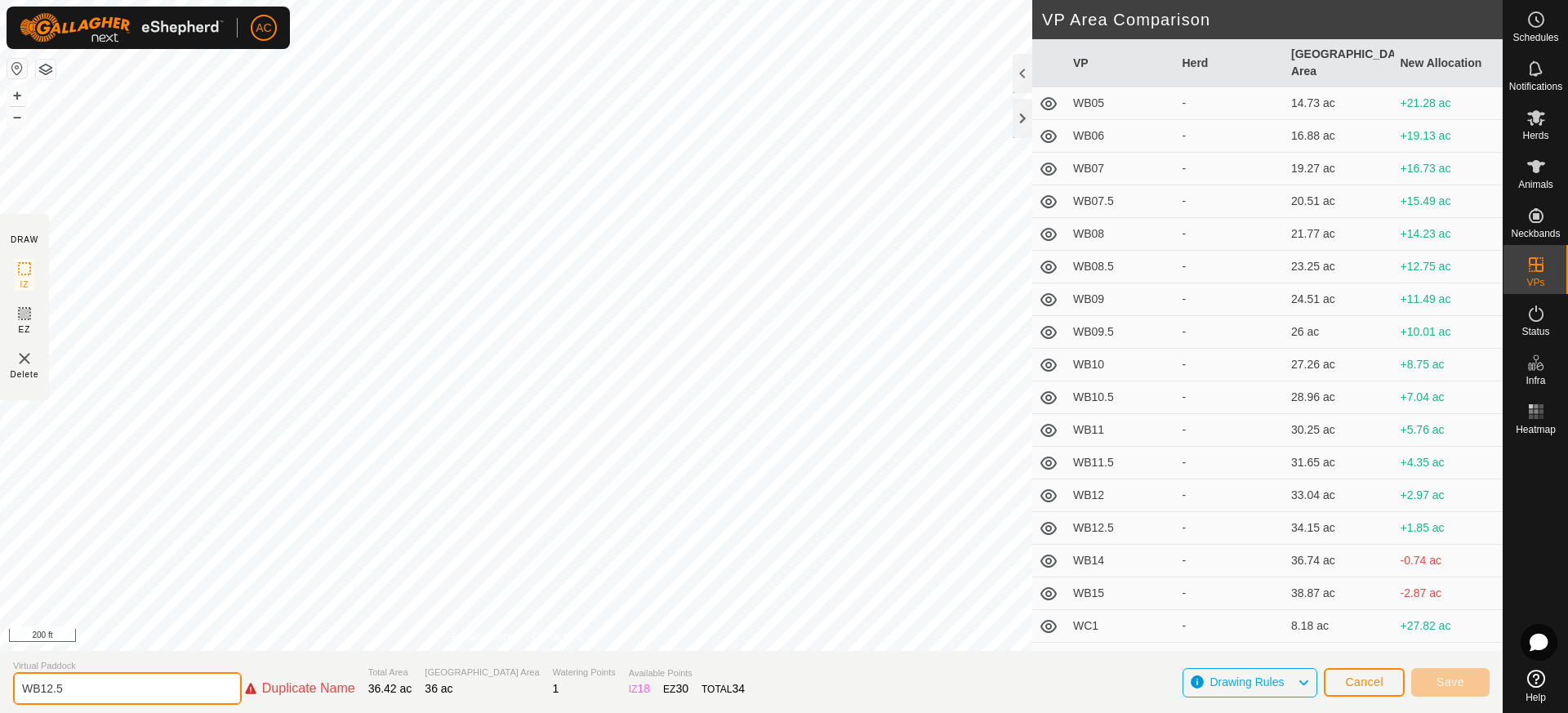
scroll to position [1061, 0]
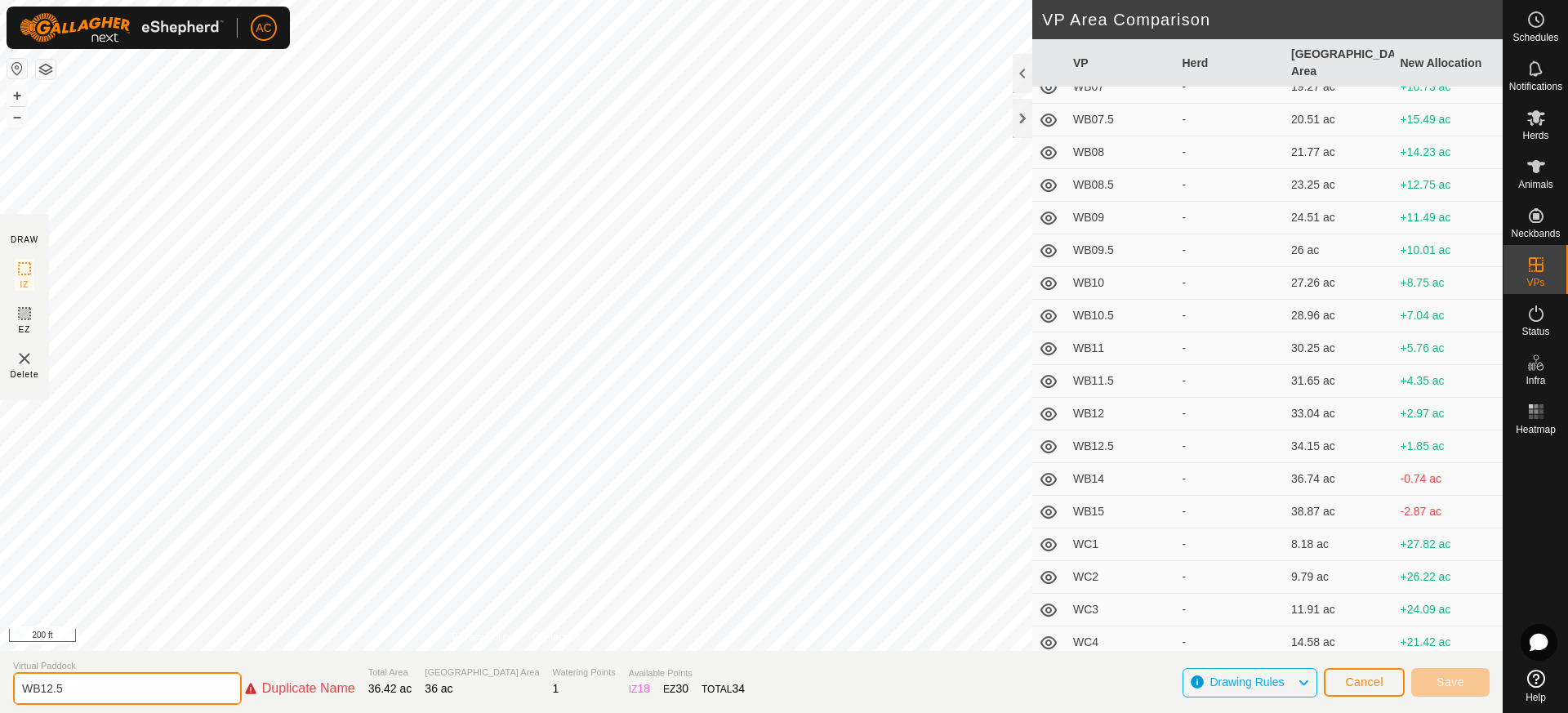
drag, startPoint x: 71, startPoint y: 688, endPoint x: 47, endPoint y: 687, distance: 24.0
click at [47, 687] on input "WB12.5" at bounding box center [127, 688] width 228 height 32
type input "WB13.5"
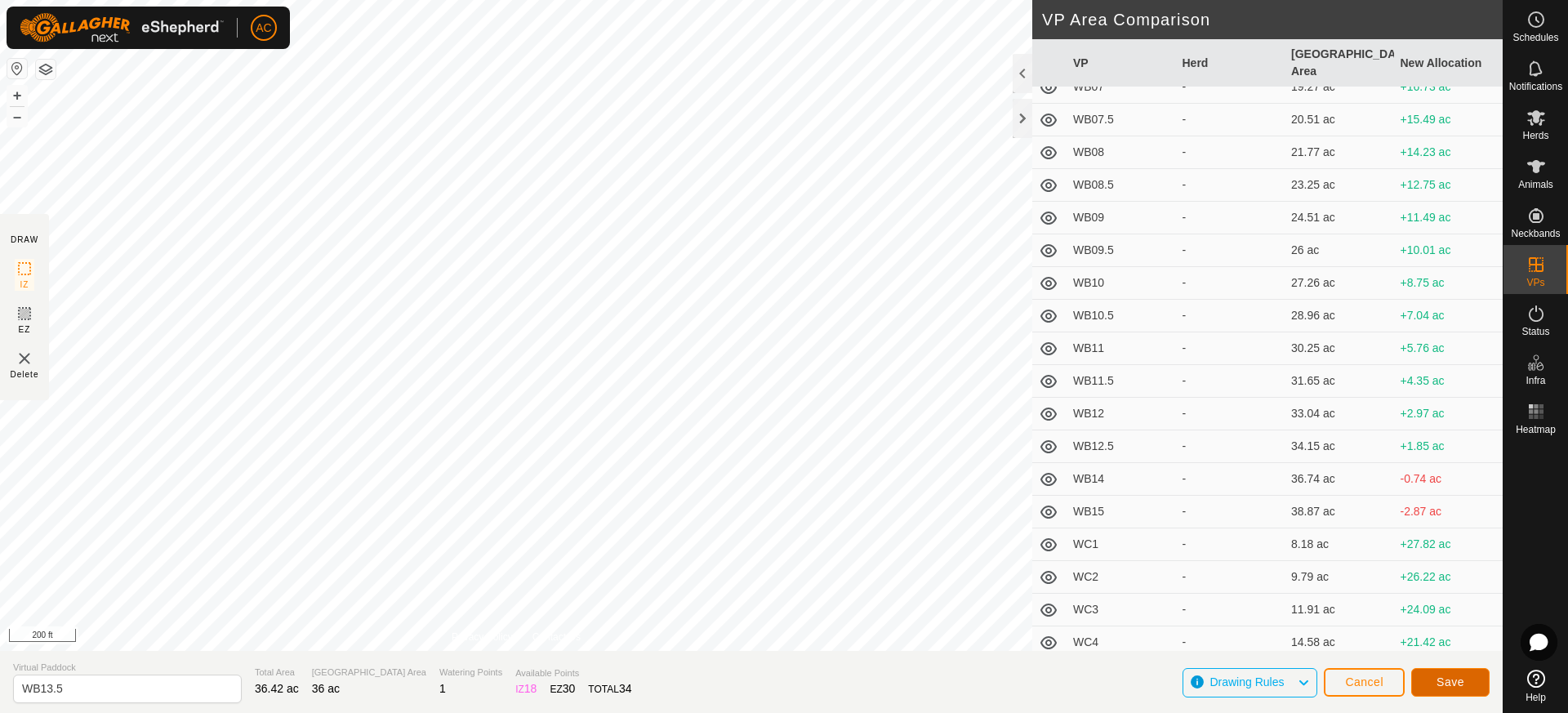
click at [1452, 680] on span "Save" at bounding box center [1450, 682] width 28 height 13
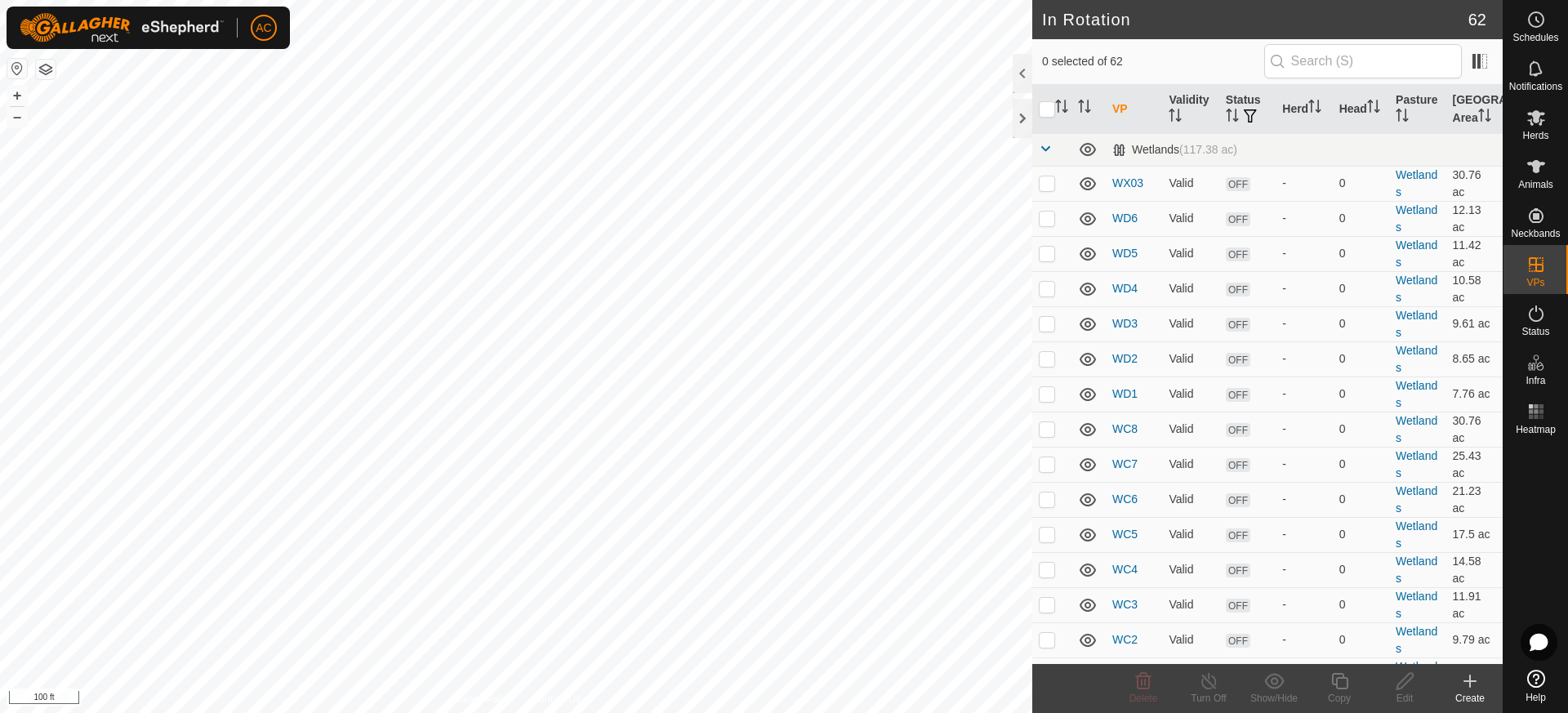
checkbox input "true"
click at [1346, 685] on icon at bounding box center [1340, 681] width 21 height 20
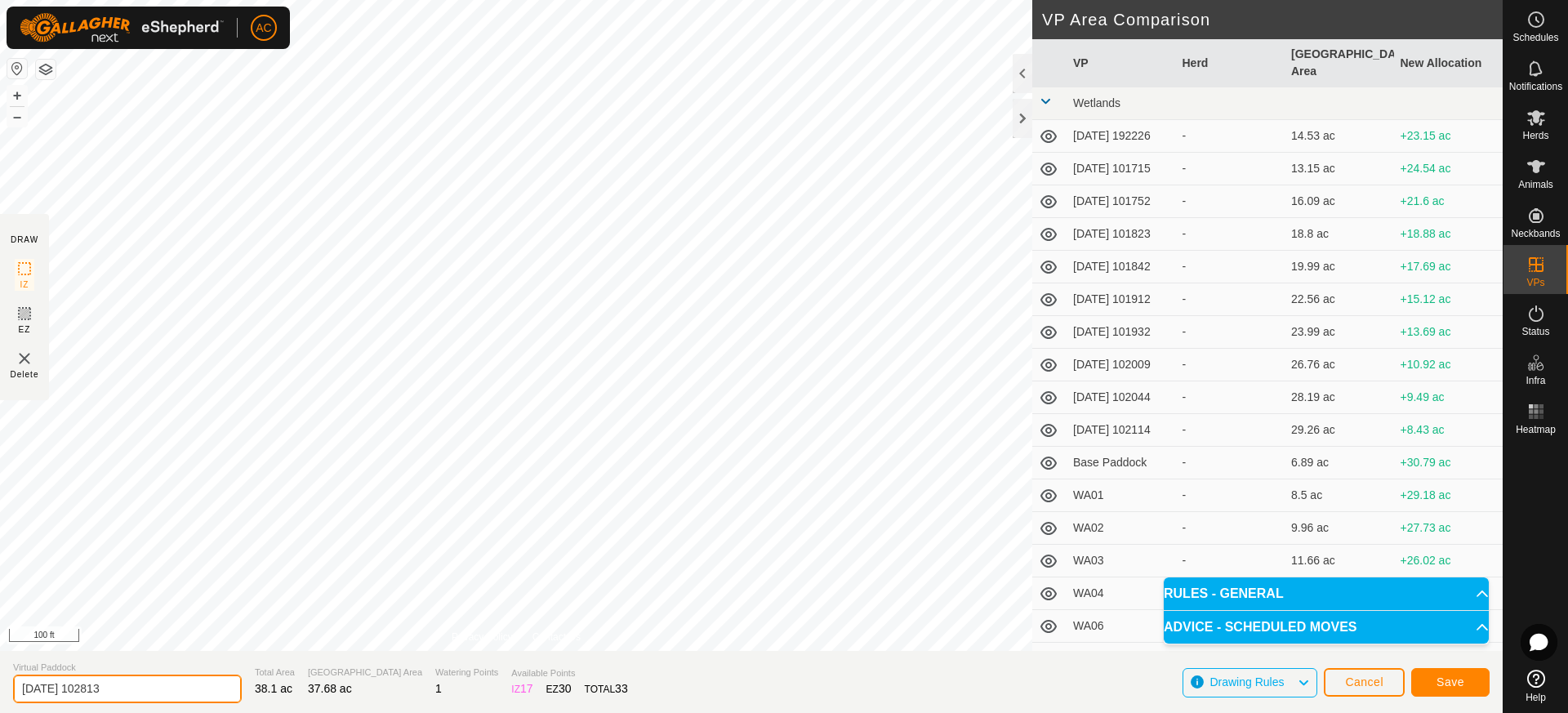
drag, startPoint x: 139, startPoint y: 691, endPoint x: 0, endPoint y: 726, distance: 143.3
click at [0, 712] on html "AC Schedules Notifications Herds Animals Neckbands VPs Status Infra Heatmap Hel…" at bounding box center [784, 356] width 1568 height 713
type input "W"
type input "WB14.5"
click at [1454, 683] on span "Save" at bounding box center [1450, 682] width 28 height 13
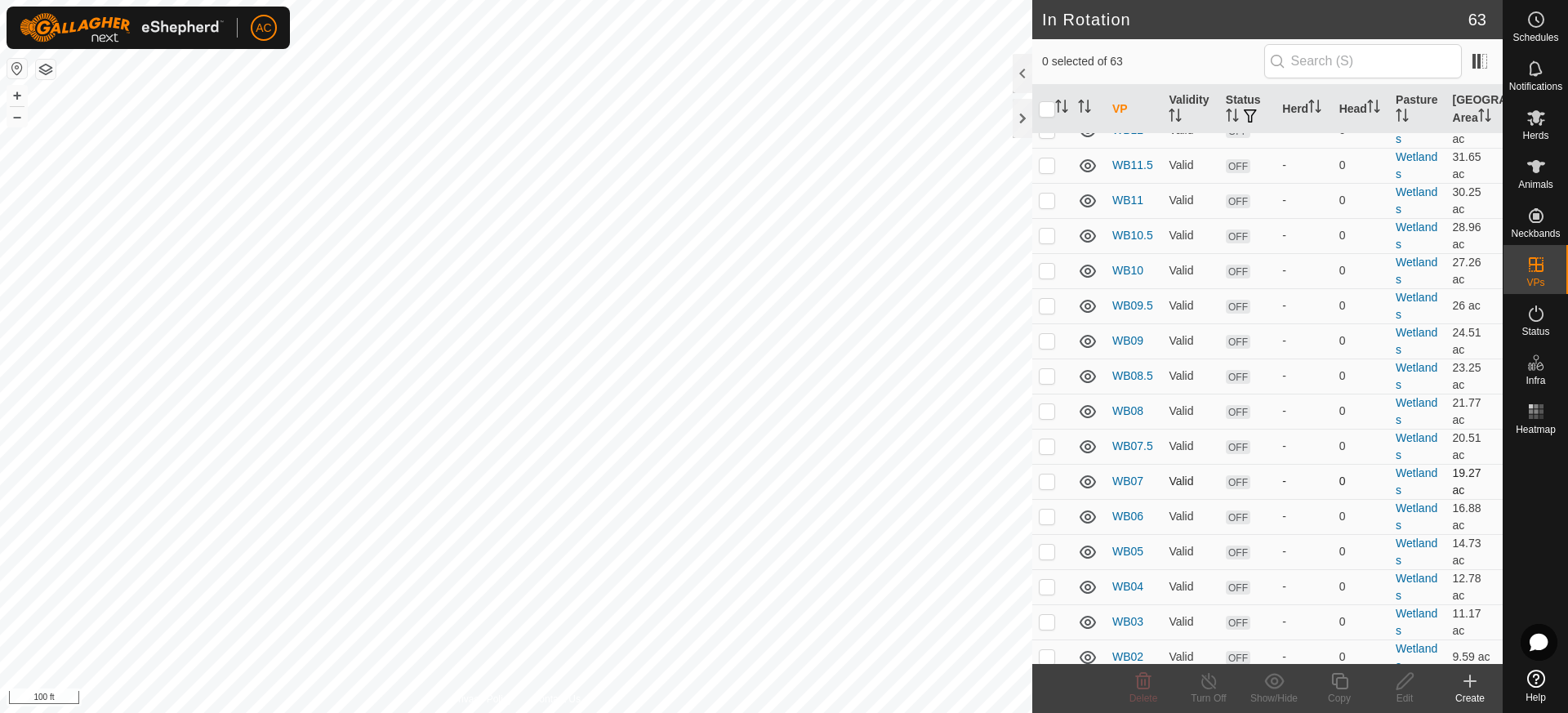
scroll to position [817, 0]
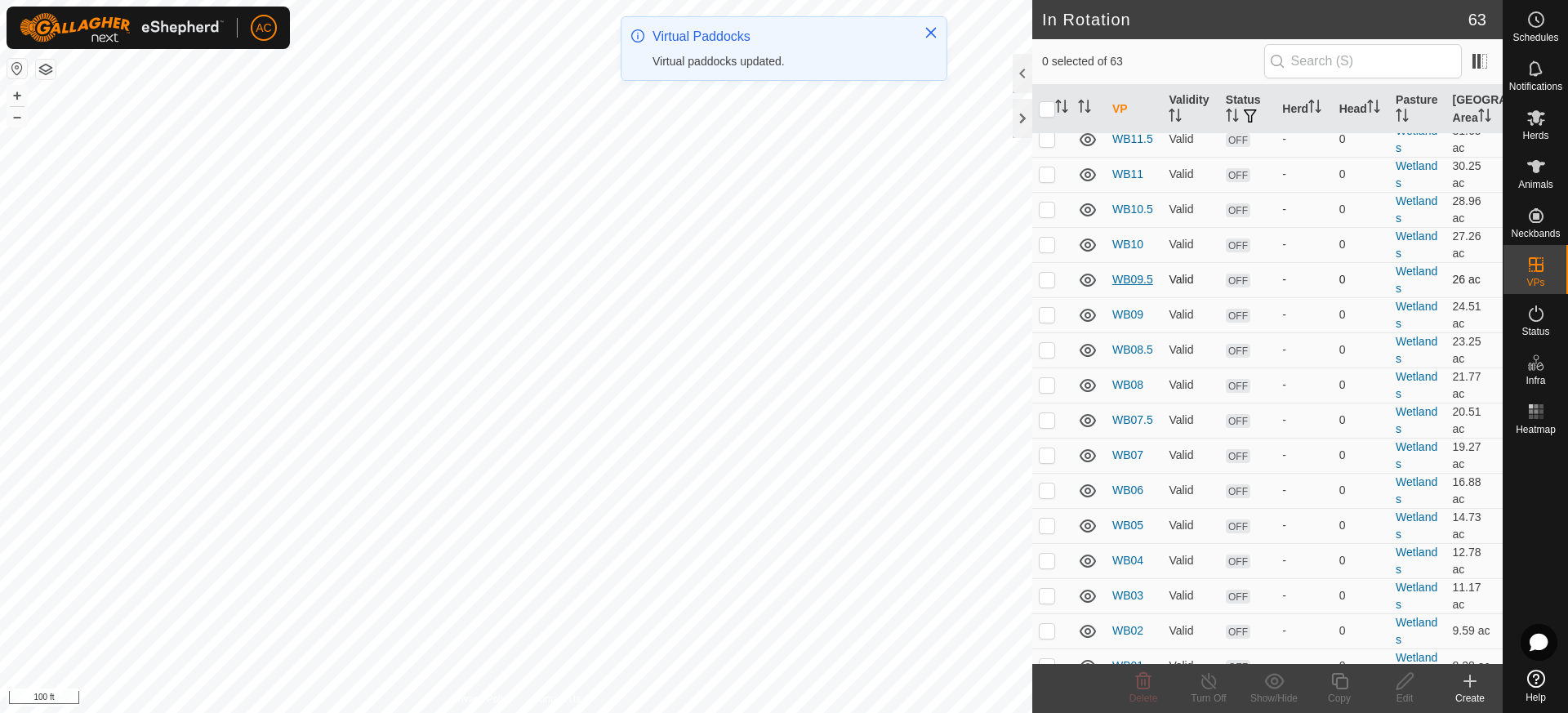
drag, startPoint x: 1133, startPoint y: 272, endPoint x: 1133, endPoint y: 283, distance: 11.0
click at [1133, 283] on td "WB09.5" at bounding box center [1133, 279] width 56 height 35
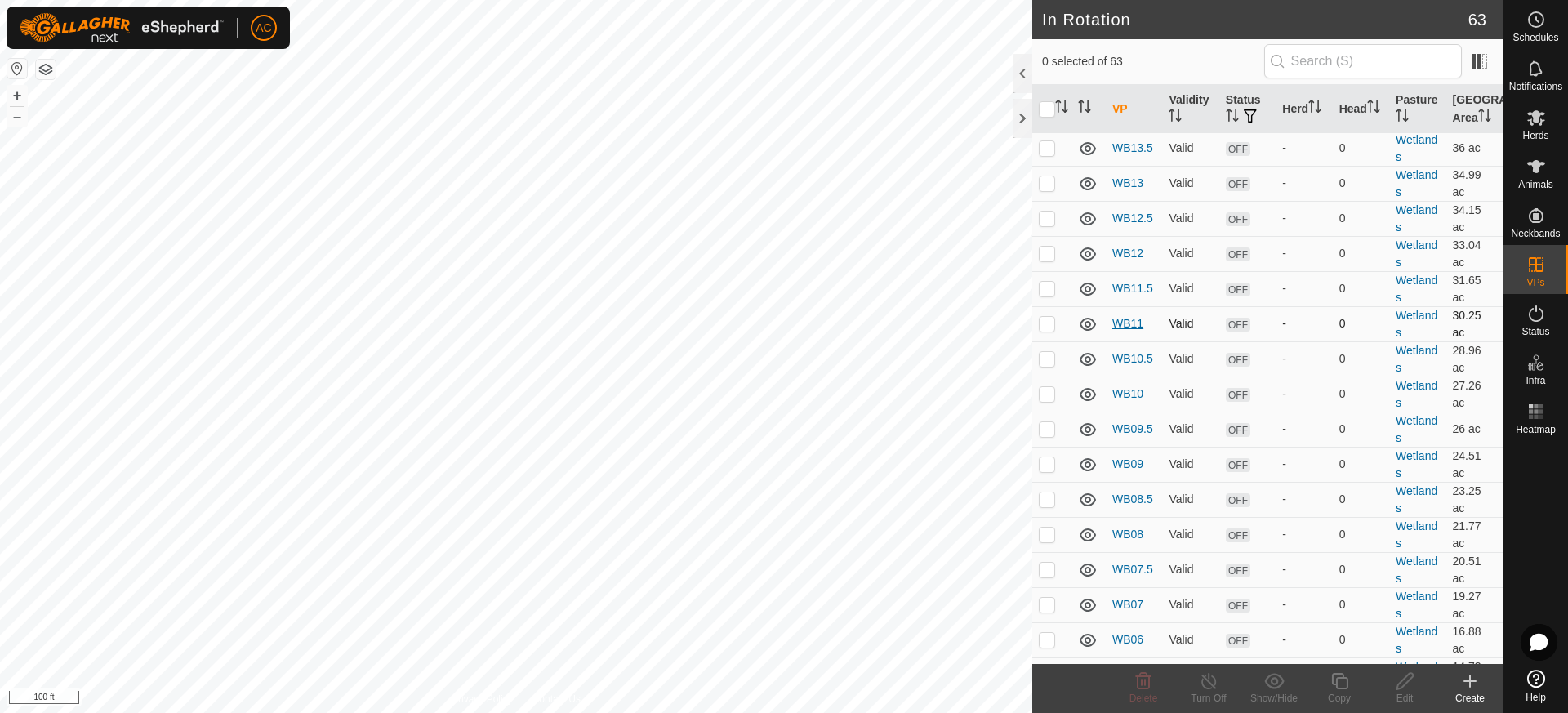
scroll to position [653, 0]
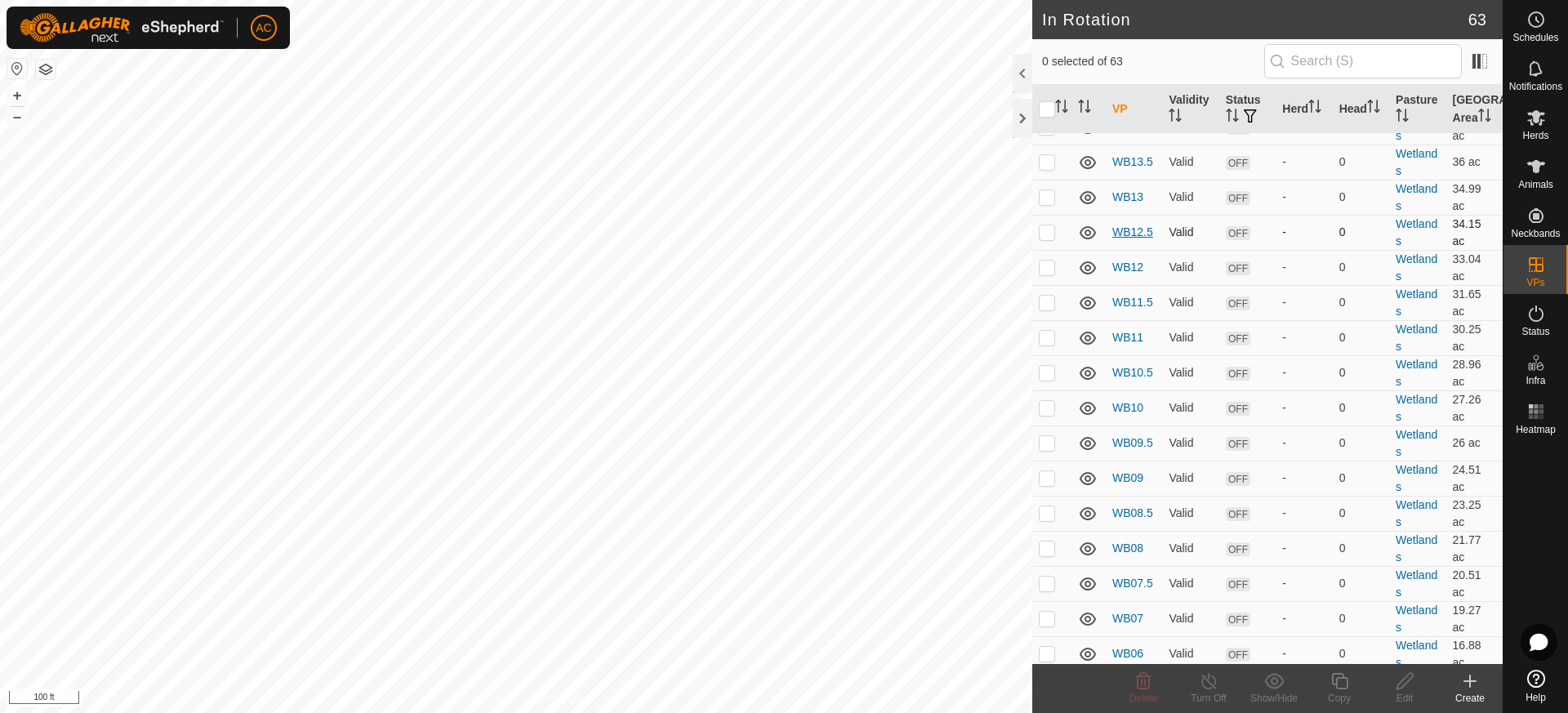
click at [1132, 228] on link "WB12.5" at bounding box center [1133, 232] width 41 height 13
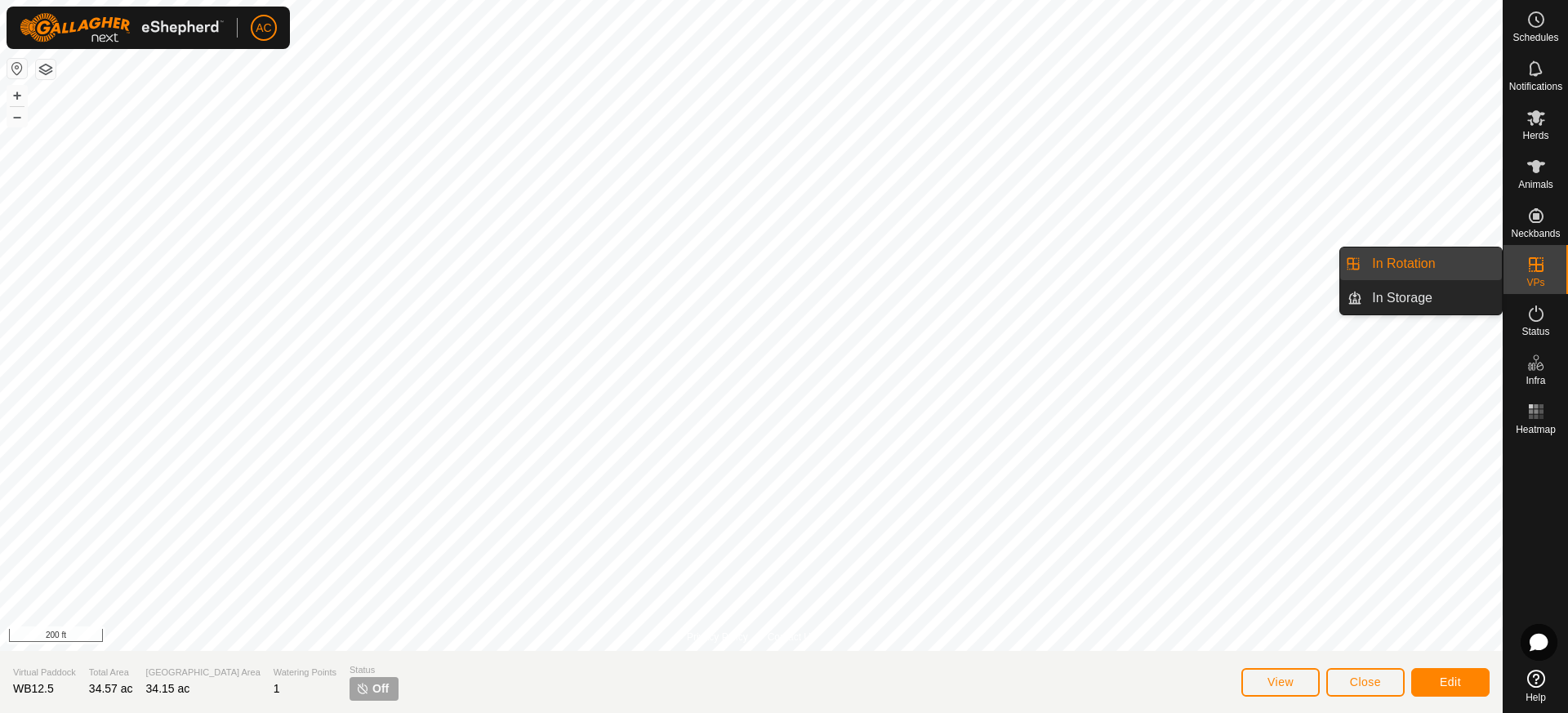
click at [1532, 268] on icon at bounding box center [1537, 264] width 20 height 20
click at [1411, 263] on link "In Rotation" at bounding box center [1432, 263] width 140 height 32
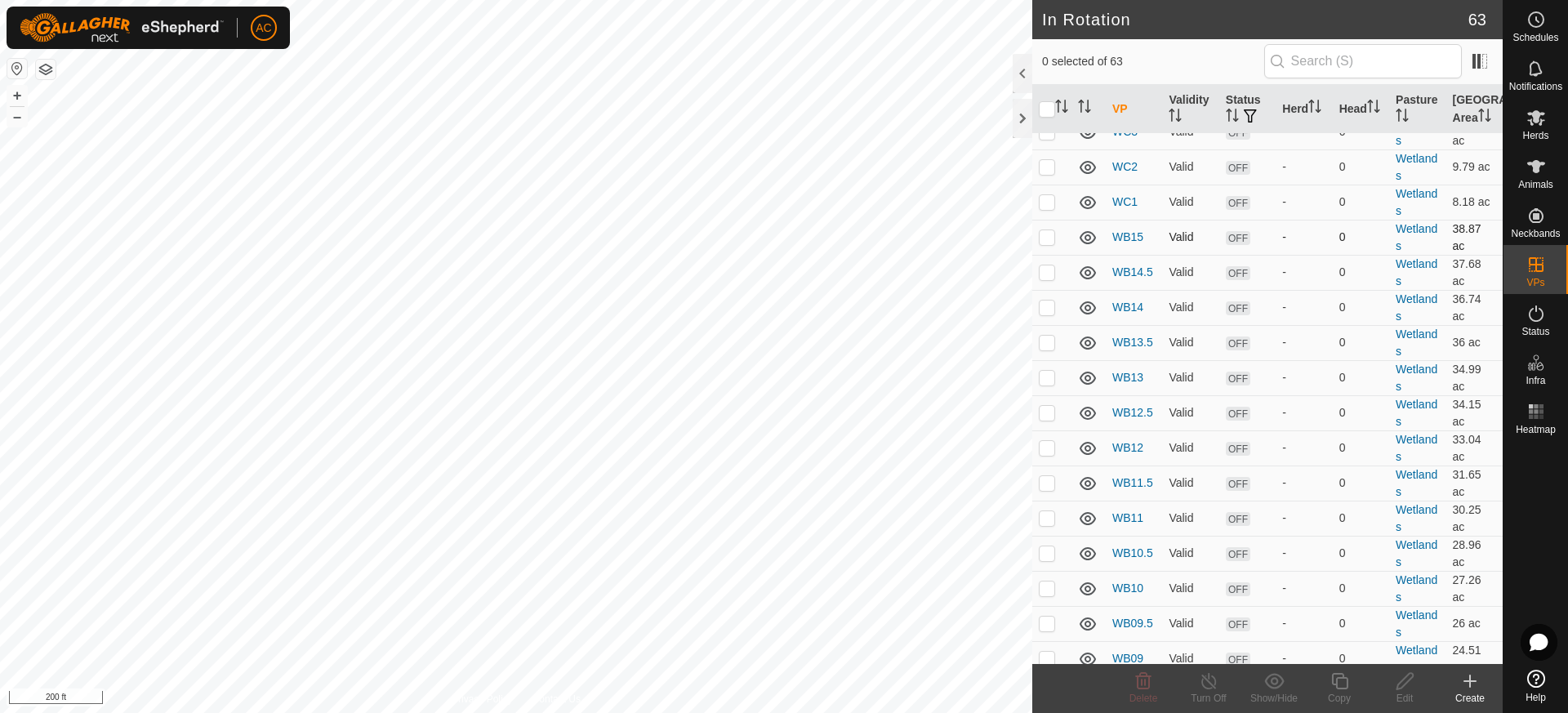
scroll to position [408, 0]
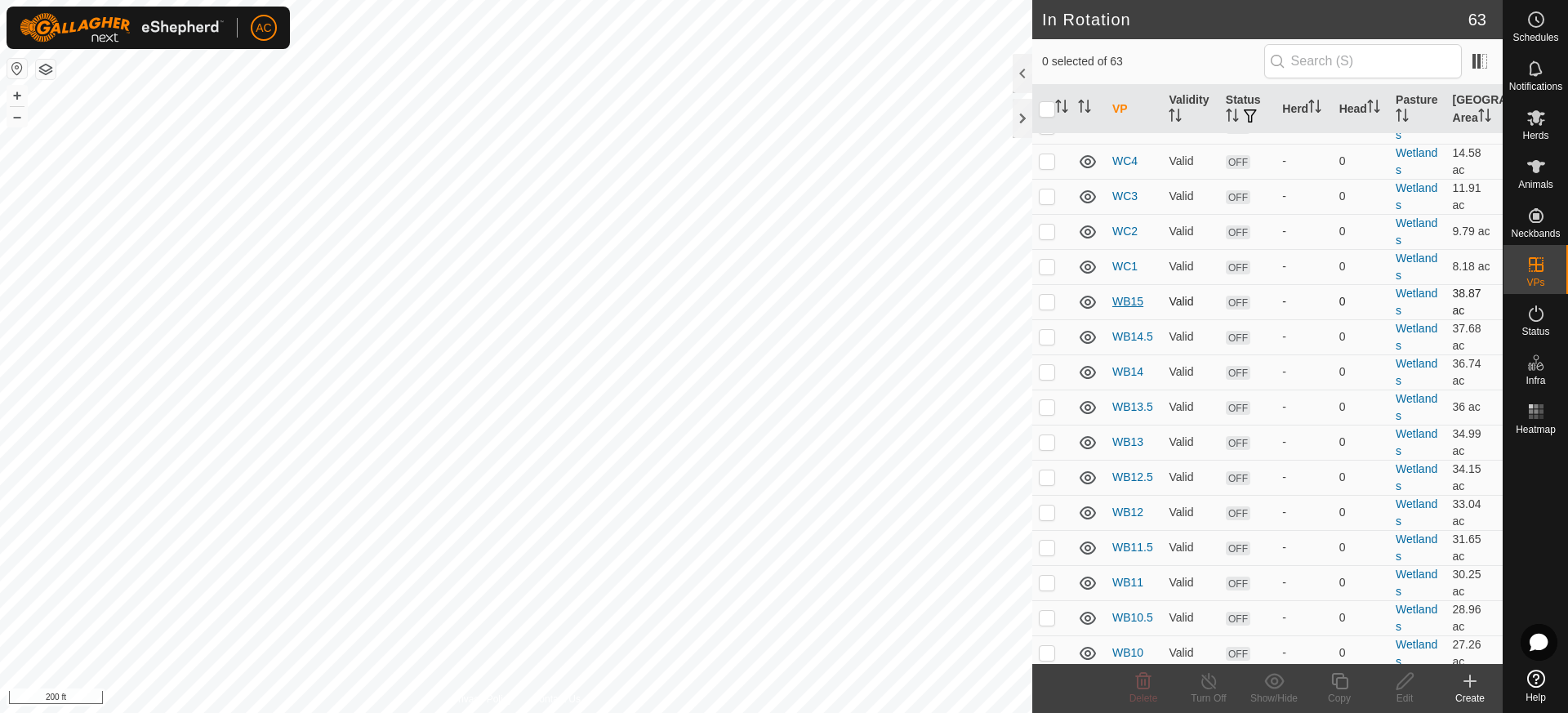
click at [1131, 300] on link "WB15" at bounding box center [1127, 301] width 31 height 13
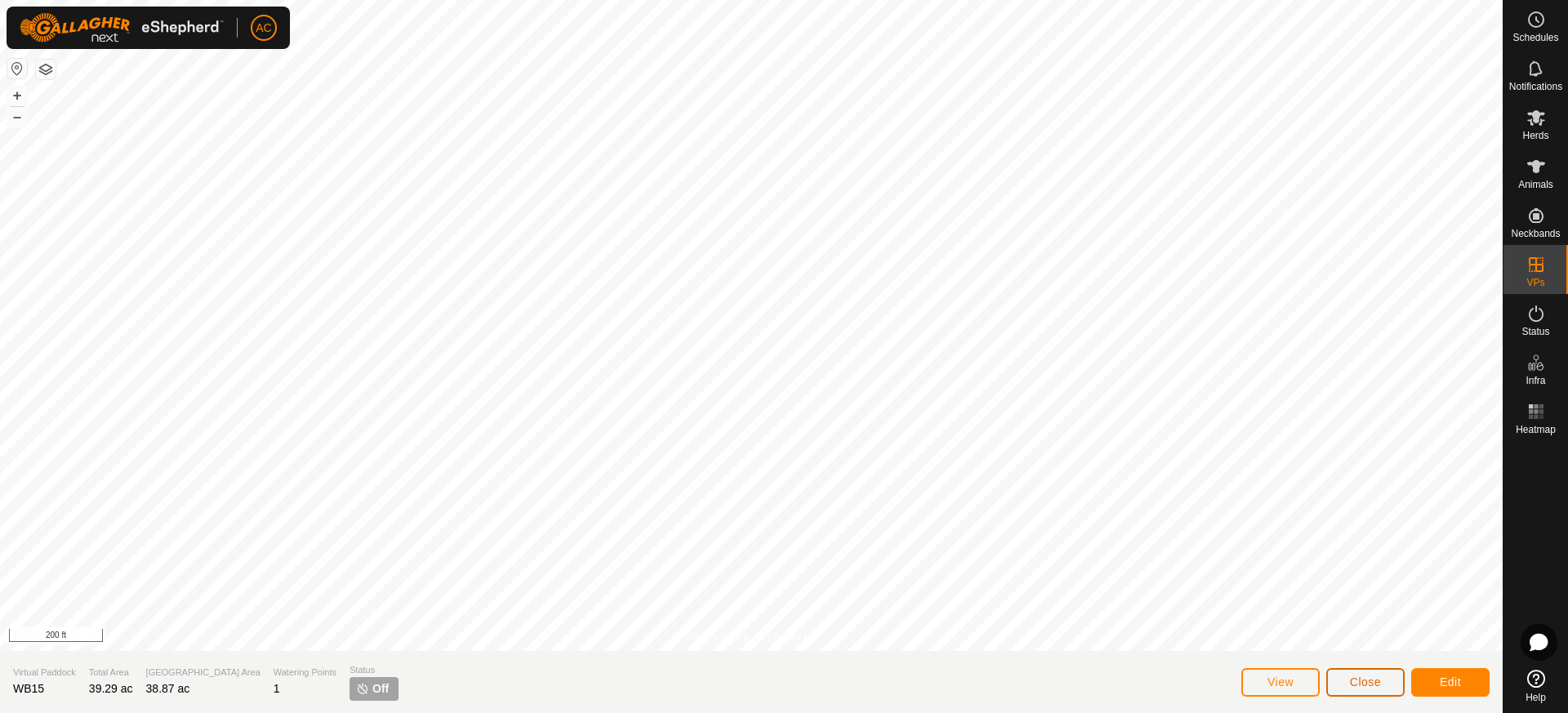
click at [1365, 686] on span "Close" at bounding box center [1366, 682] width 31 height 13
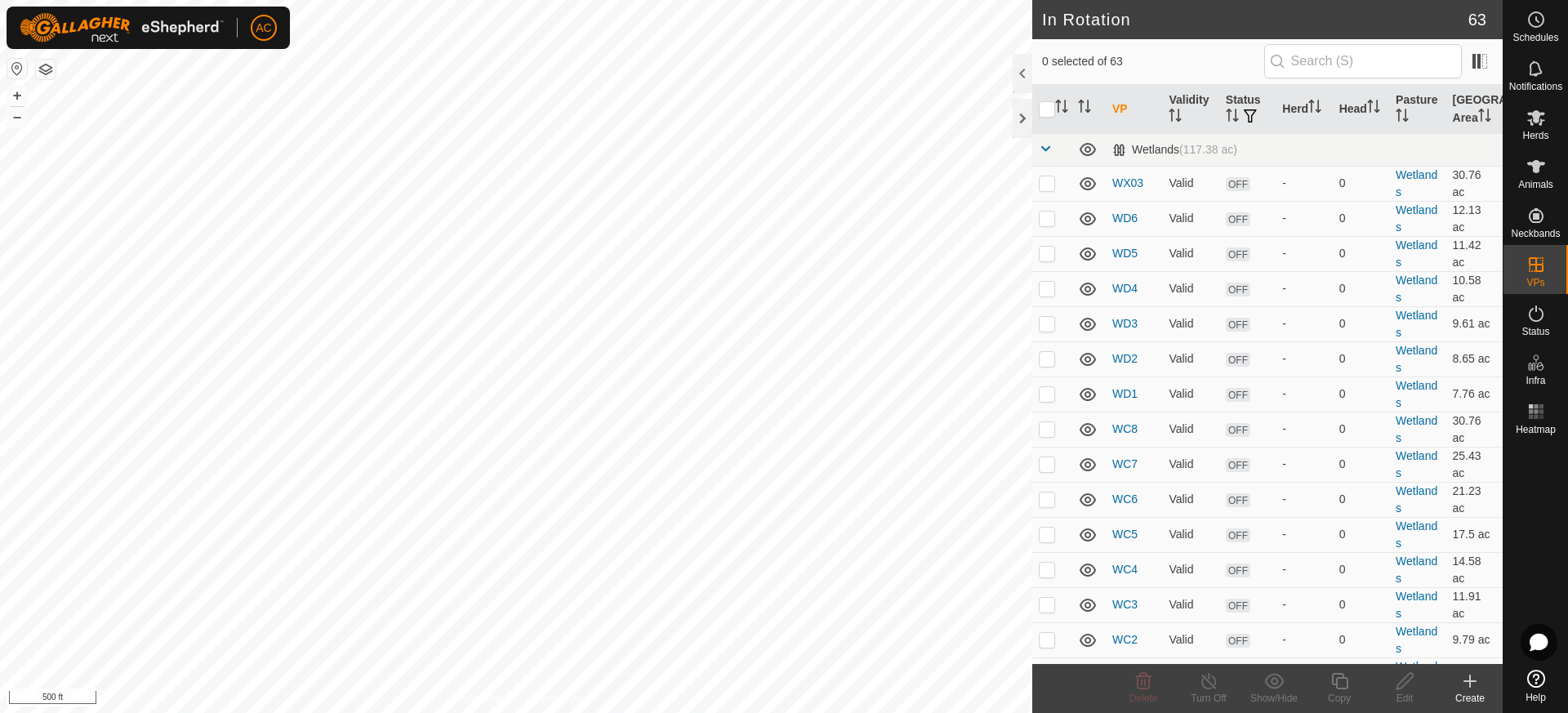
checkbox input "true"
click at [1047, 183] on p-checkbox at bounding box center [1047, 183] width 16 height 13
checkbox input "false"
checkbox input "true"
checkbox input "false"
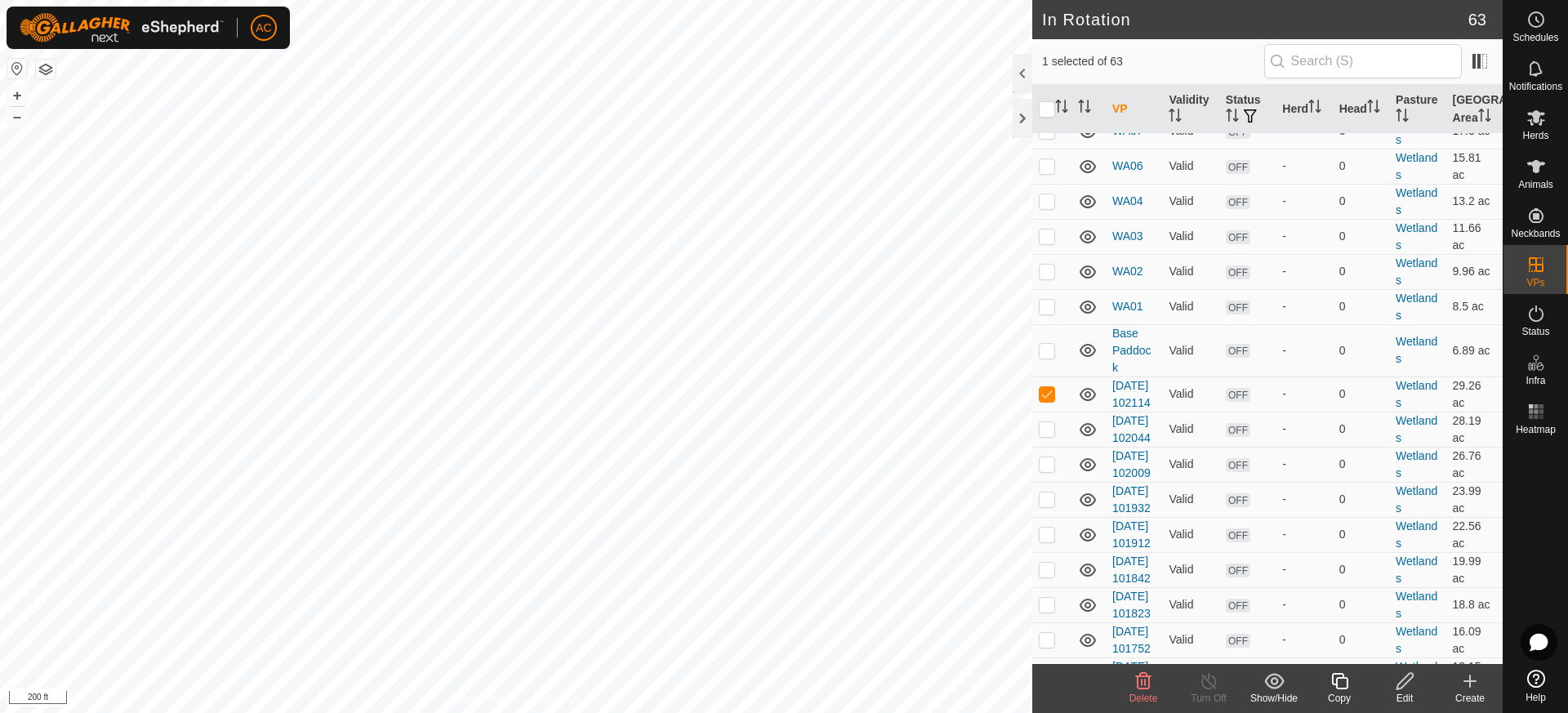
scroll to position [1658, 0]
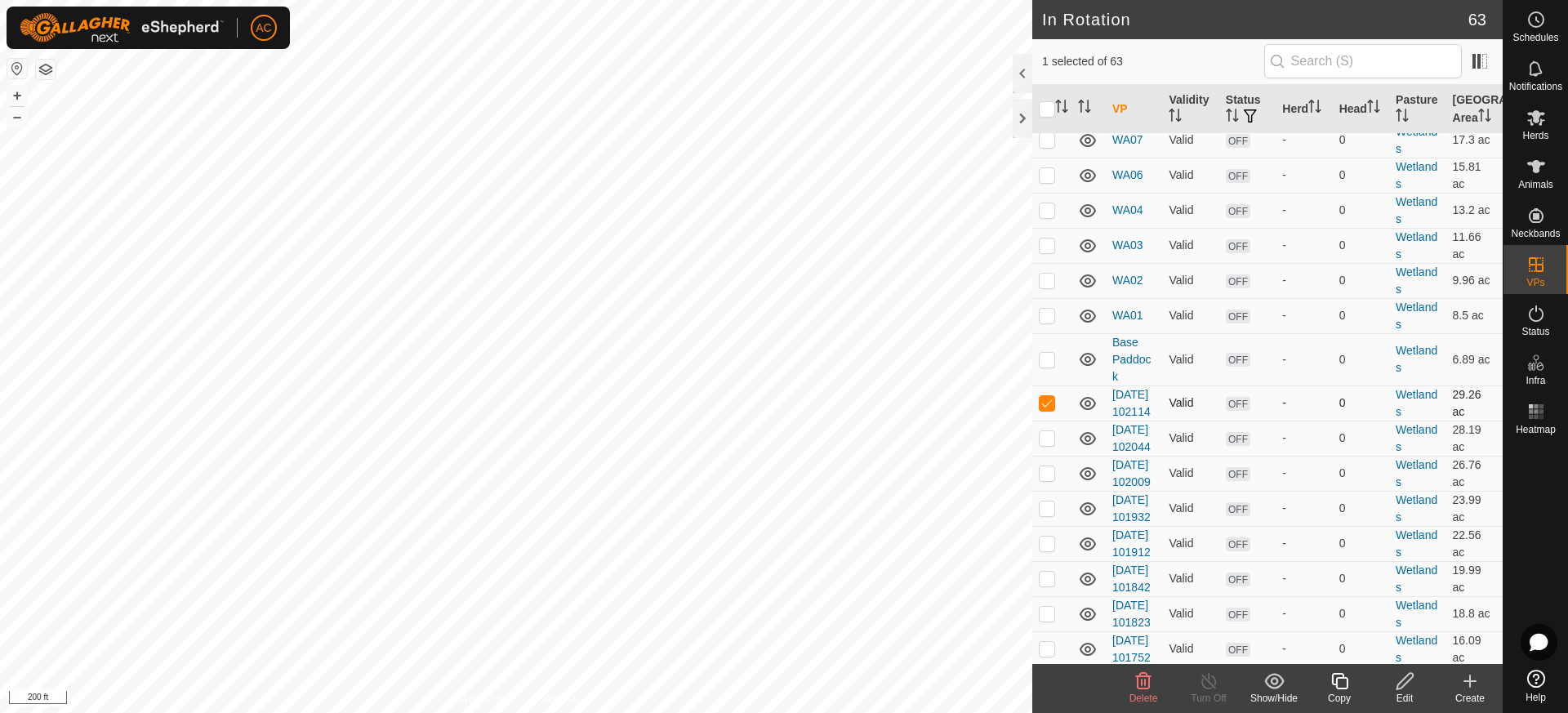
checkbox input "true"
checkbox input "false"
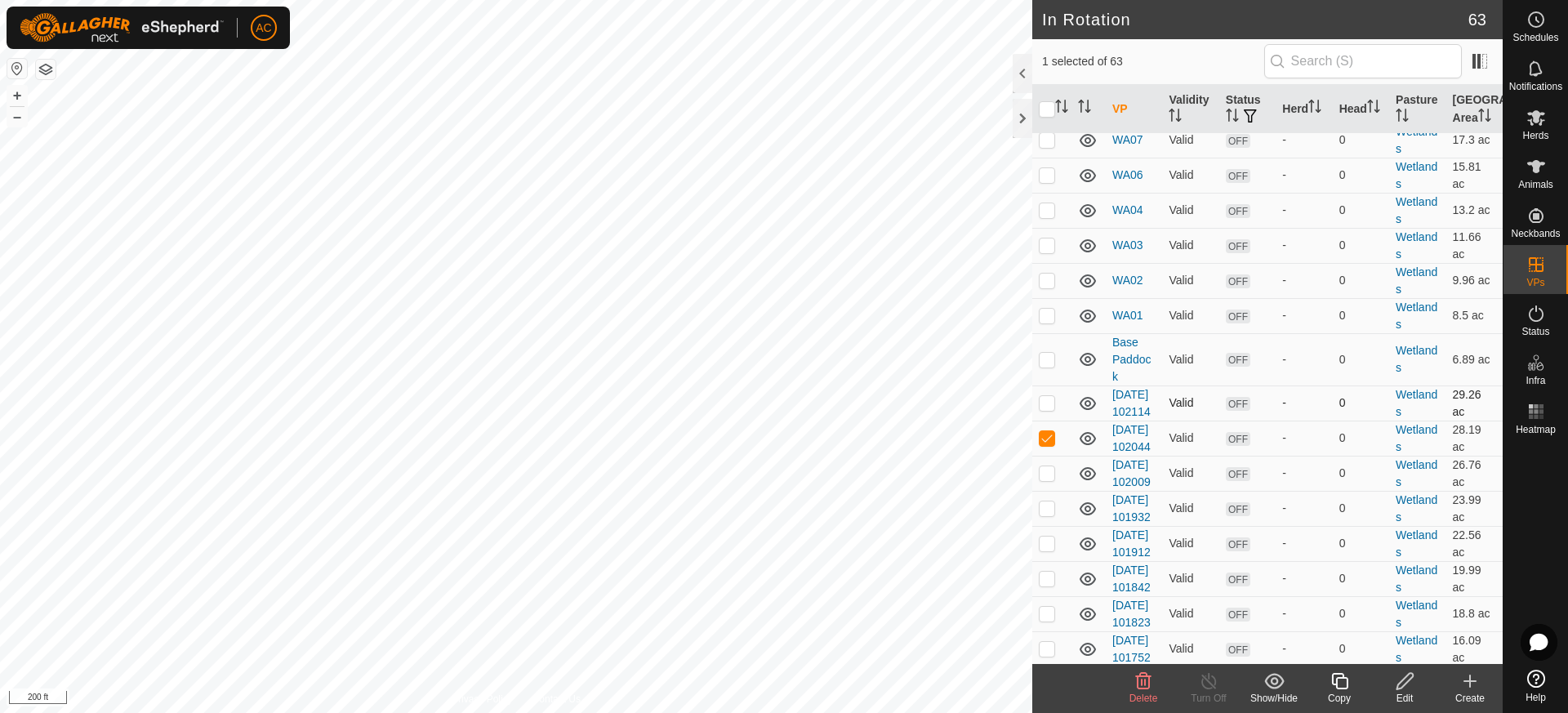
checkbox input "true"
checkbox input "false"
checkbox input "true"
checkbox input "false"
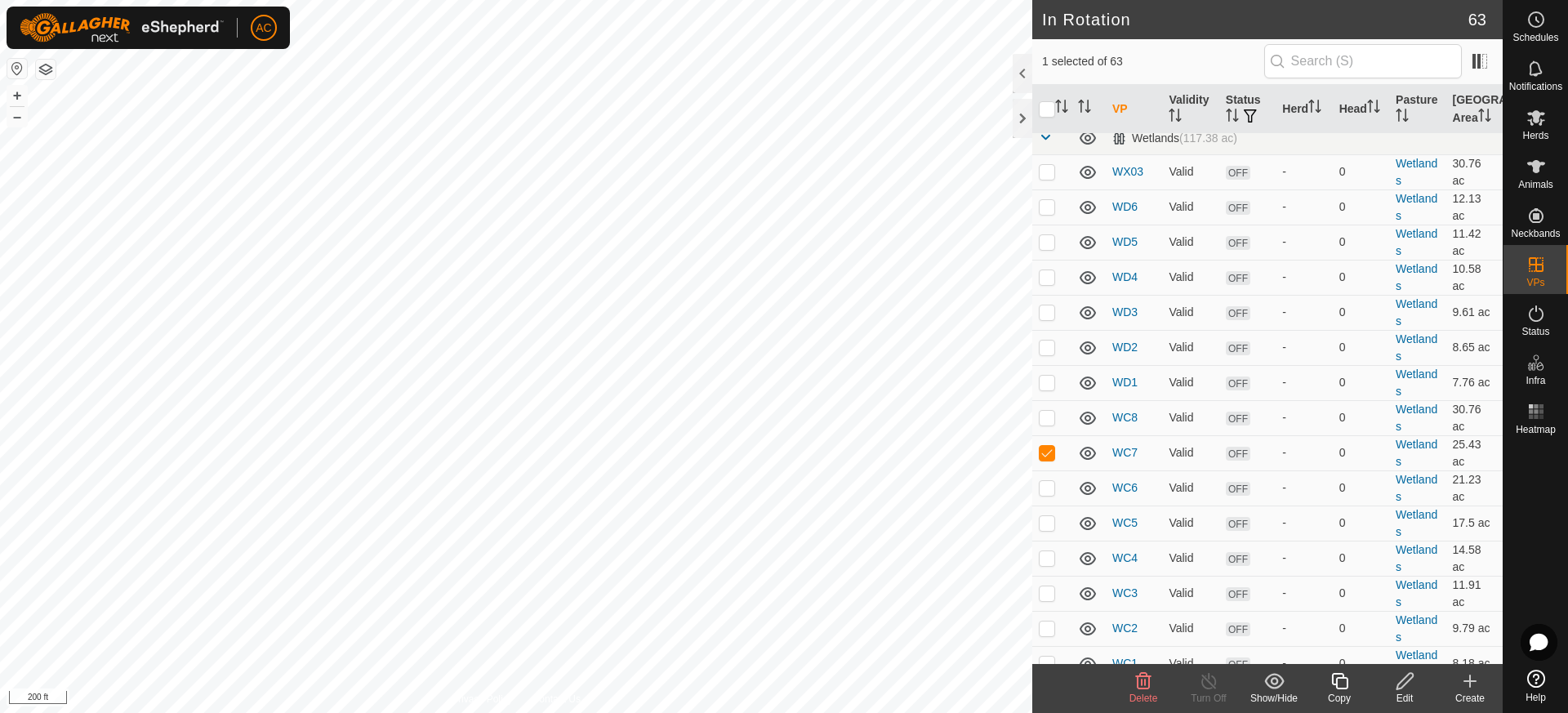
scroll to position [0, 0]
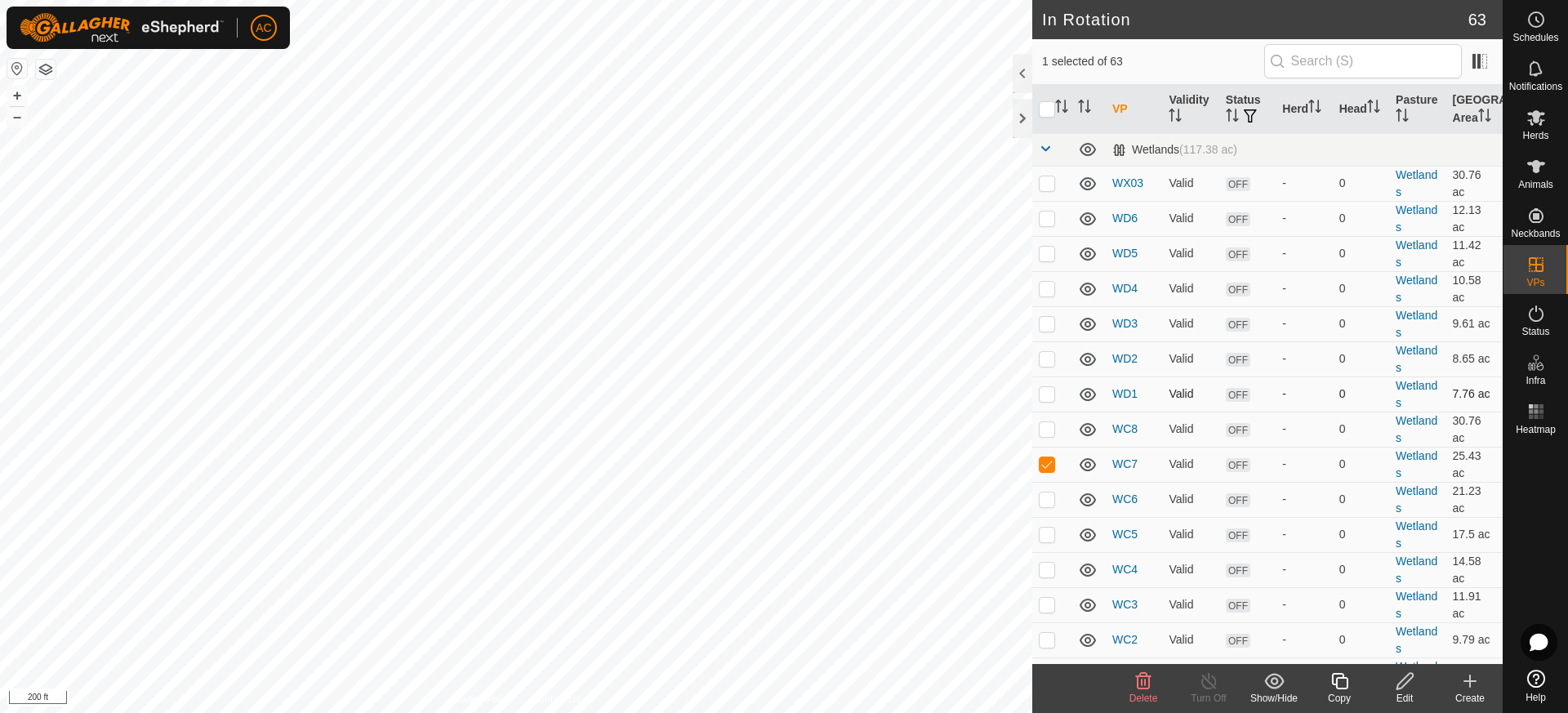
checkbox input "true"
checkbox input "false"
checkbox input "true"
click at [1050, 185] on p-checkbox at bounding box center [1047, 183] width 16 height 13
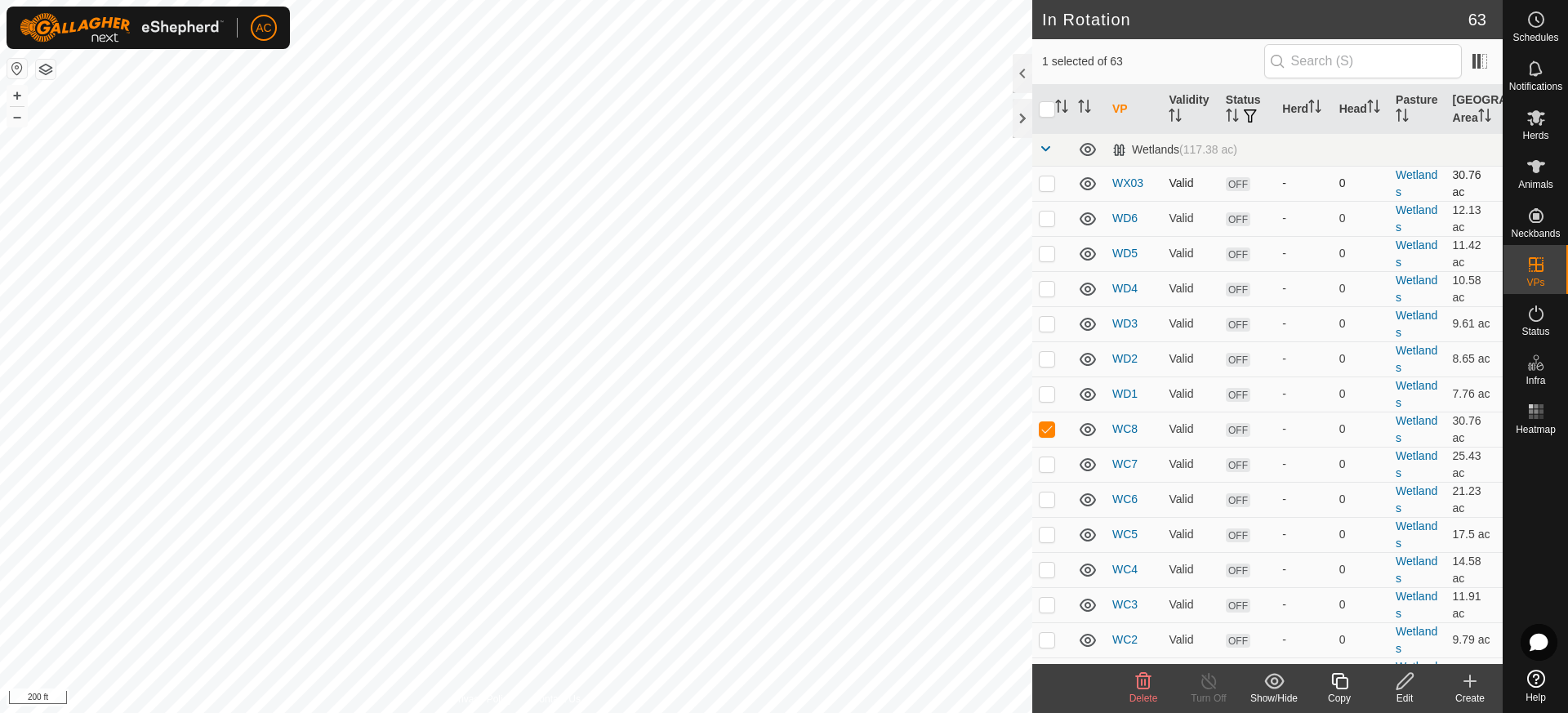
checkbox input "true"
click at [1044, 427] on p-checkbox at bounding box center [1047, 428] width 16 height 13
checkbox input "false"
click at [1147, 686] on icon at bounding box center [1143, 681] width 20 height 20
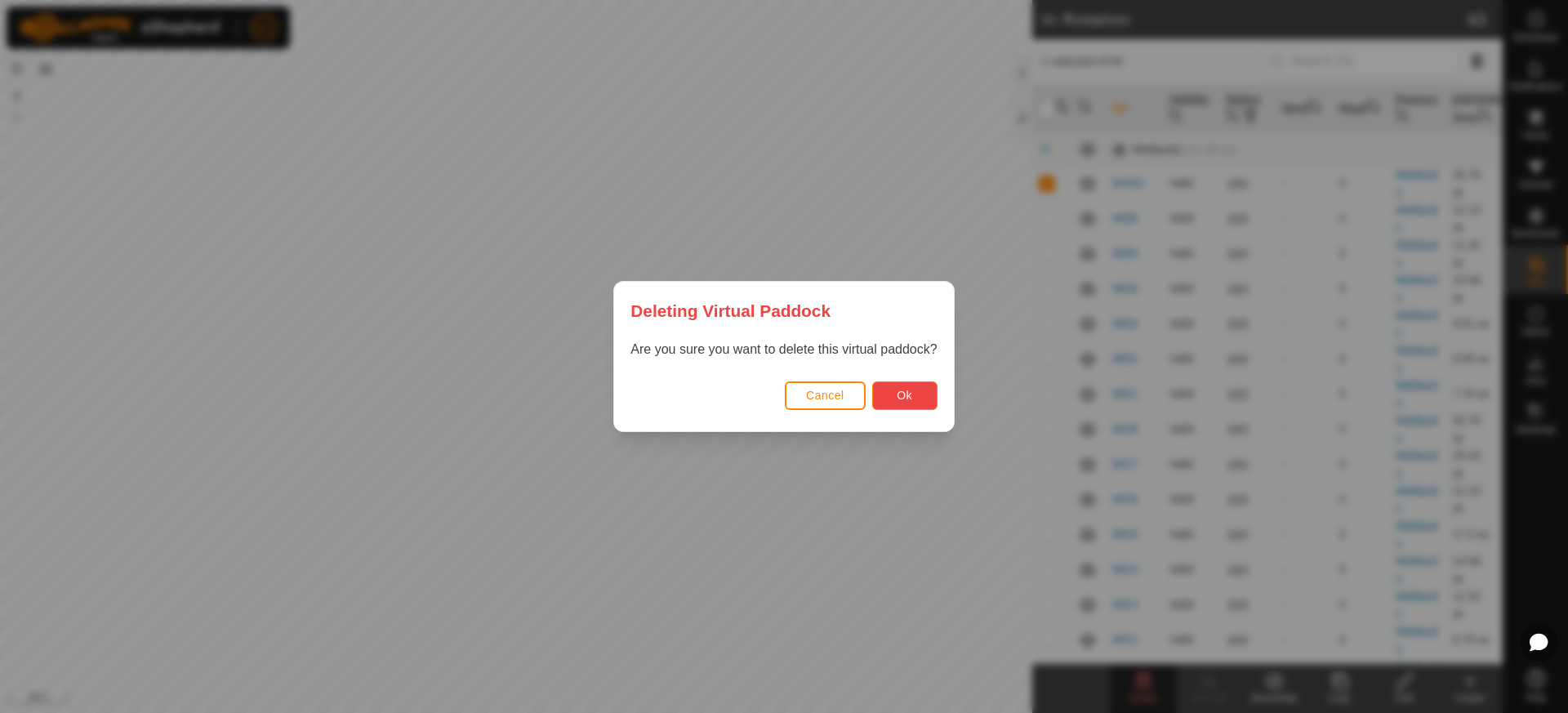
click at [913, 391] on button "Ok" at bounding box center [905, 396] width 65 height 29
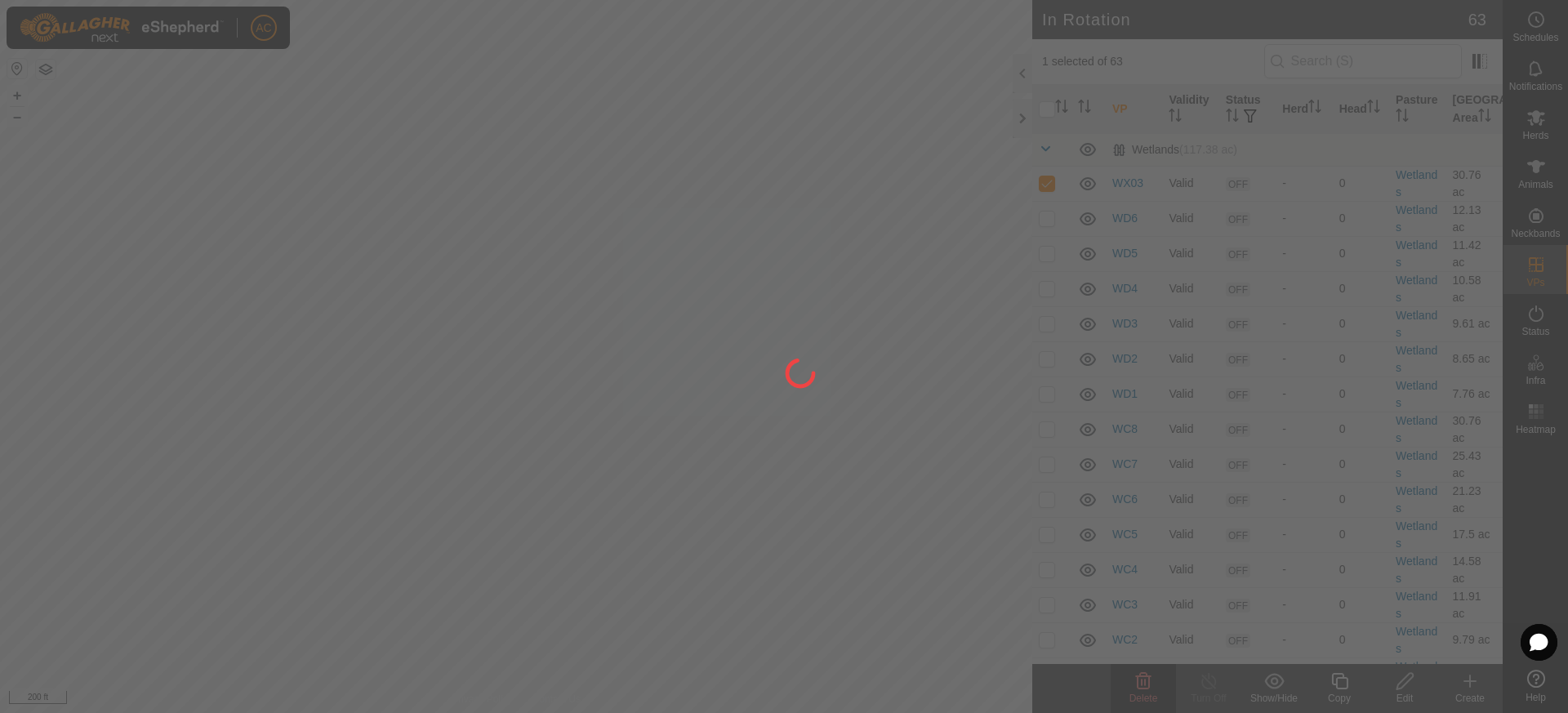
checkbox input "false"
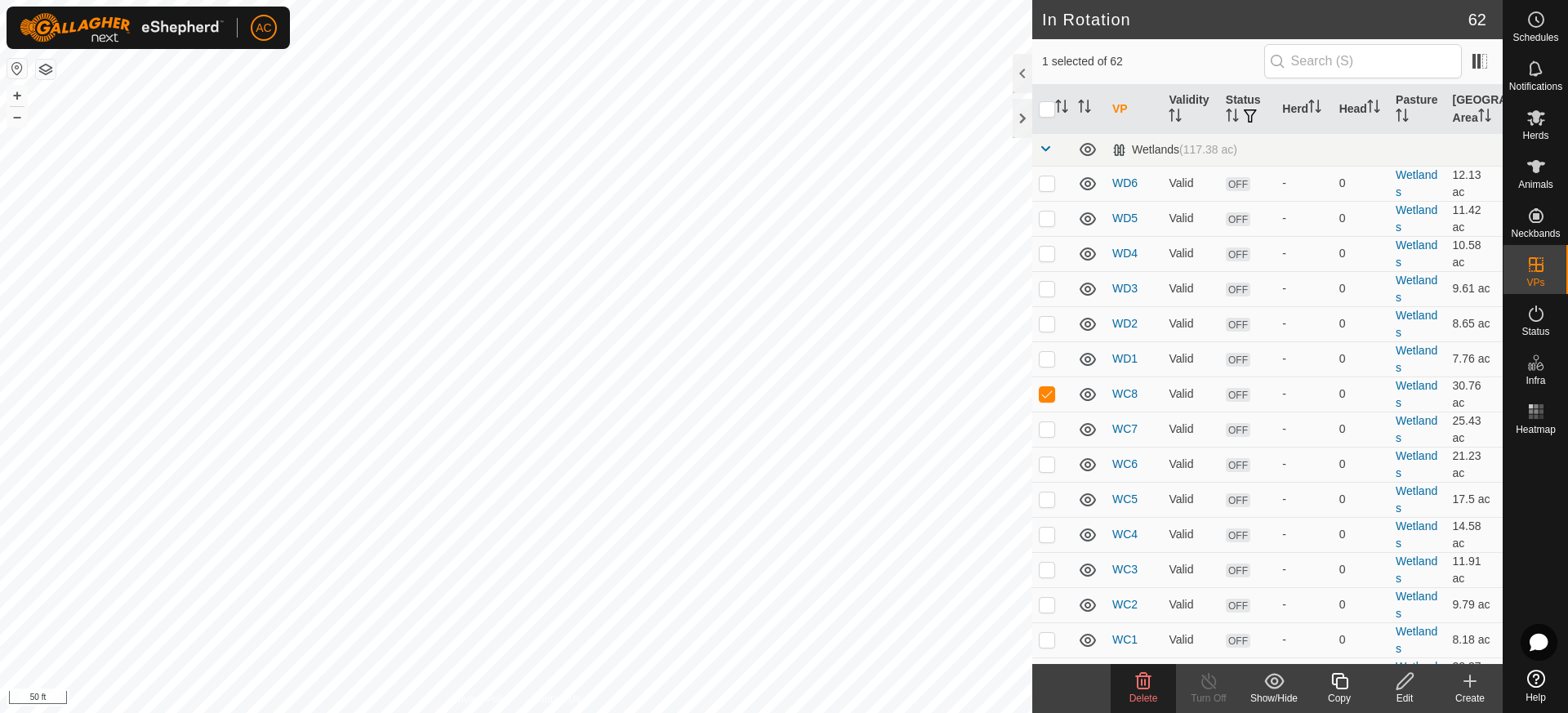
checkbox input "false"
checkbox input "true"
checkbox input "false"
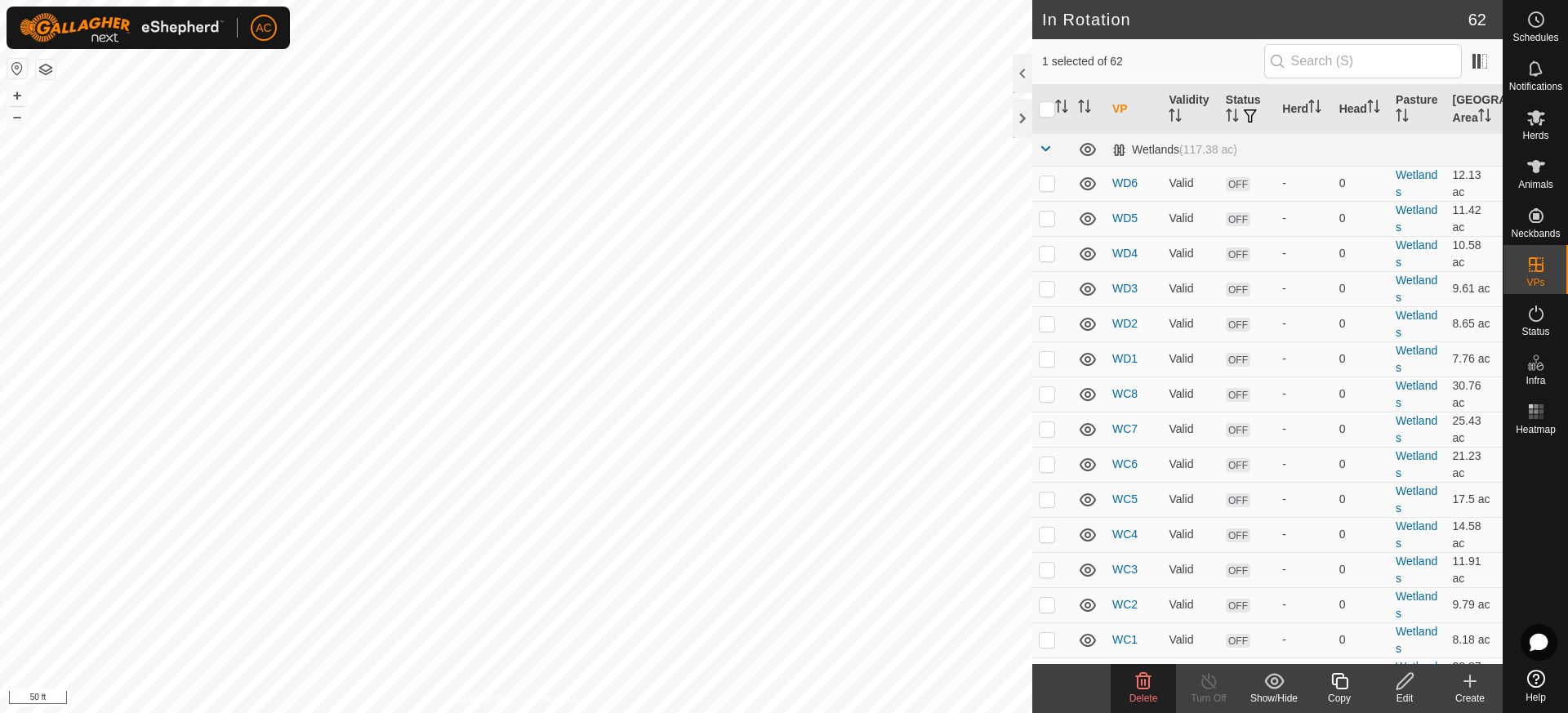
checkbox input "false"
checkbox input "true"
